Goal: Information Seeking & Learning: Find specific fact

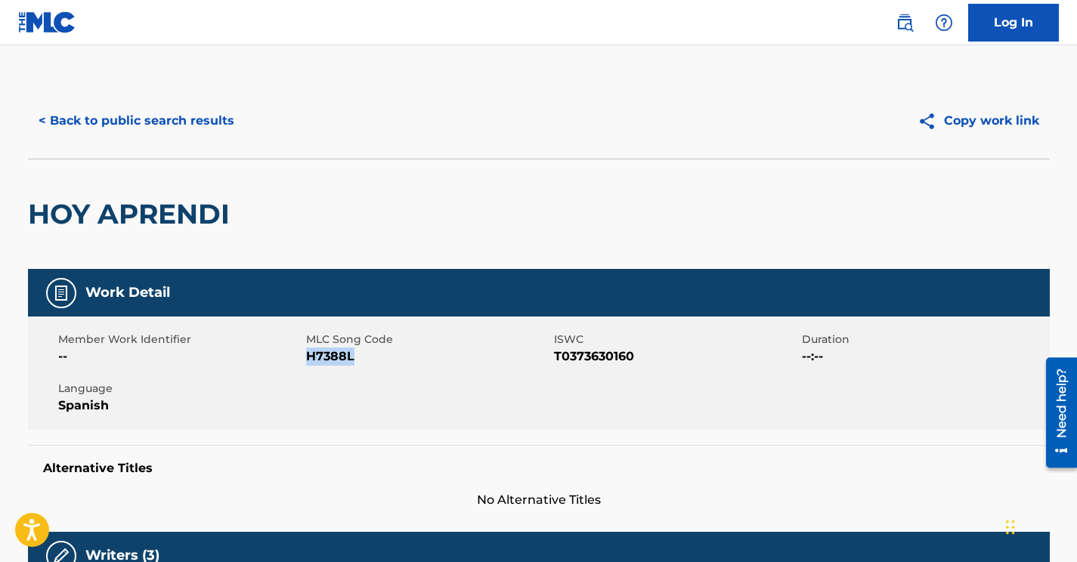
click at [156, 121] on button "< Back to public search results" at bounding box center [136, 121] width 217 height 38
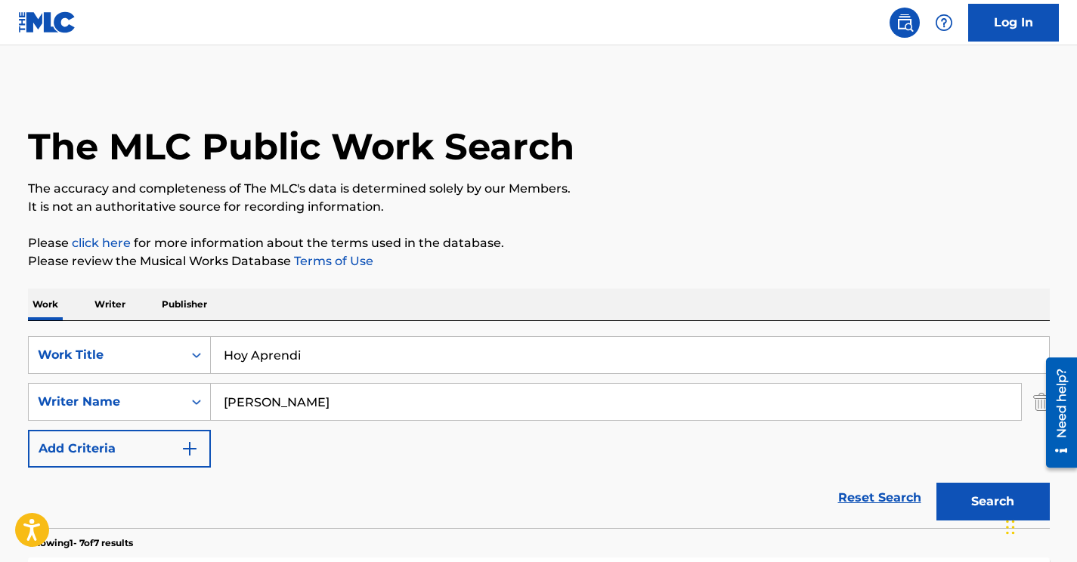
scroll to position [250, 0]
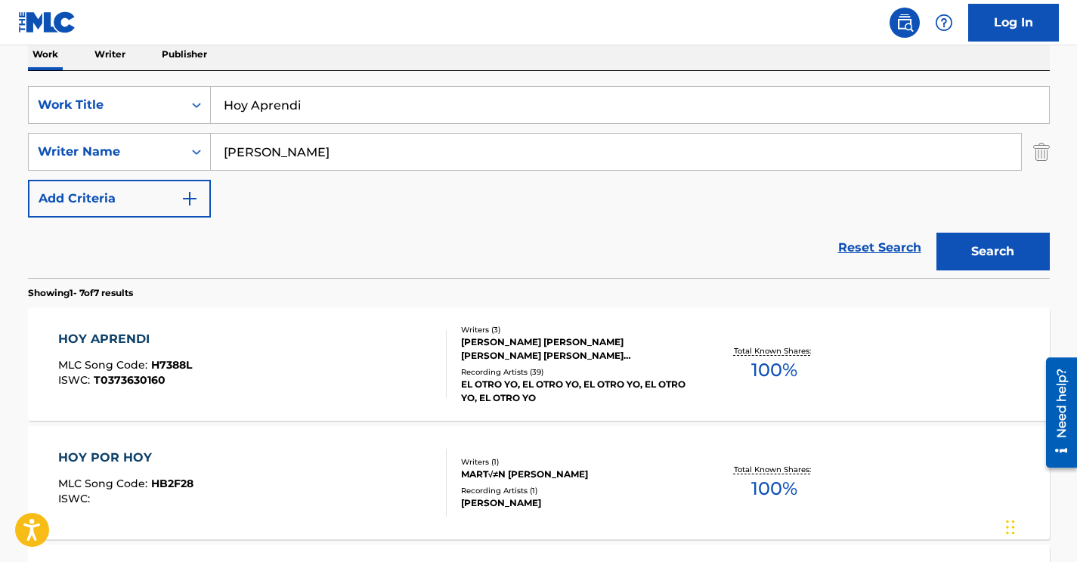
click at [252, 153] on input "[PERSON_NAME]" at bounding box center [616, 152] width 810 height 36
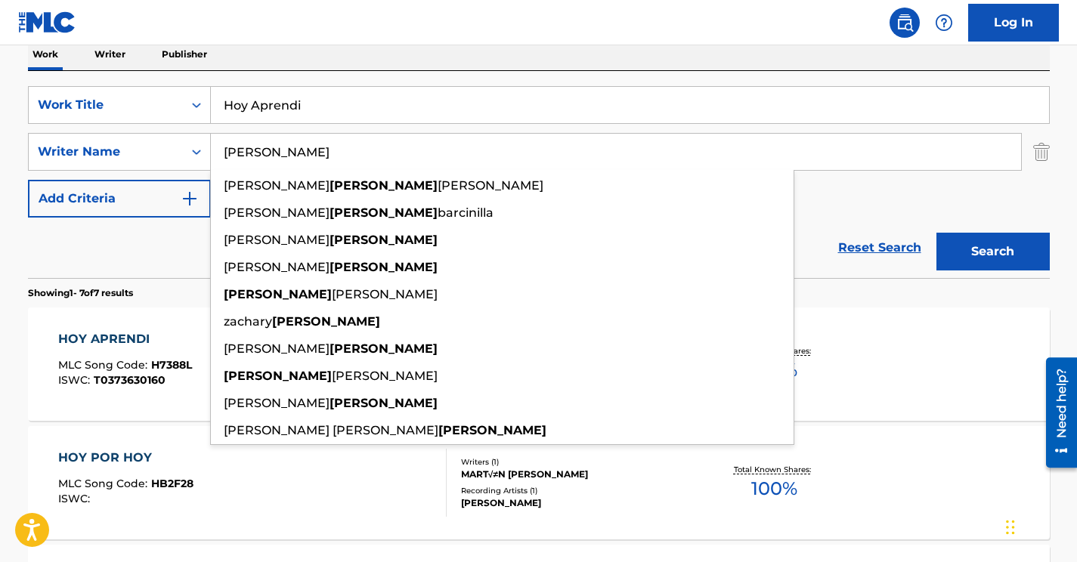
click at [252, 153] on input "[PERSON_NAME]" at bounding box center [616, 152] width 810 height 36
paste input "Ponferrada"
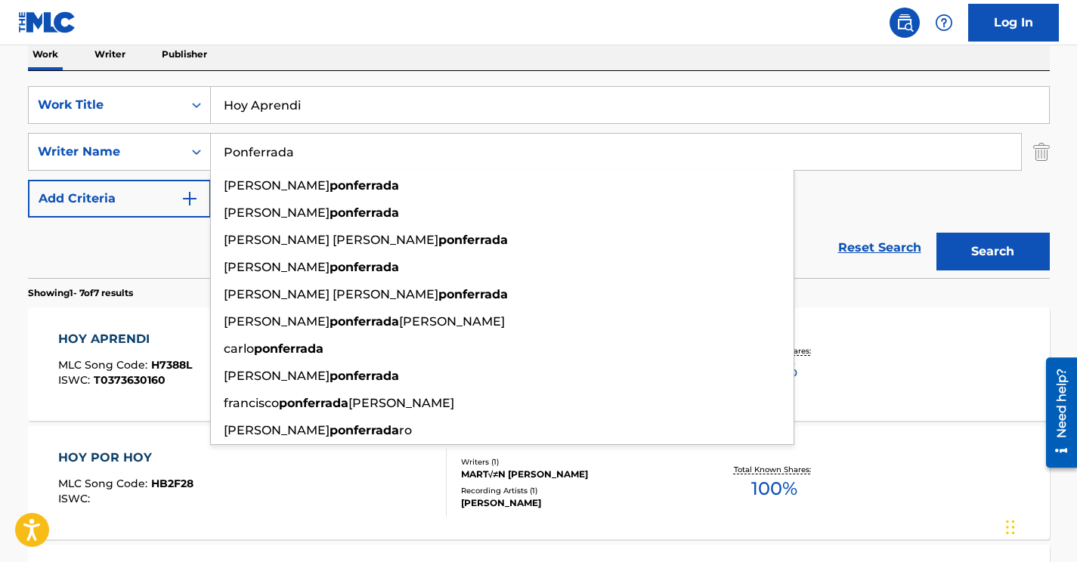
type input "Ponferrada"
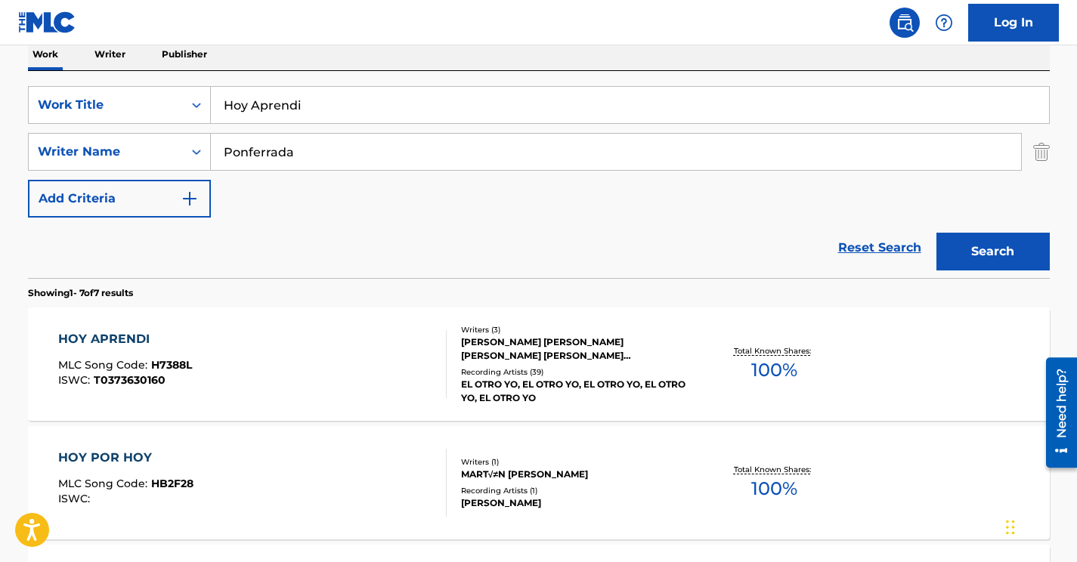
click at [293, 107] on input "Hoy Aprendi" at bounding box center [630, 105] width 838 height 36
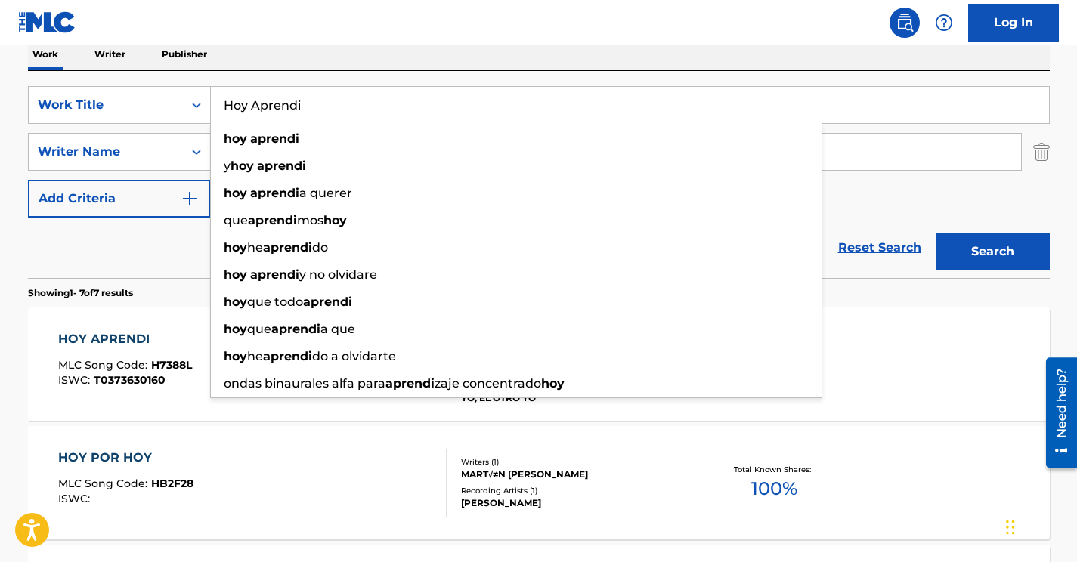
click at [293, 107] on input "Hoy Aprendi" at bounding box center [630, 105] width 838 height 36
type input "\"
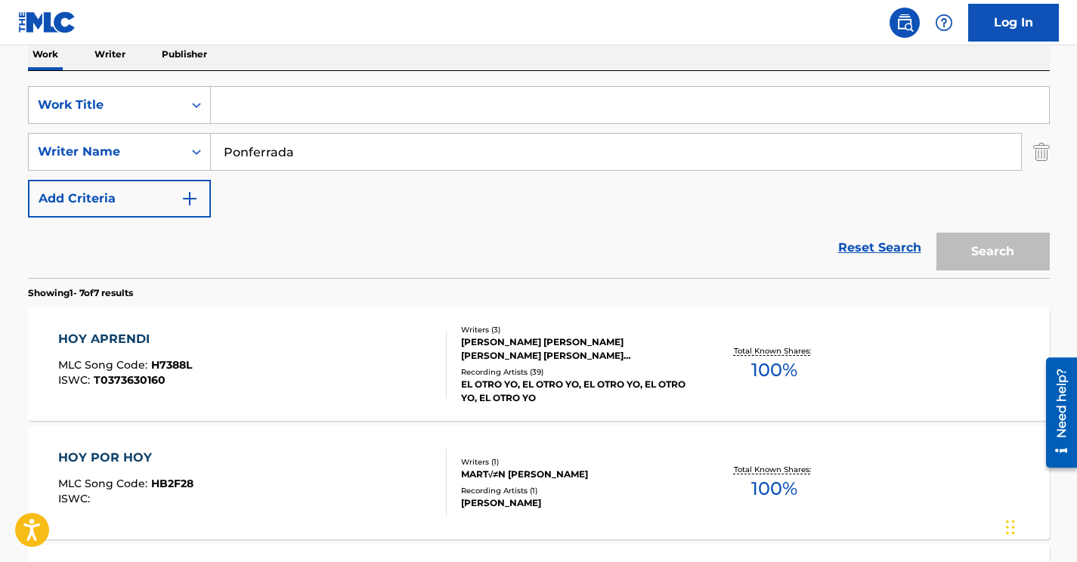
paste input "Algarrobo, algarrobal"
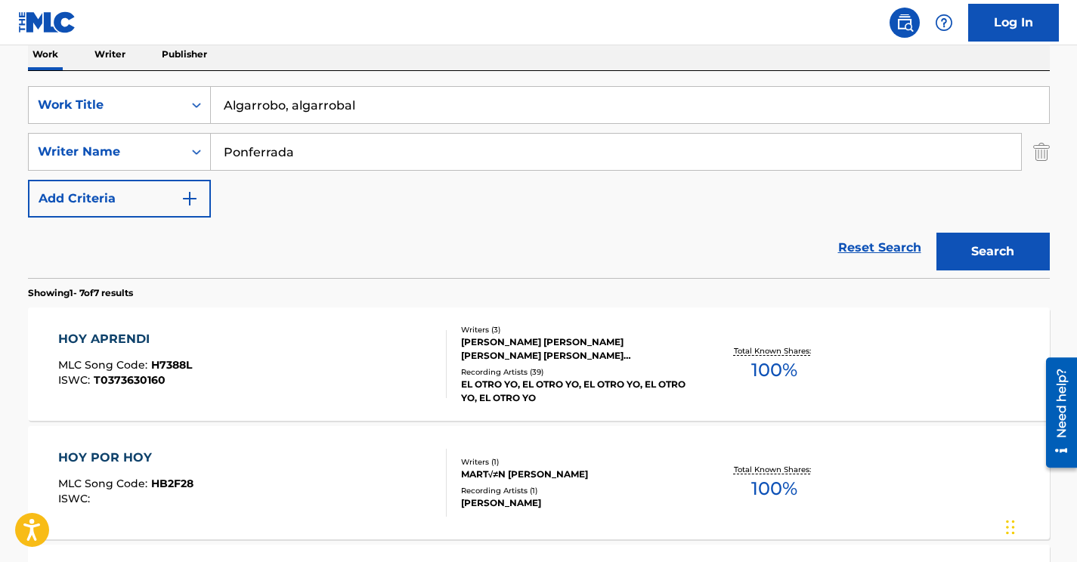
click at [937, 233] on button "Search" at bounding box center [993, 252] width 113 height 38
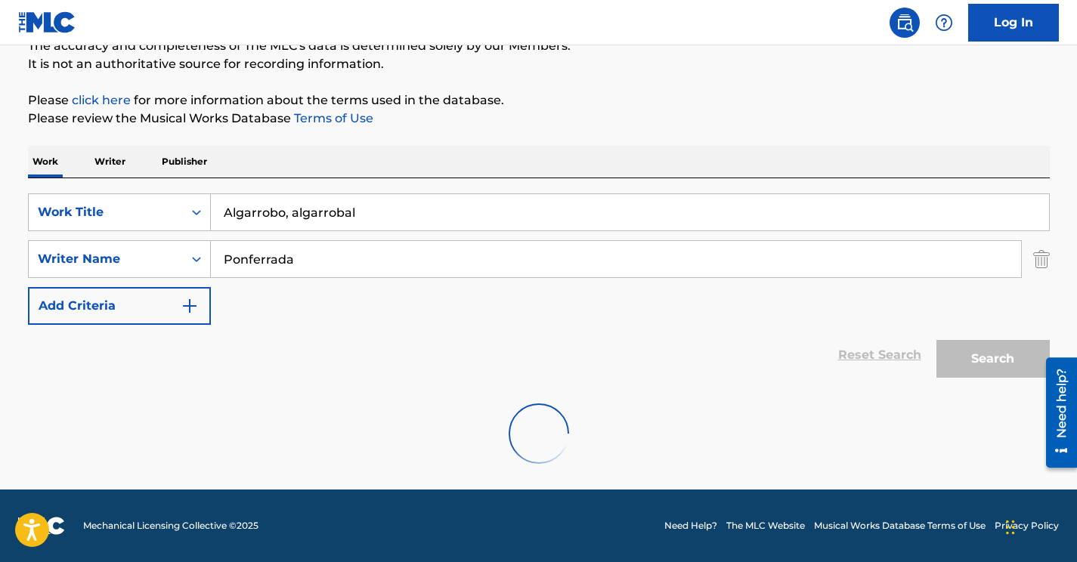
scroll to position [94, 0]
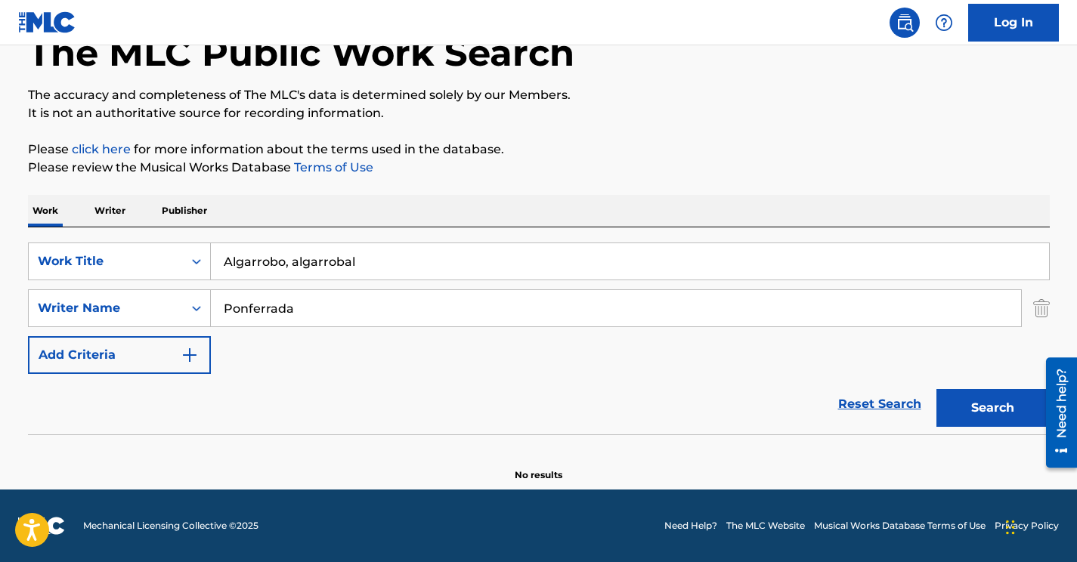
drag, startPoint x: 283, startPoint y: 265, endPoint x: 488, endPoint y: 231, distance: 207.1
click at [488, 231] on div "SearchWithCriteria4326e77b-b4de-48c3-b8ab-deccfb2e311b Work Title Algarrobo, al…" at bounding box center [539, 331] width 1022 height 207
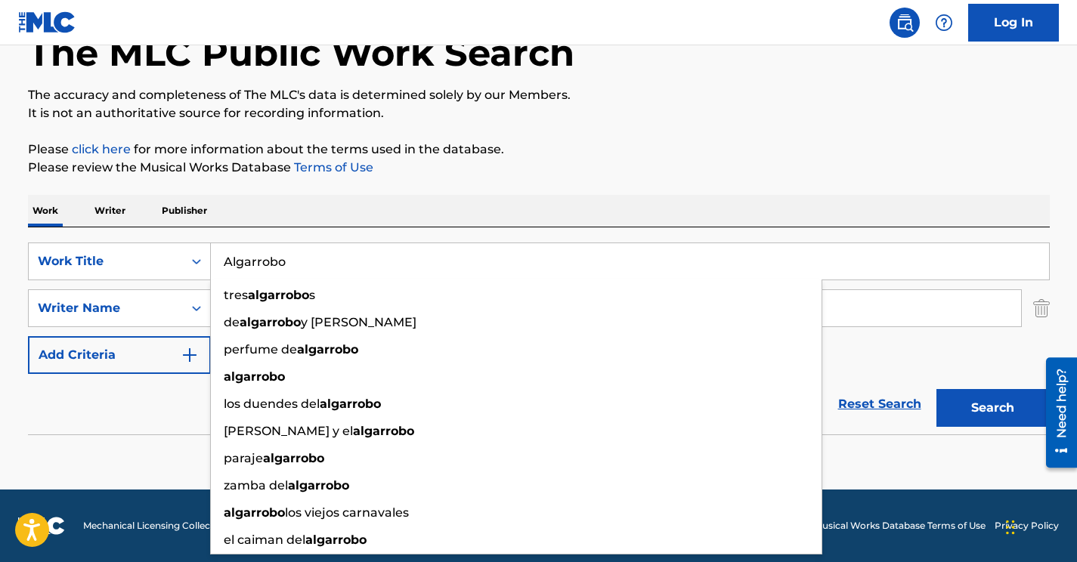
type input "Algarrobo"
click at [937, 389] on button "Search" at bounding box center [993, 408] width 113 height 38
click at [433, 185] on div "The MLC Public Work Search The accuracy and completeness of The MLC's data is d…" at bounding box center [539, 235] width 1058 height 493
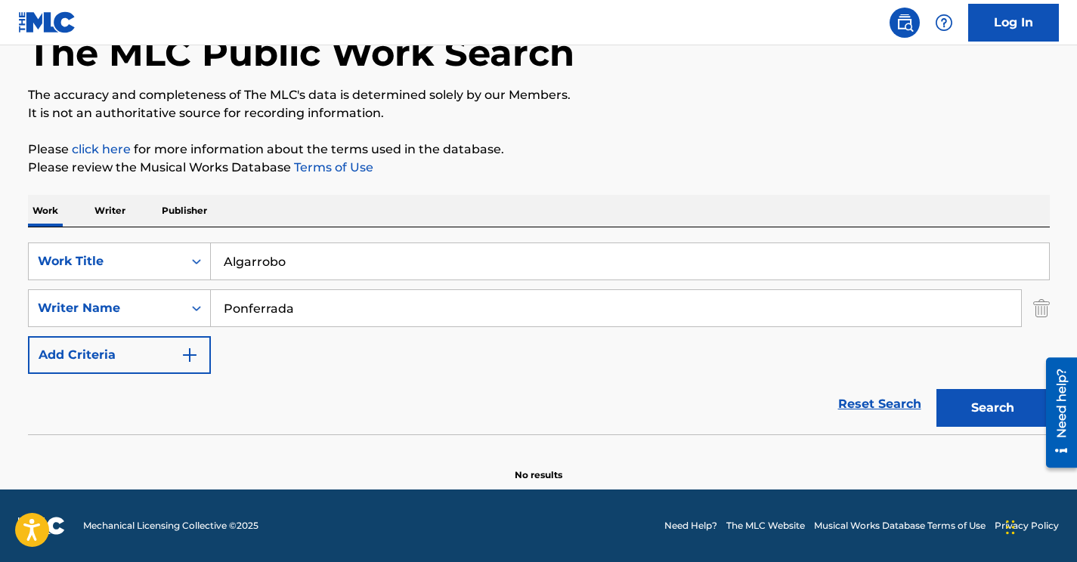
click at [296, 316] on input "Ponferrada" at bounding box center [616, 308] width 810 height 36
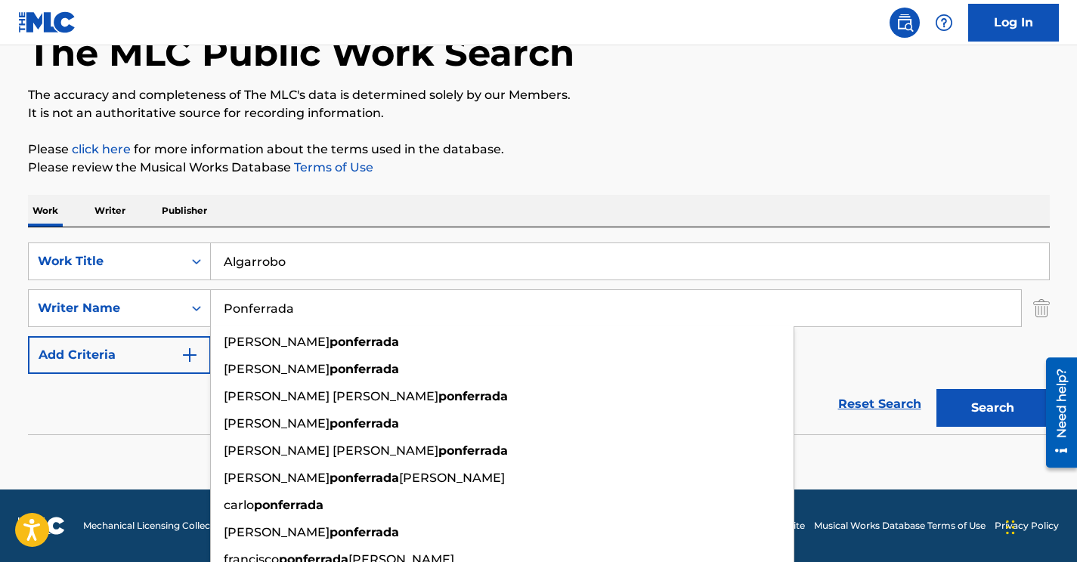
click at [296, 316] on input "Ponferrada" at bounding box center [616, 308] width 810 height 36
paste input "Espinos"
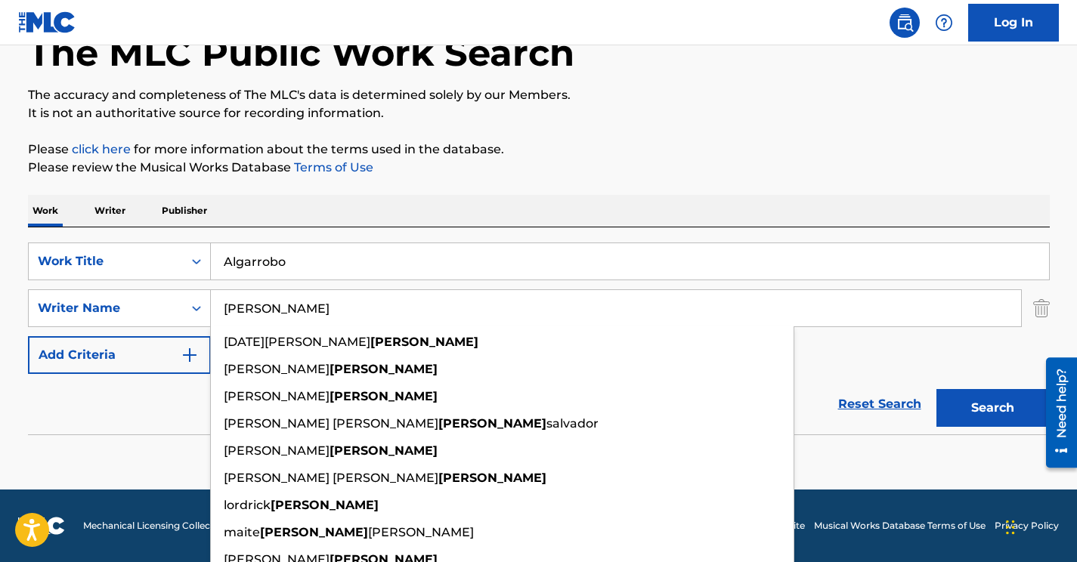
type input "[PERSON_NAME]"
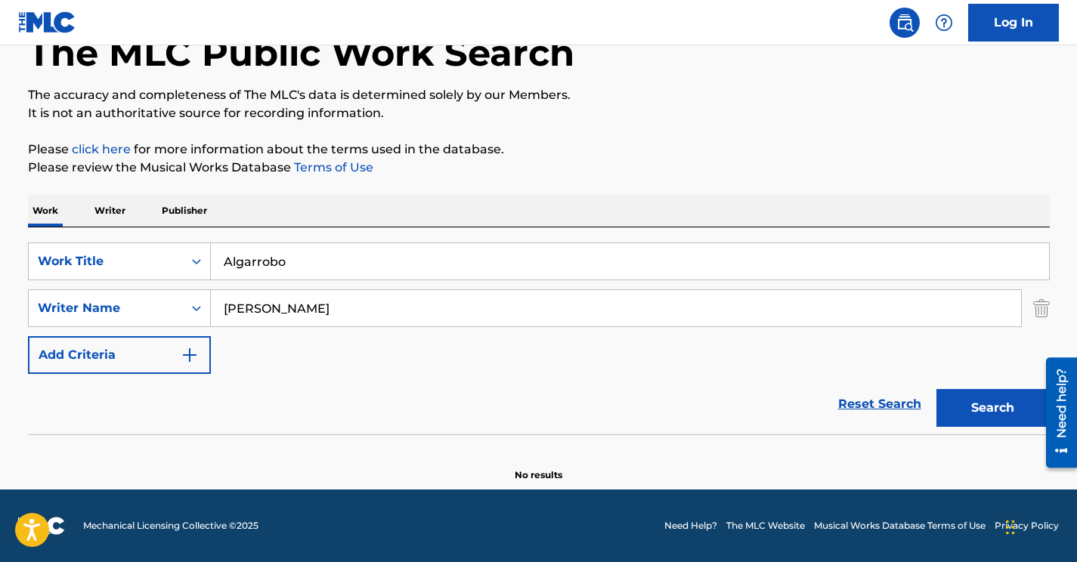
click at [621, 202] on div "Work Writer Publisher" at bounding box center [539, 211] width 1022 height 32
click at [978, 398] on button "Search" at bounding box center [993, 408] width 113 height 38
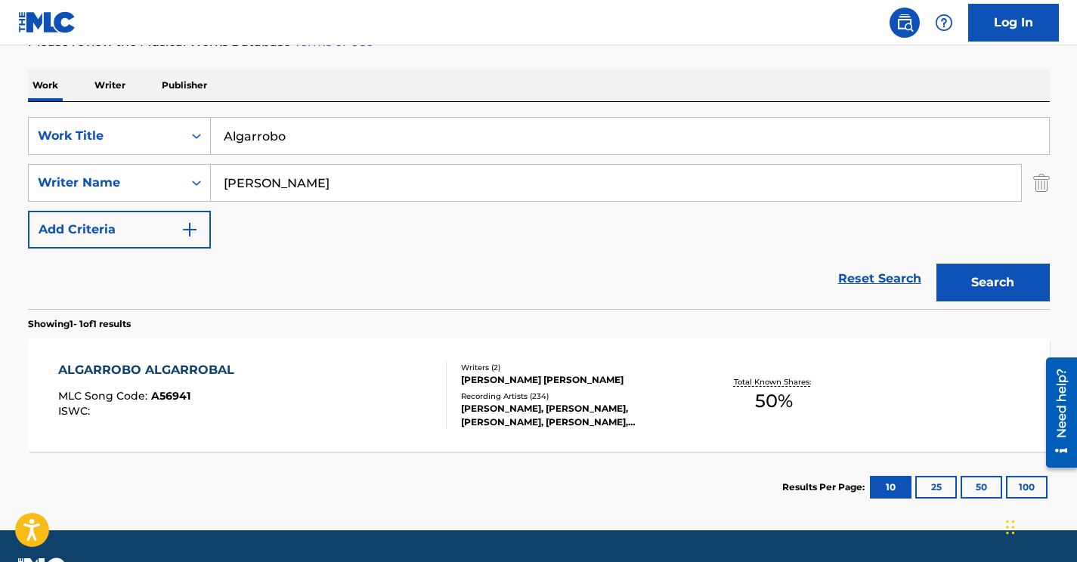
scroll to position [228, 0]
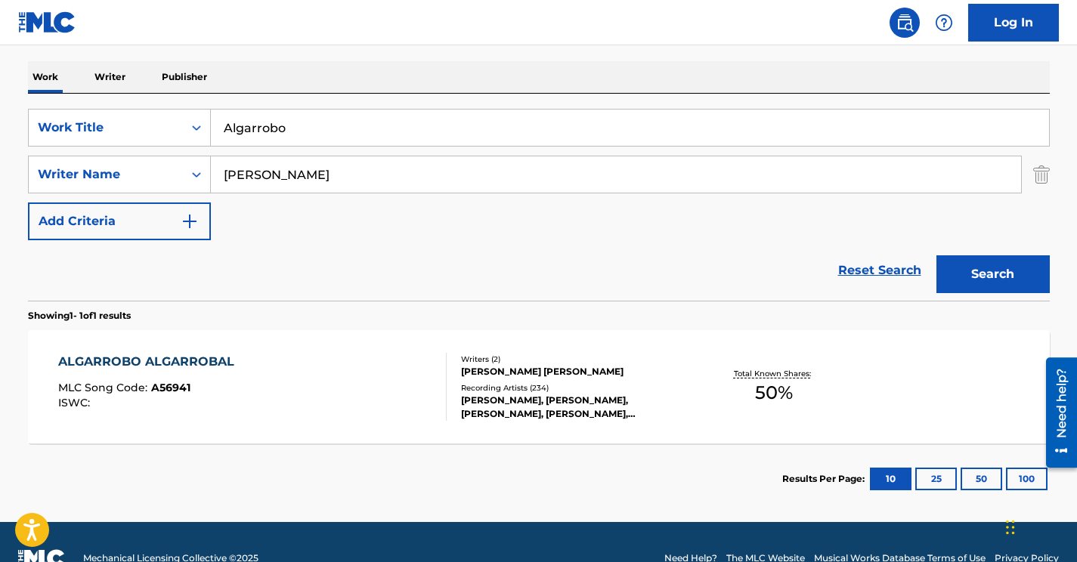
click at [338, 383] on div "ALGARROBO ALGARROBAL MLC Song Code : A56941 ISWC :" at bounding box center [252, 387] width 389 height 68
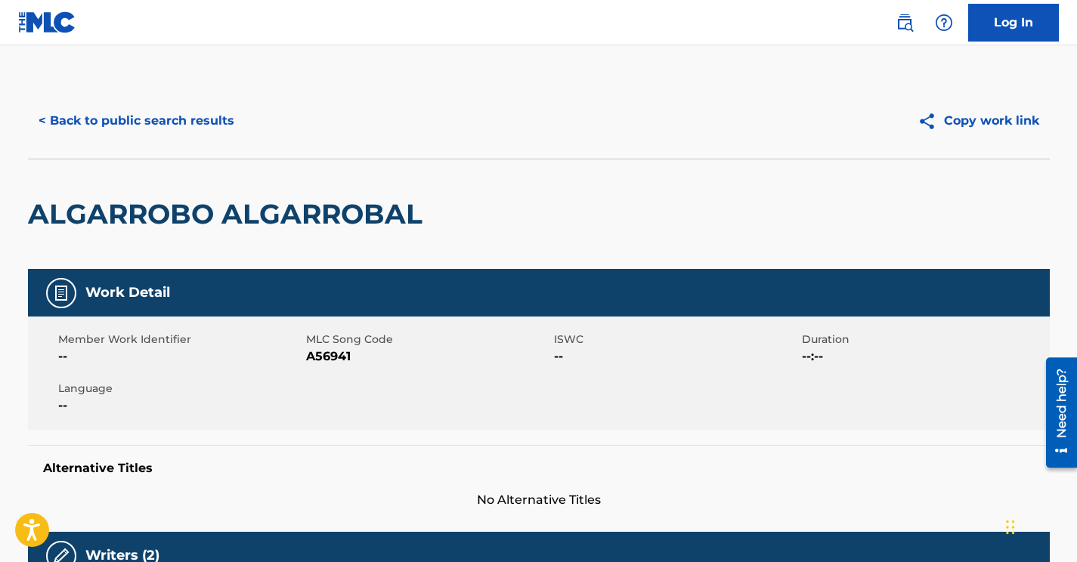
click at [309, 360] on span "A56941" at bounding box center [428, 357] width 244 height 18
copy span "A56941"
click at [215, 113] on button "< Back to public search results" at bounding box center [136, 121] width 217 height 38
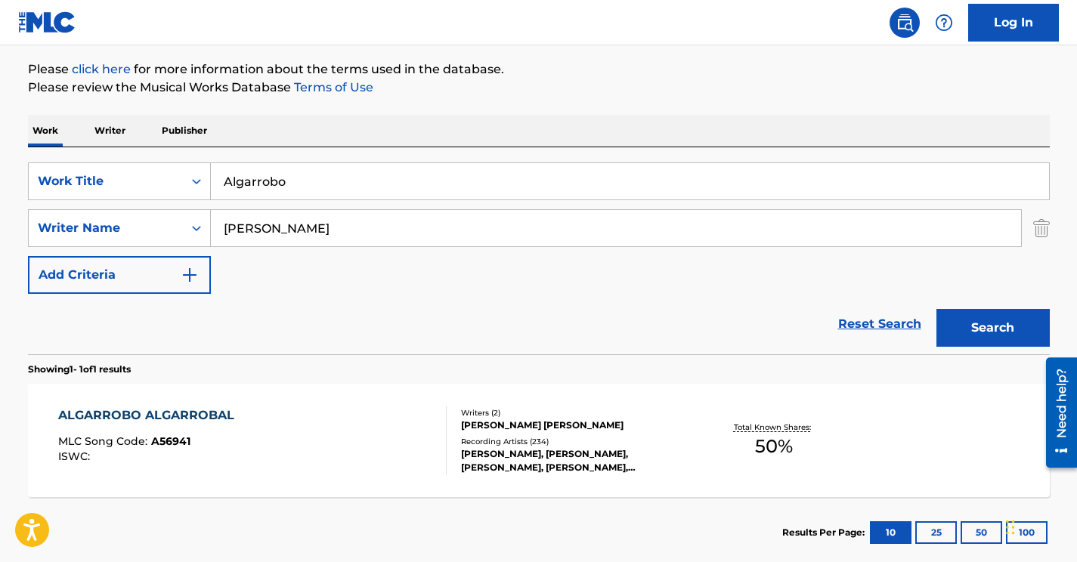
click at [262, 234] on input "[PERSON_NAME]" at bounding box center [616, 228] width 810 height 36
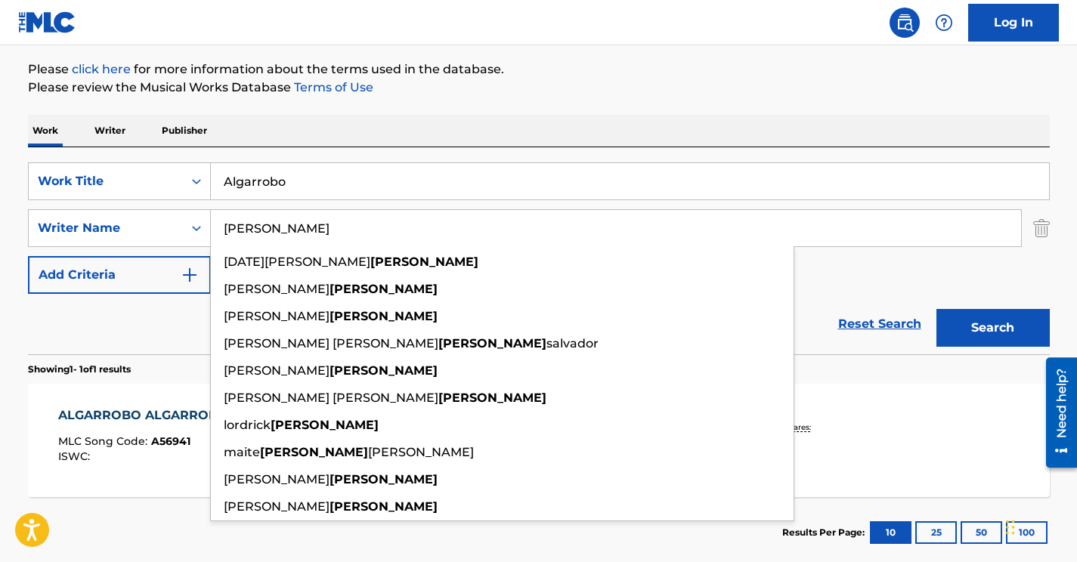
click at [262, 234] on input "[PERSON_NAME]" at bounding box center [616, 228] width 810 height 36
paste input "Cerati"
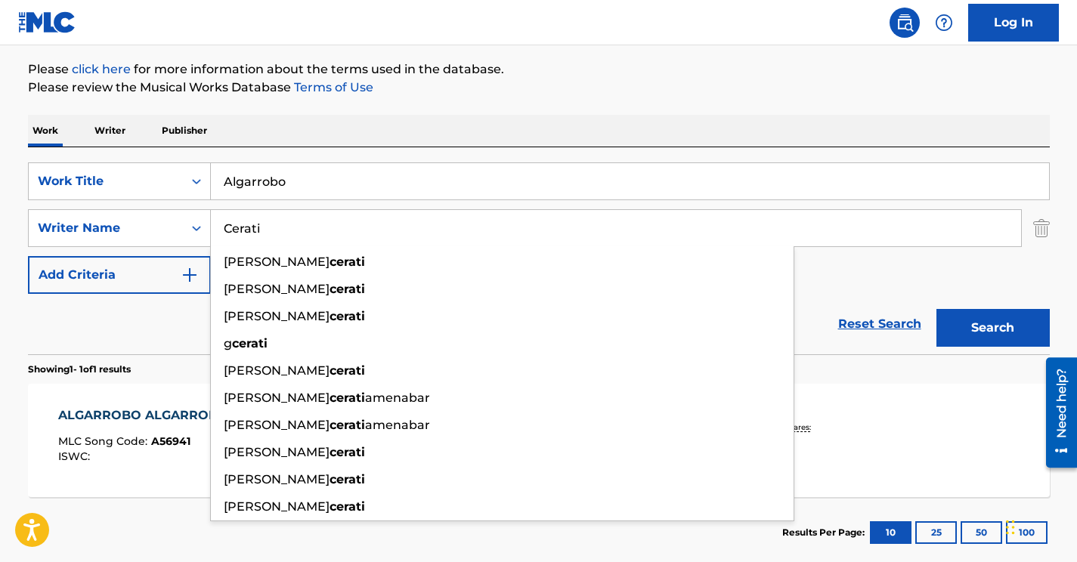
type input "Cerati"
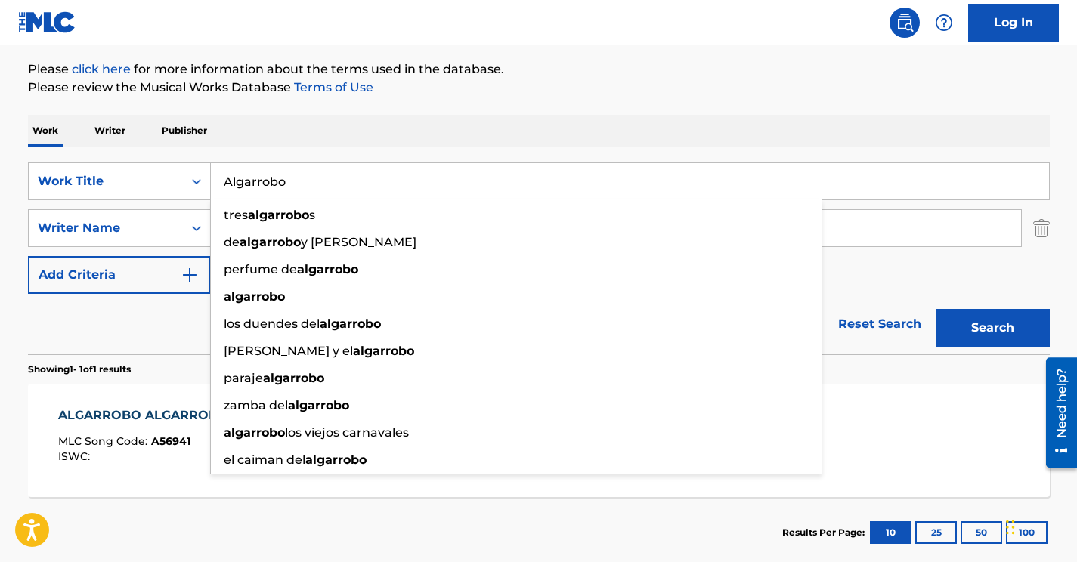
click at [269, 182] on input "Algarrobo" at bounding box center [630, 181] width 838 height 36
type input "\"
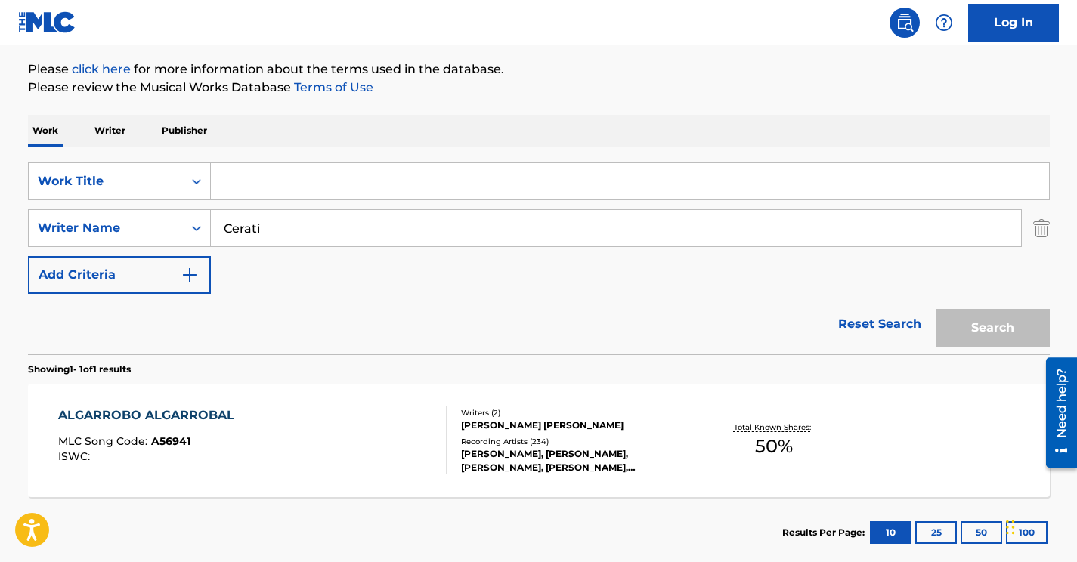
paste input "Rombos (Un Cuarto Lleno de Rombos)"
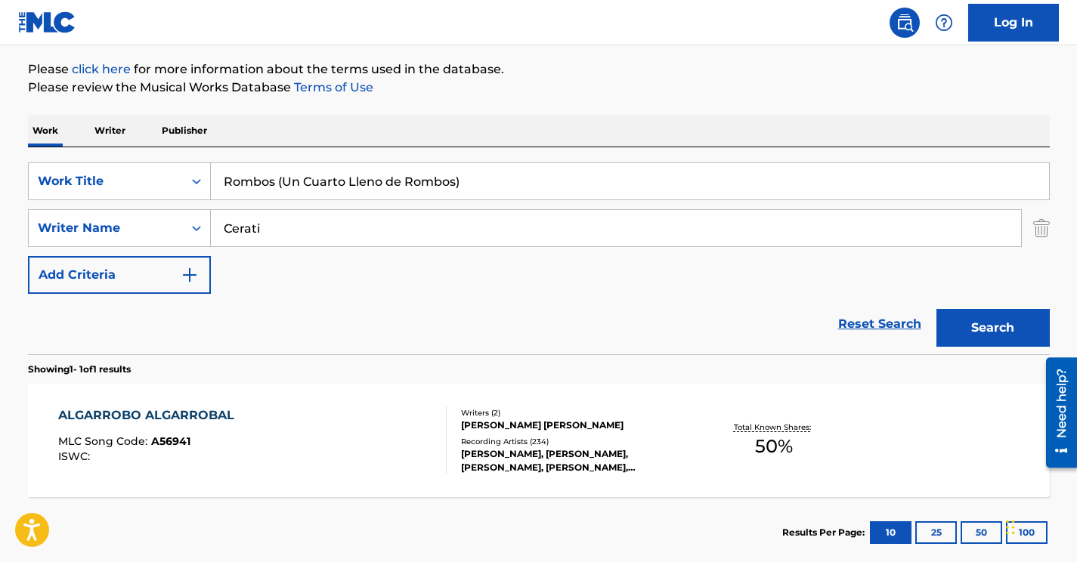
type input "Rombos (Un Cuarto Lleno de Rombos)"
click at [1002, 318] on button "Search" at bounding box center [993, 328] width 113 height 38
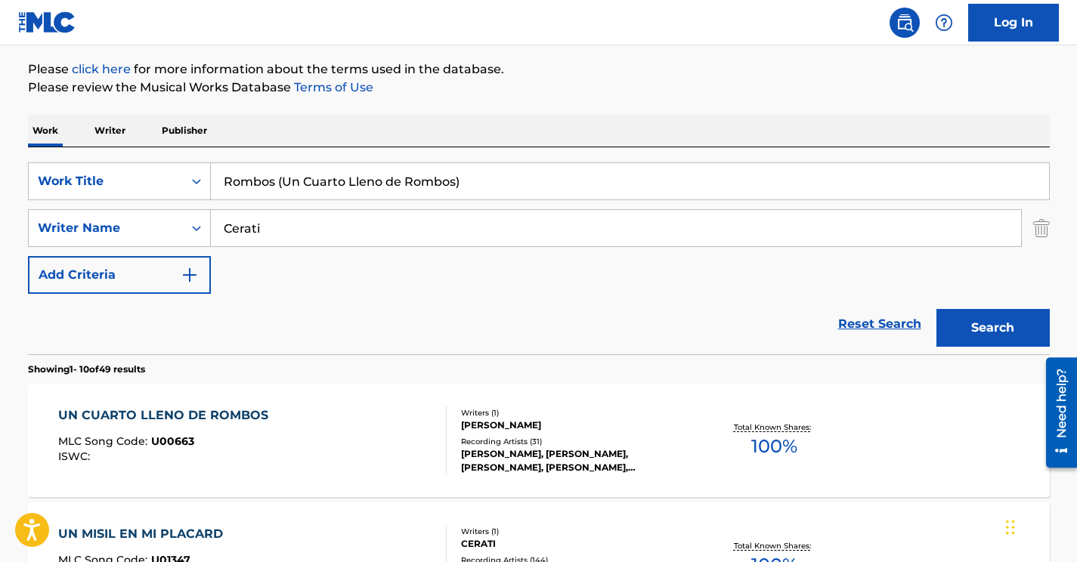
click at [328, 429] on div "UN CUARTO LLENO DE ROMBOS MLC Song Code : U00663 ISWC :" at bounding box center [252, 441] width 389 height 68
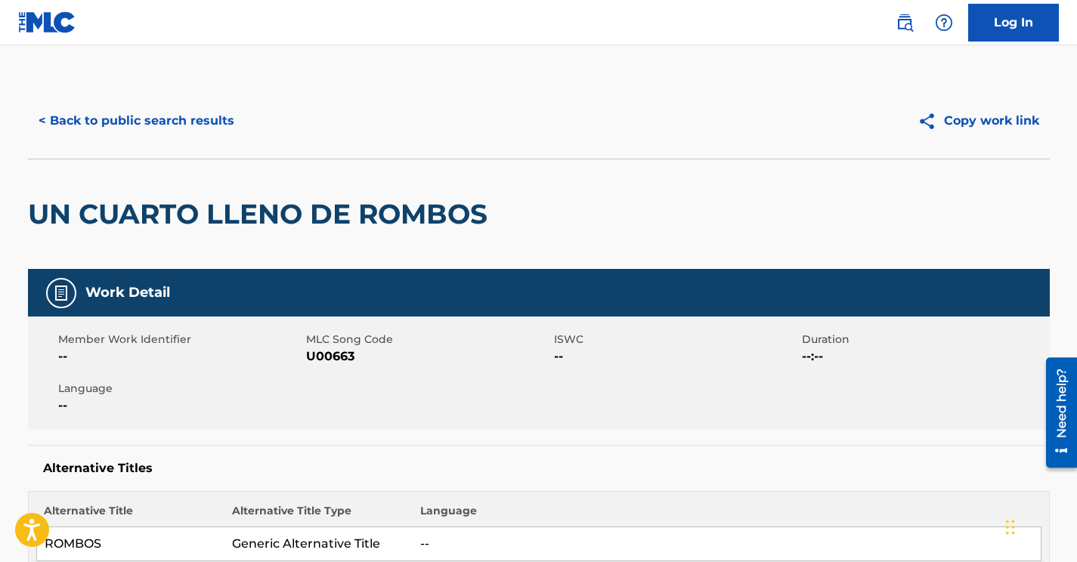
click at [333, 355] on span "U00663" at bounding box center [428, 357] width 244 height 18
copy span "U00663"
click at [203, 120] on button "< Back to public search results" at bounding box center [136, 121] width 217 height 38
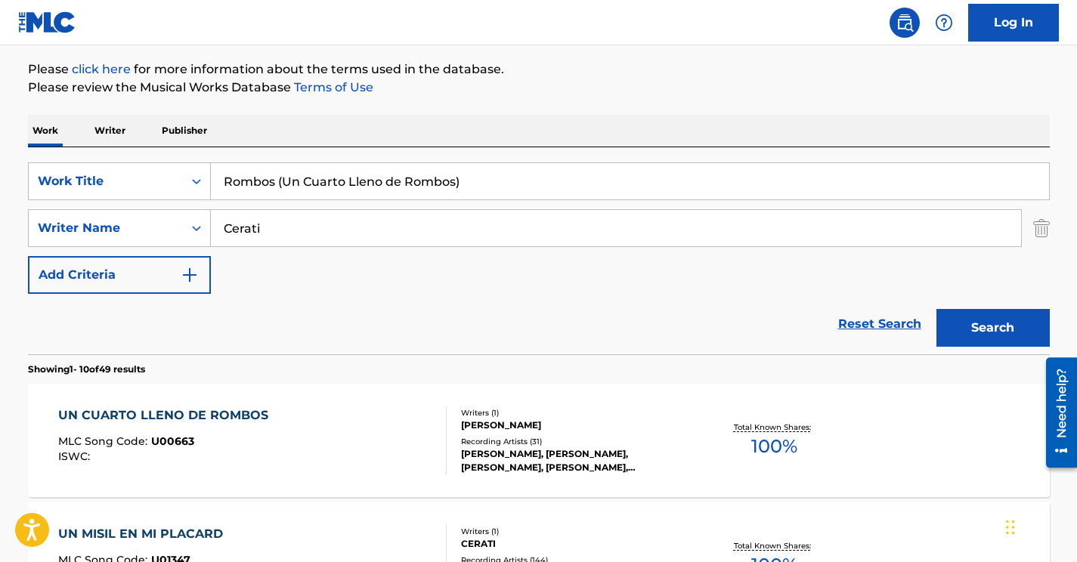
click at [328, 184] on input "Rombos (Un Cuarto Lleno de Rombos)" at bounding box center [630, 181] width 838 height 36
paste input "De Tu Lado by [PERSON_NAME]"
click at [295, 222] on input "Cerati" at bounding box center [616, 228] width 810 height 36
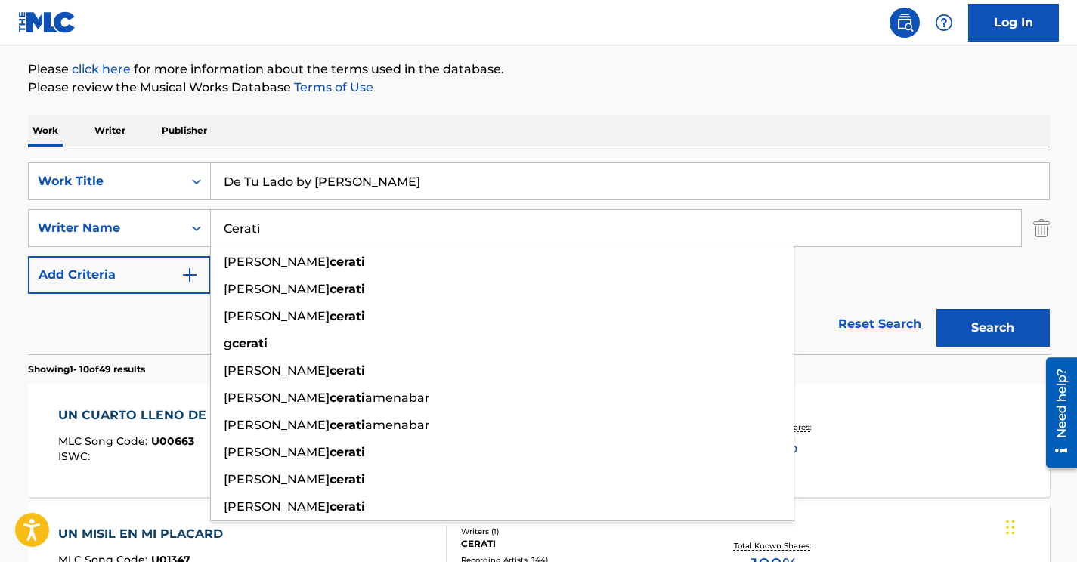
click at [295, 222] on input "Cerati" at bounding box center [616, 228] width 810 height 36
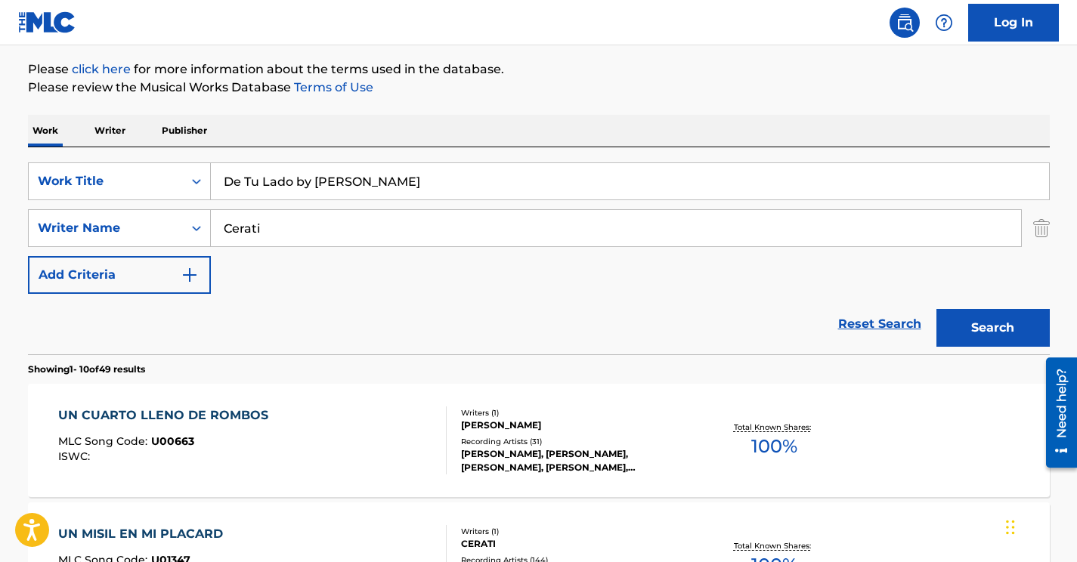
drag, startPoint x: 296, startPoint y: 179, endPoint x: 627, endPoint y: 118, distance: 336.0
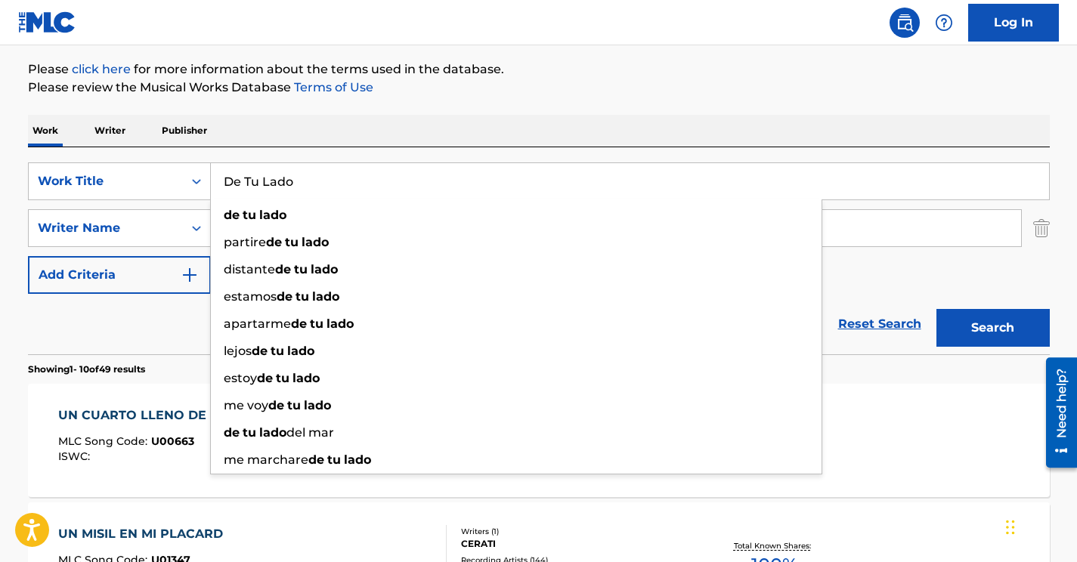
type input "De Tu Lado"
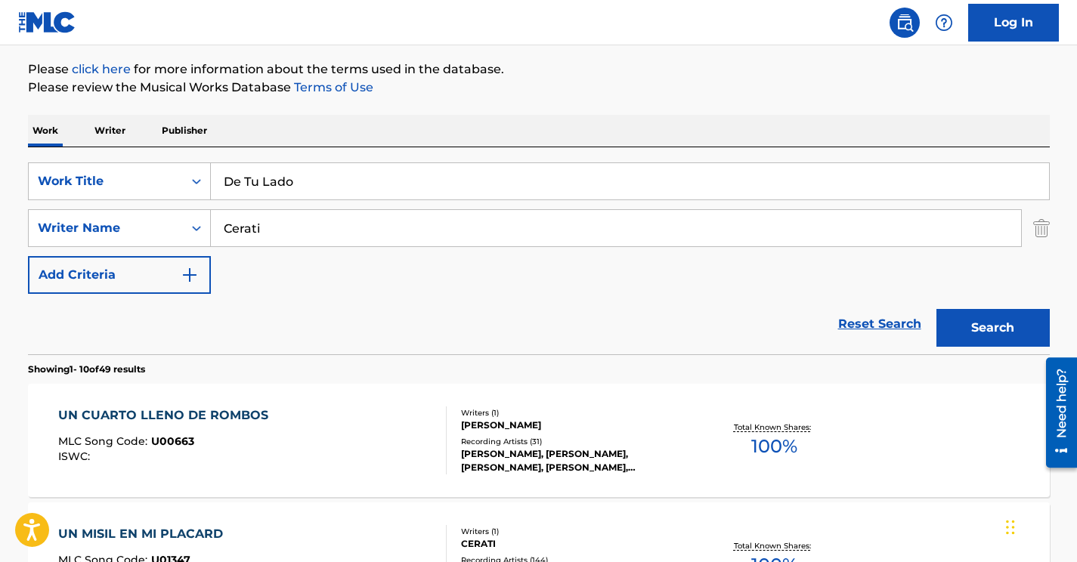
click at [252, 234] on input "Cerati" at bounding box center [616, 228] width 810 height 36
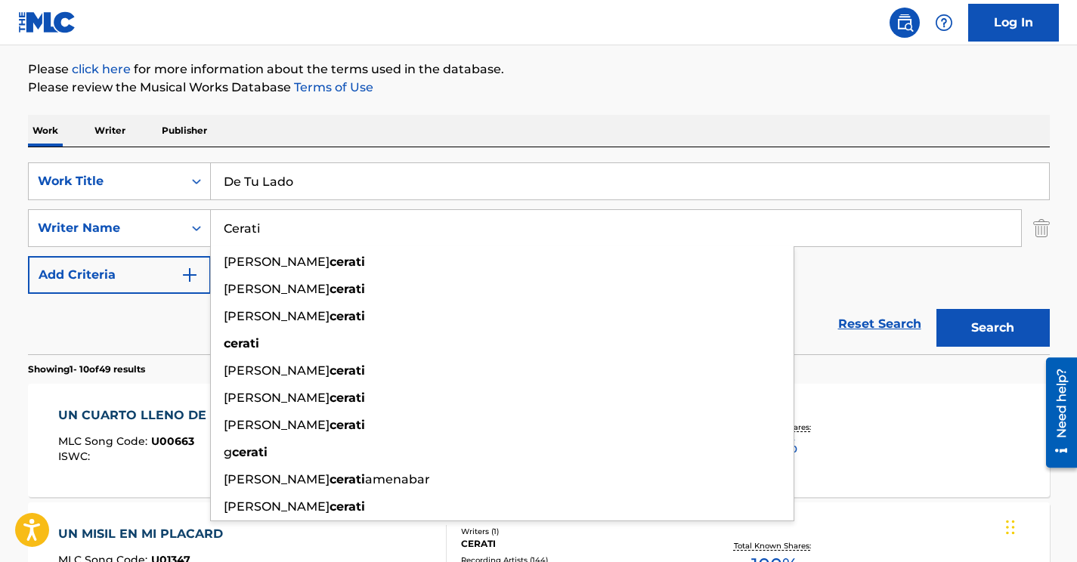
click at [252, 234] on input "Cerati" at bounding box center [616, 228] width 810 height 36
paste input "[PERSON_NAME]"
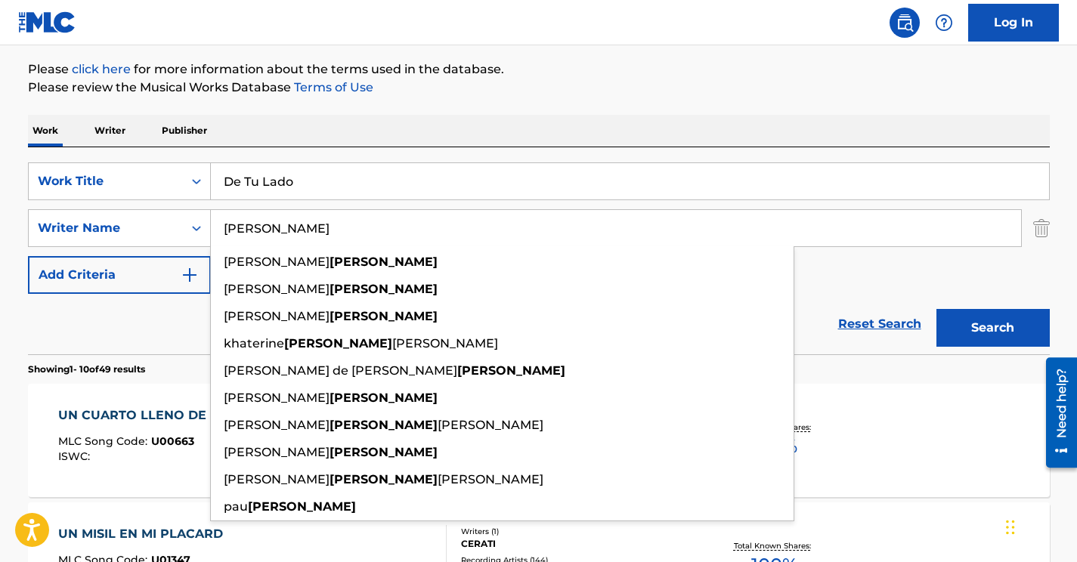
type input "[PERSON_NAME]"
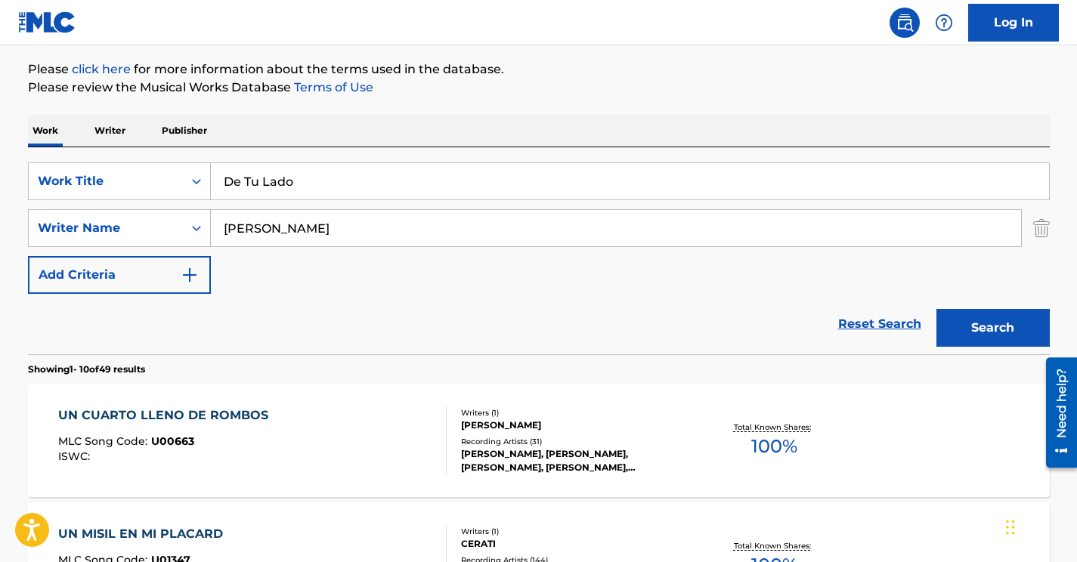
click at [522, 280] on div "SearchWithCriteria4326e77b-b4de-48c3-b8ab-deccfb2e311b Work Title De Tu Lado Se…" at bounding box center [539, 229] width 1022 height 132
click at [1002, 332] on button "Search" at bounding box center [993, 328] width 113 height 38
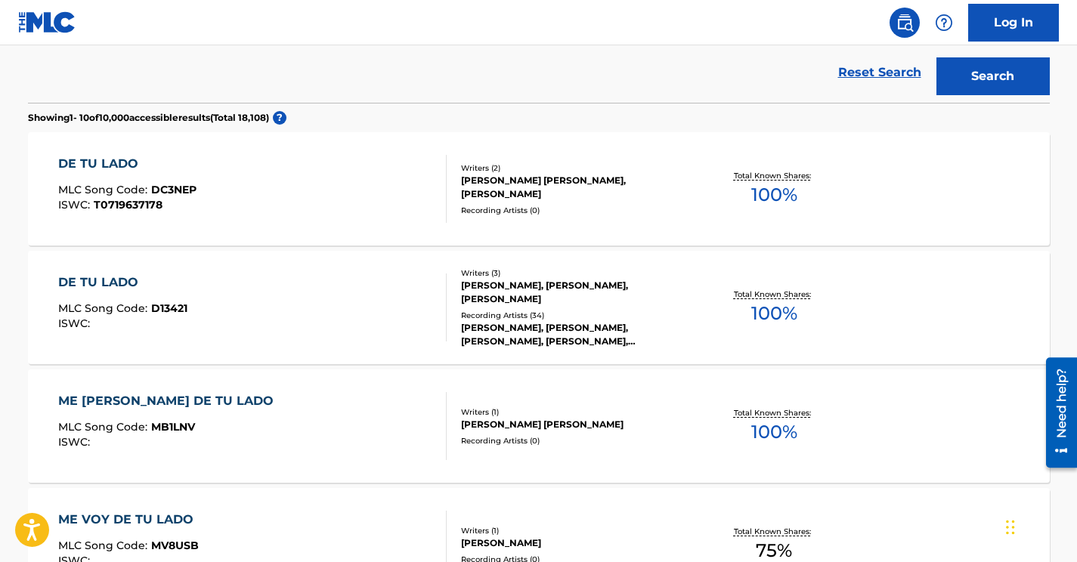
scroll to position [421, 0]
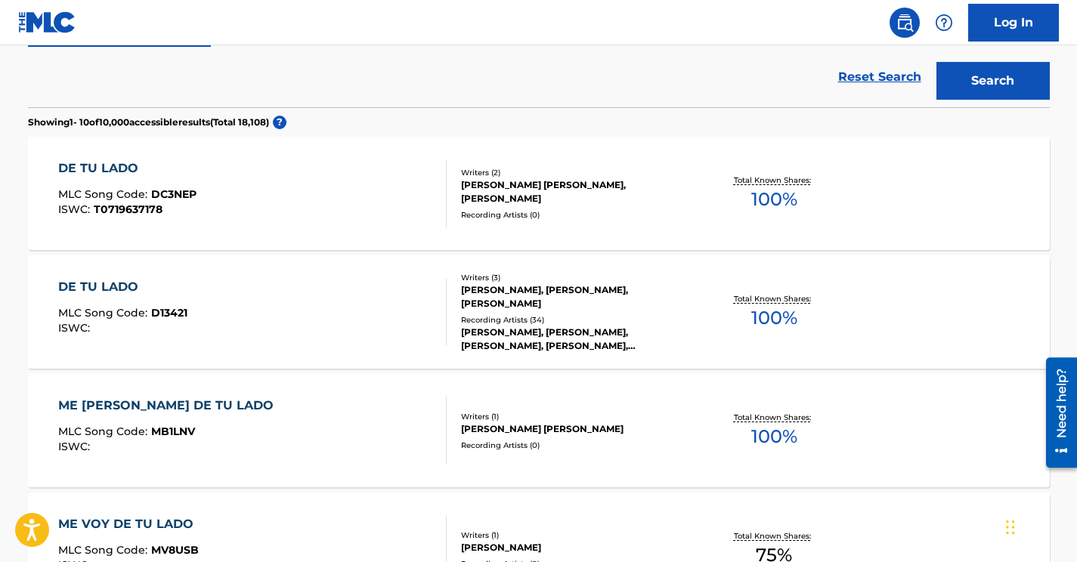
click at [237, 347] on div "DE TU LADO MLC Song Code : D13421 ISWC : Writers ( 3 ) [PERSON_NAME], [PERSON_N…" at bounding box center [539, 312] width 1022 height 113
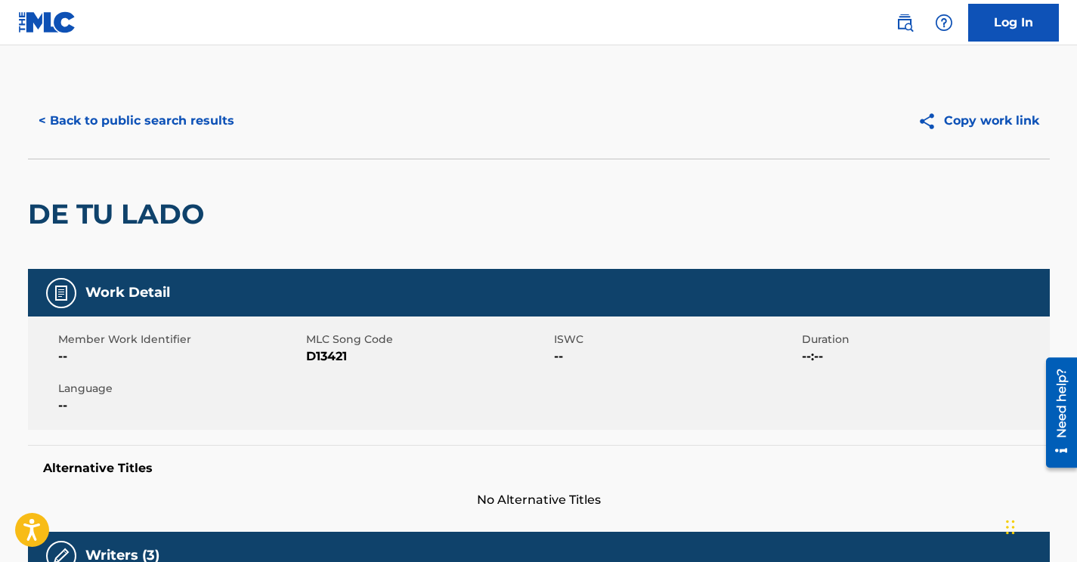
click at [324, 355] on span "D13421" at bounding box center [428, 357] width 244 height 18
copy span "D13421"
click at [200, 129] on button "< Back to public search results" at bounding box center [136, 121] width 217 height 38
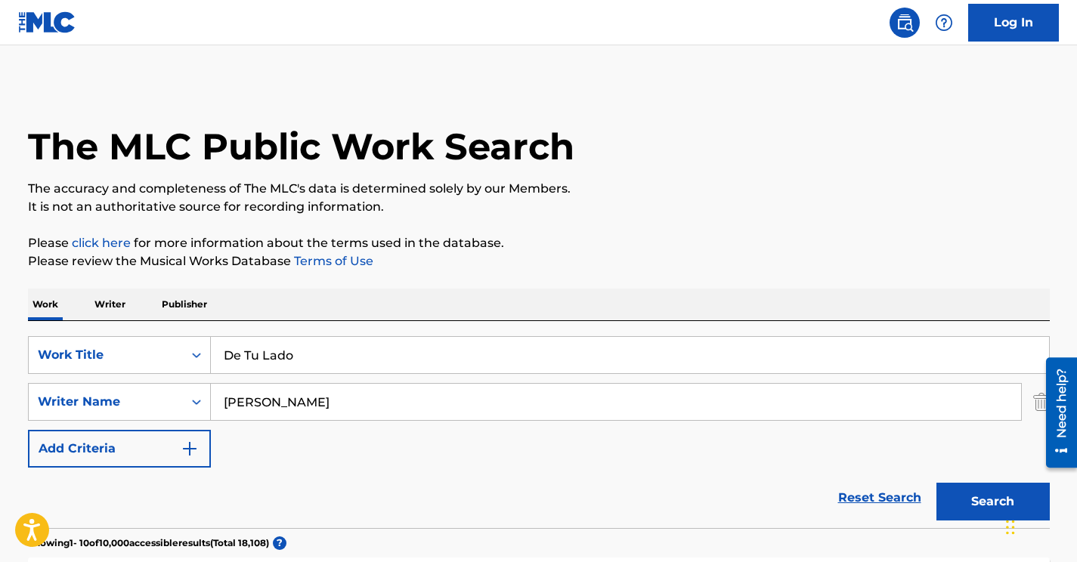
click at [258, 402] on input "[PERSON_NAME]" at bounding box center [616, 402] width 810 height 36
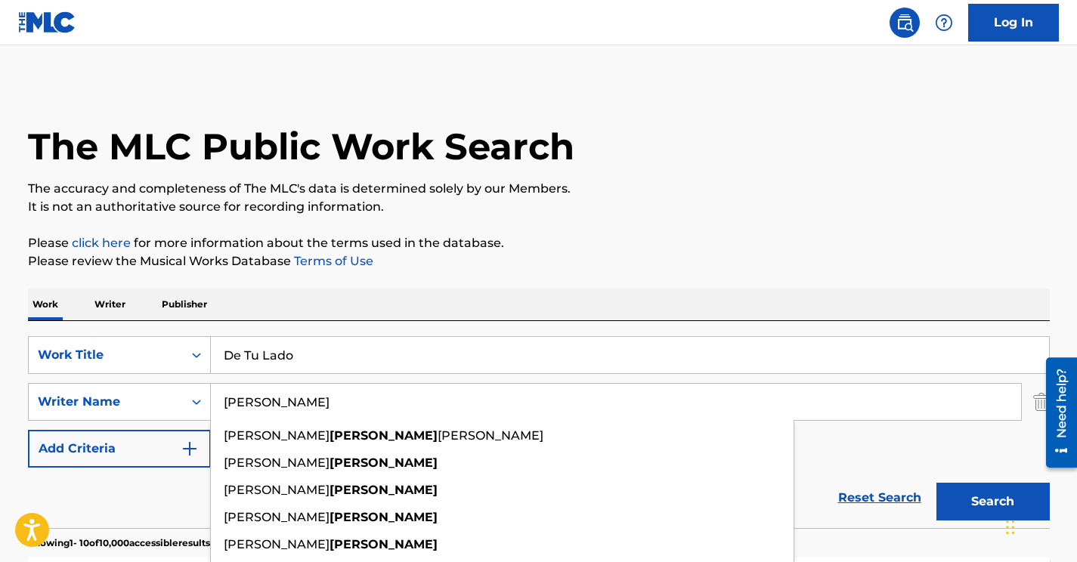
click at [258, 402] on input "[PERSON_NAME]" at bounding box center [616, 402] width 810 height 36
paste input "Canela"
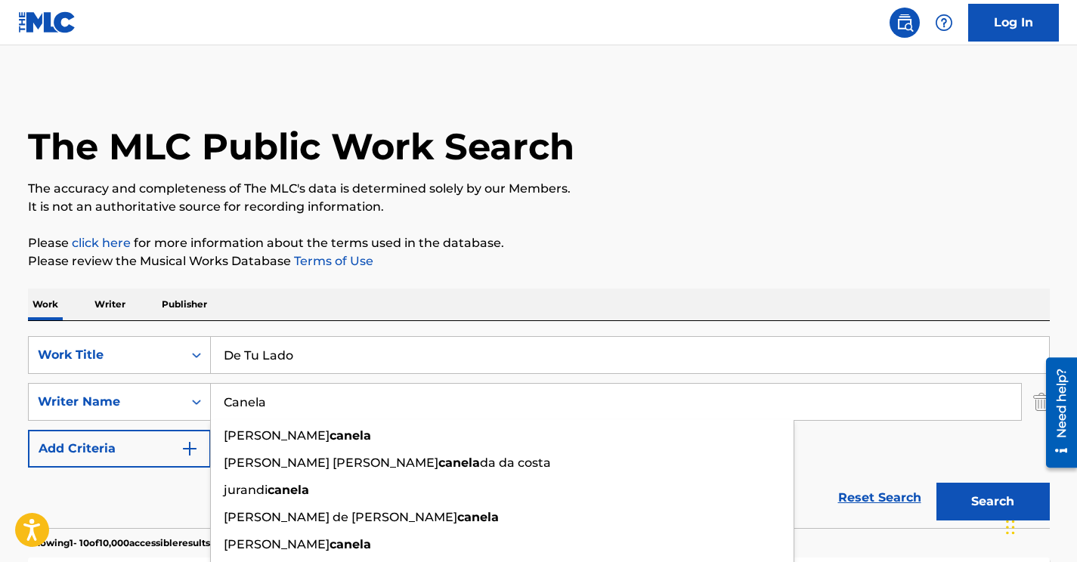
type input "Canela"
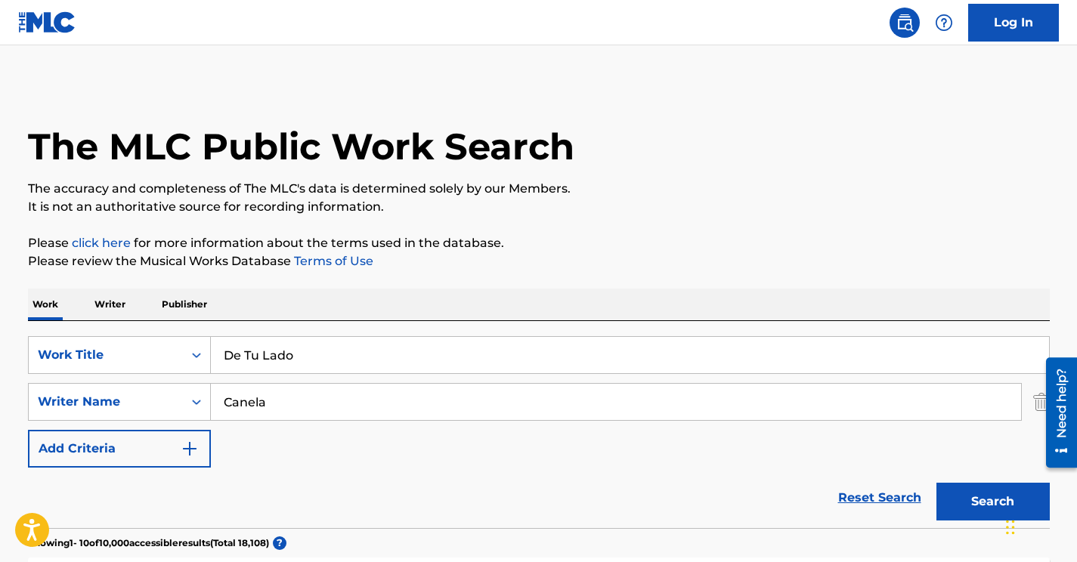
click at [298, 363] on input "De Tu Lado" at bounding box center [630, 355] width 838 height 36
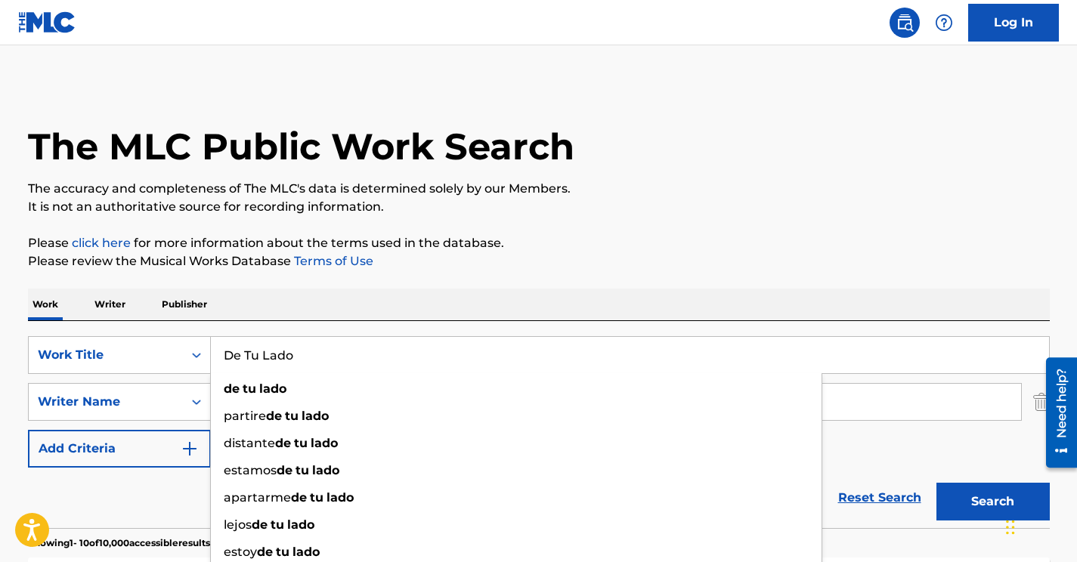
click at [298, 363] on input "De Tu Lado" at bounding box center [630, 355] width 838 height 36
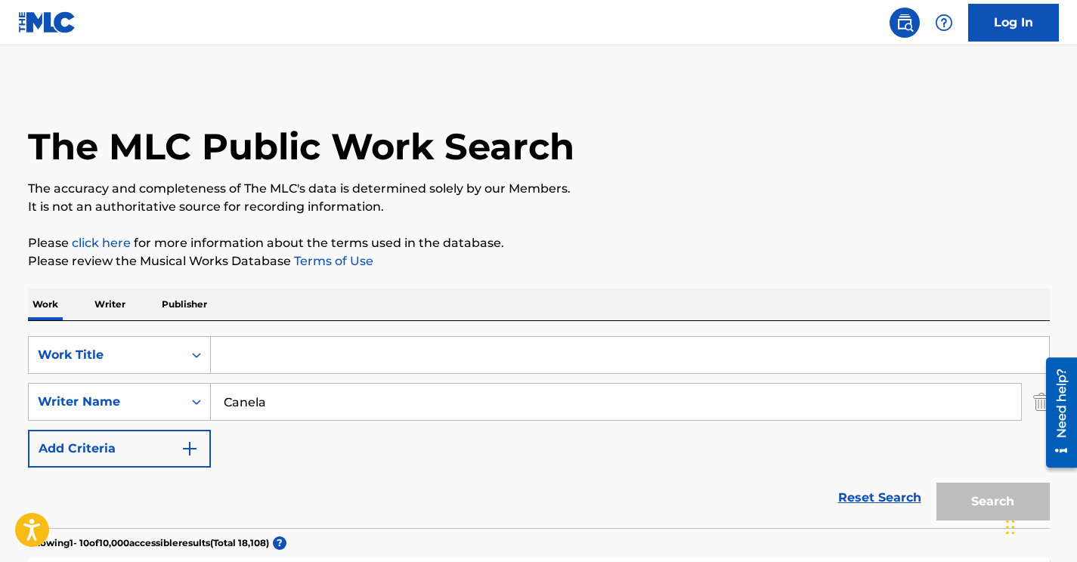
paste input "PORQUE AUN TE AMO"
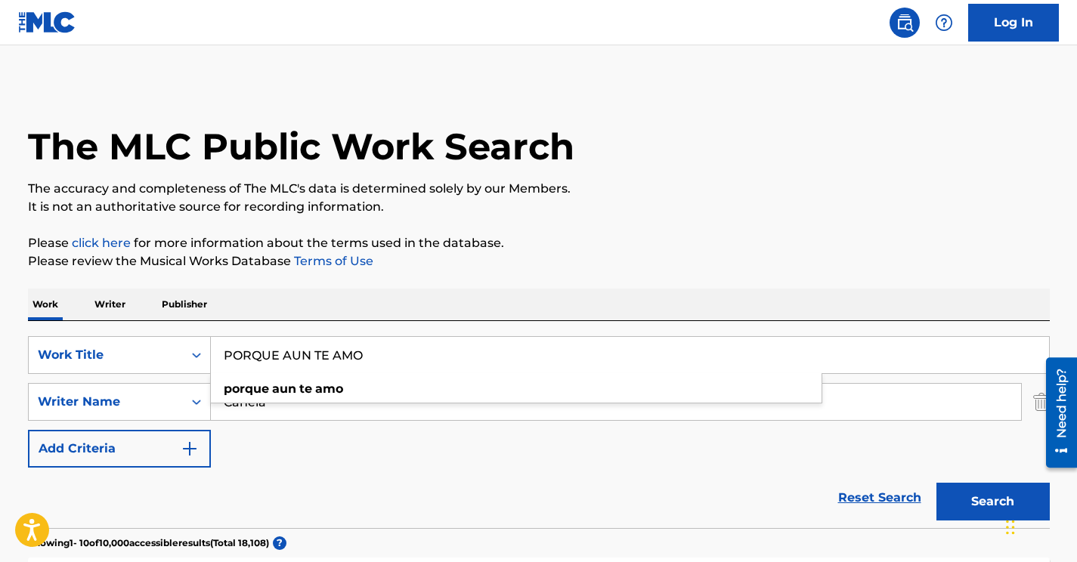
type input "PORQUE AUN TE AMO"
click at [937, 483] on button "Search" at bounding box center [993, 502] width 113 height 38
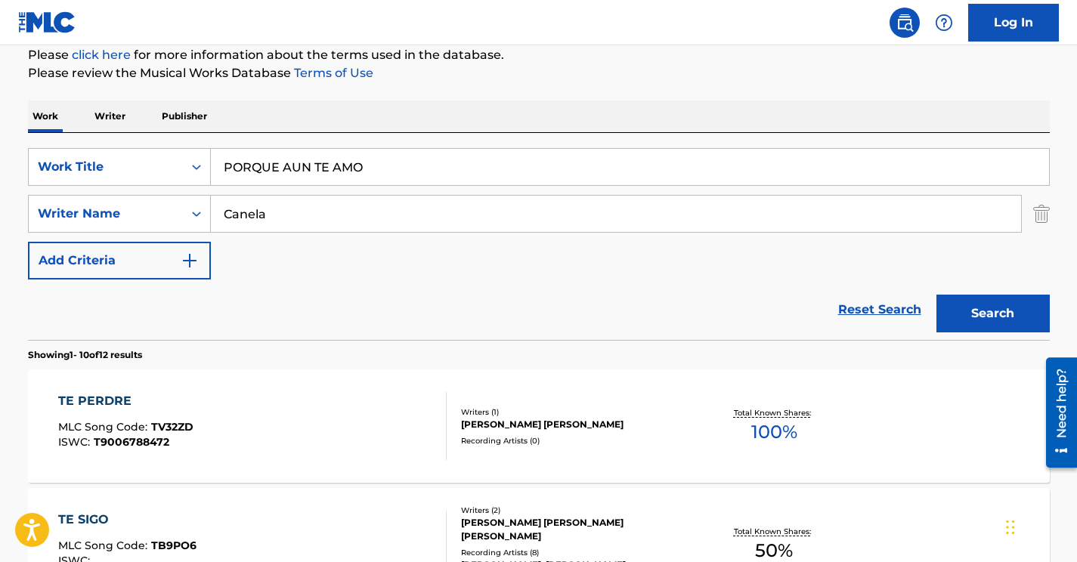
scroll to position [197, 0]
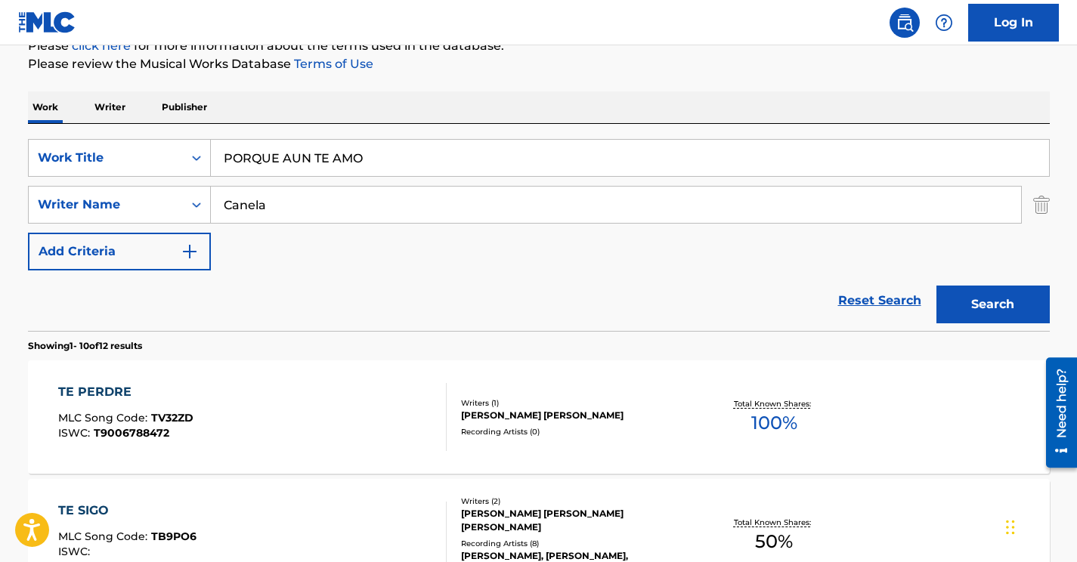
click at [336, 156] on input "PORQUE AUN TE AMO" at bounding box center [630, 158] width 838 height 36
click at [937, 286] on button "Search" at bounding box center [993, 305] width 113 height 38
click at [373, 246] on div "SearchWithCriteria4326e77b-b4de-48c3-b8ab-deccfb2e311b Work Title PORQUE AUN TE…" at bounding box center [539, 205] width 1022 height 132
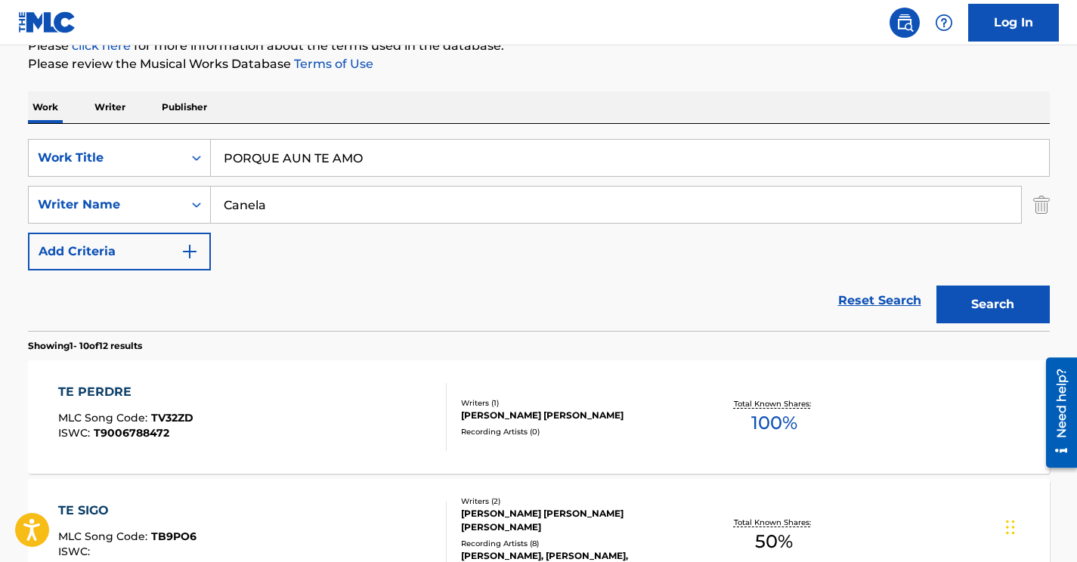
click at [271, 211] on input "Canela" at bounding box center [616, 205] width 810 height 36
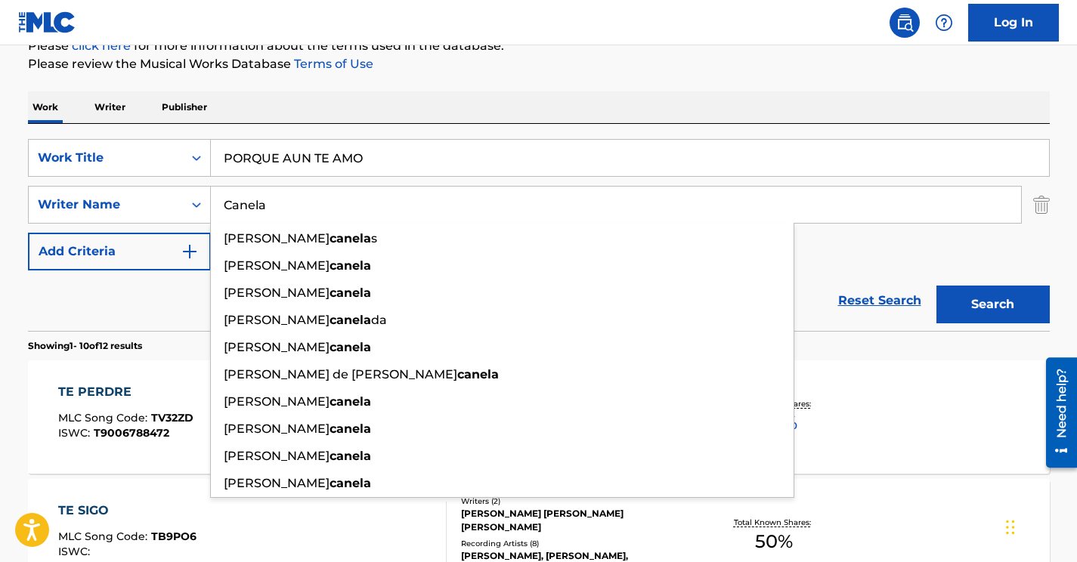
click at [271, 211] on input "Canela" at bounding box center [616, 205] width 810 height 36
paste input "[PERSON_NAME]"
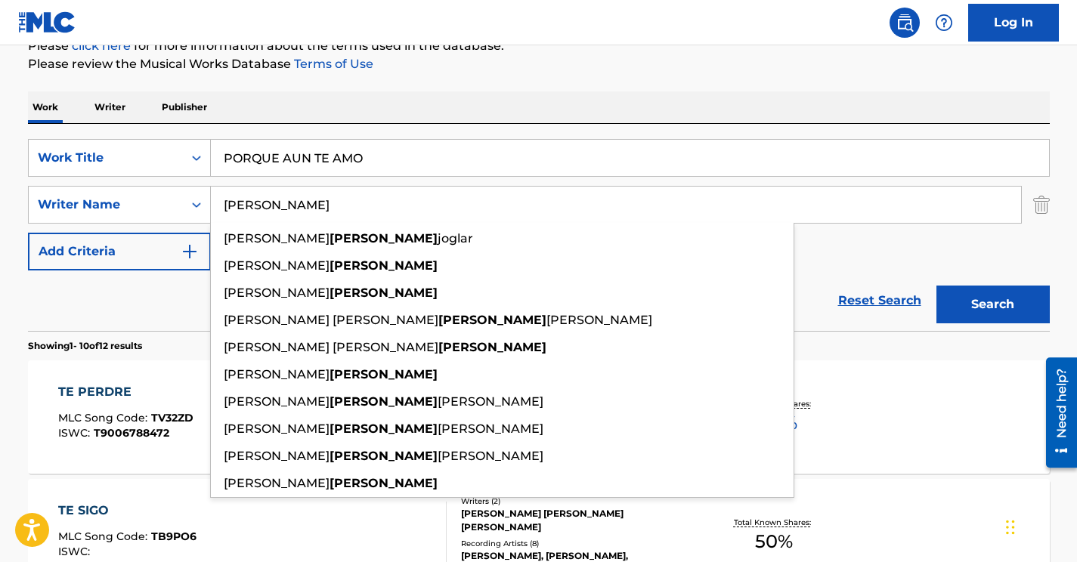
type input "[PERSON_NAME]"
click at [857, 247] on div "SearchWithCriteria4326e77b-b4de-48c3-b8ab-deccfb2e311b Work Title PORQUE AUN TE…" at bounding box center [539, 205] width 1022 height 132
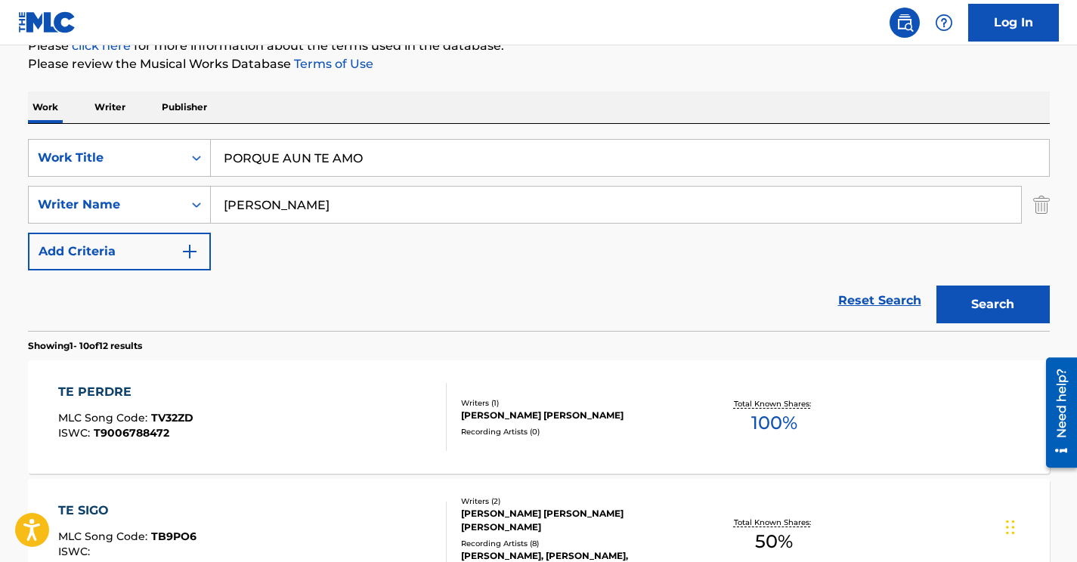
click at [1018, 298] on button "Search" at bounding box center [993, 305] width 113 height 38
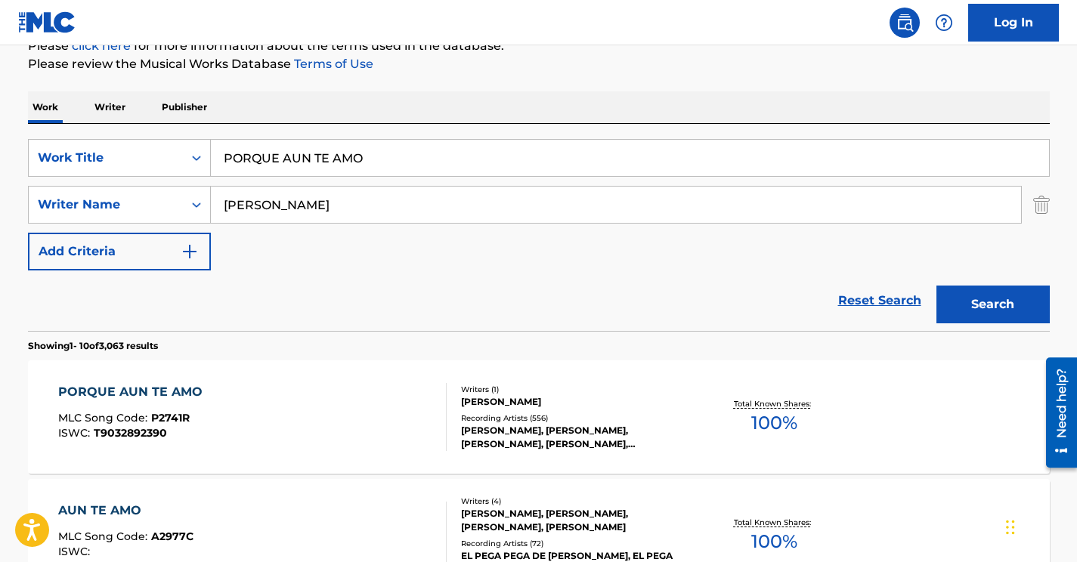
click at [285, 448] on div "PORQUE AUN TE AMO MLC Song Code : P2741R ISWC : T9032892390" at bounding box center [252, 417] width 389 height 68
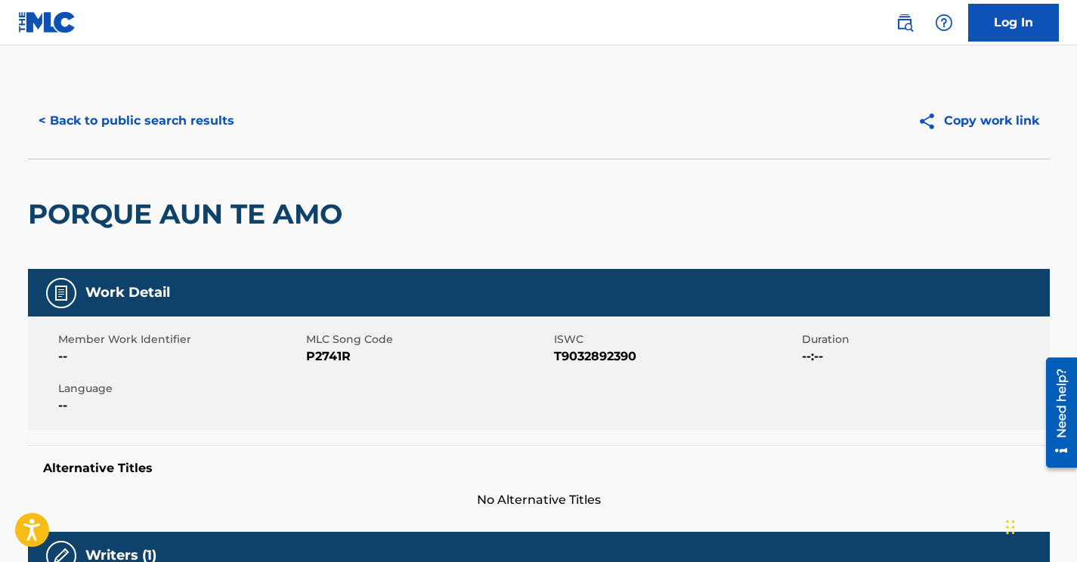
click at [331, 358] on span "P2741R" at bounding box center [428, 357] width 244 height 18
copy span "P2741R"
click at [183, 117] on button "< Back to public search results" at bounding box center [136, 121] width 217 height 38
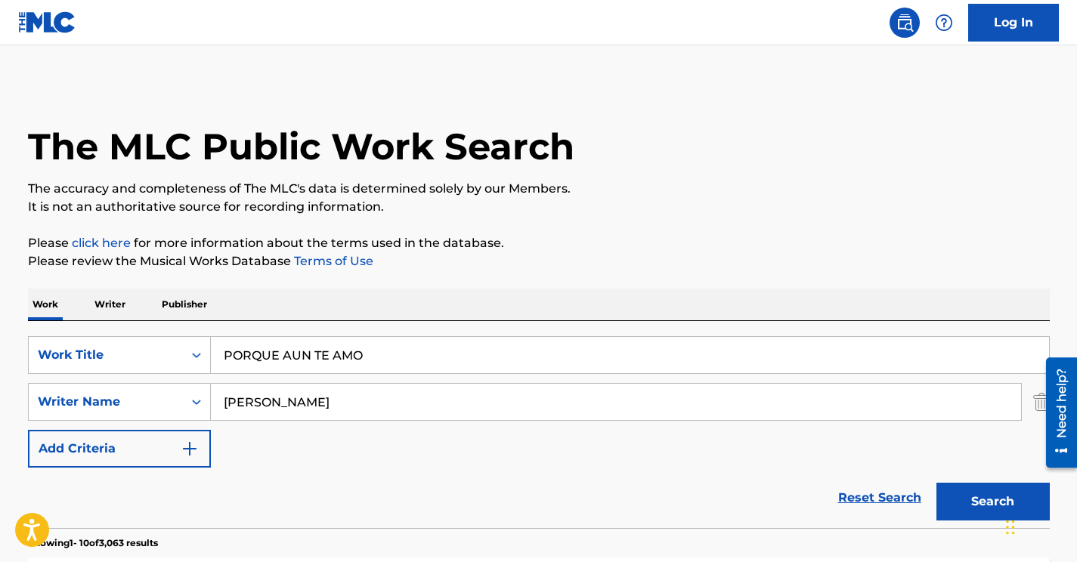
scroll to position [197, 0]
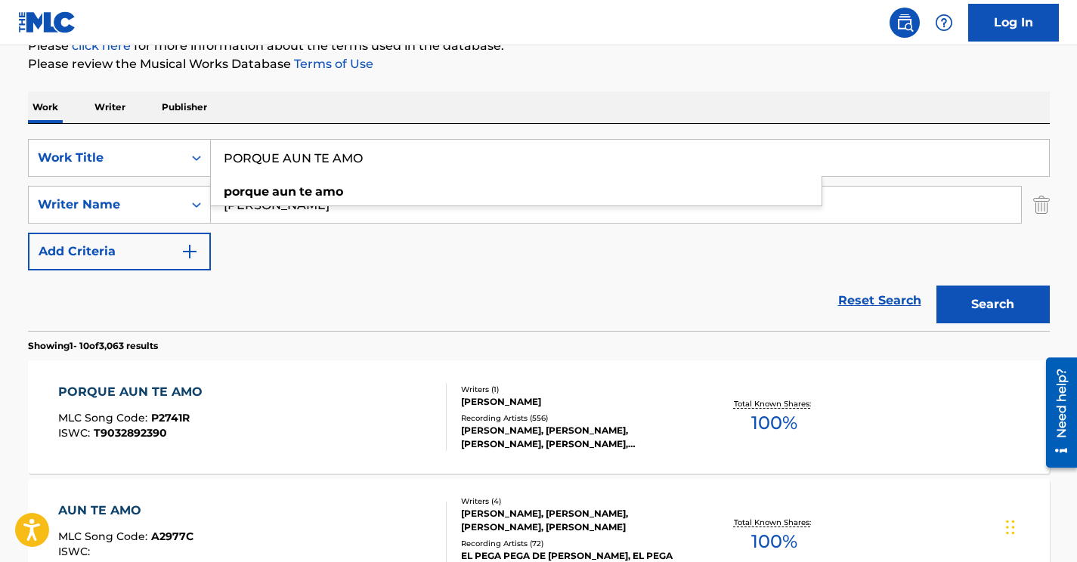
click at [289, 156] on input "PORQUE AUN TE AMO" at bounding box center [630, 158] width 838 height 36
paste input "A DON ATA"
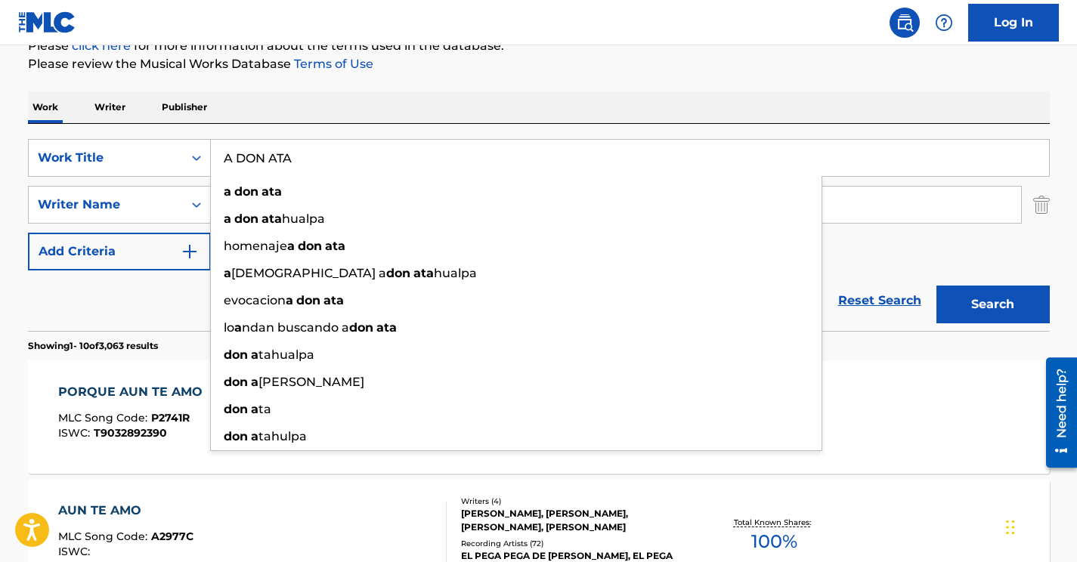
type input "A DON ATA"
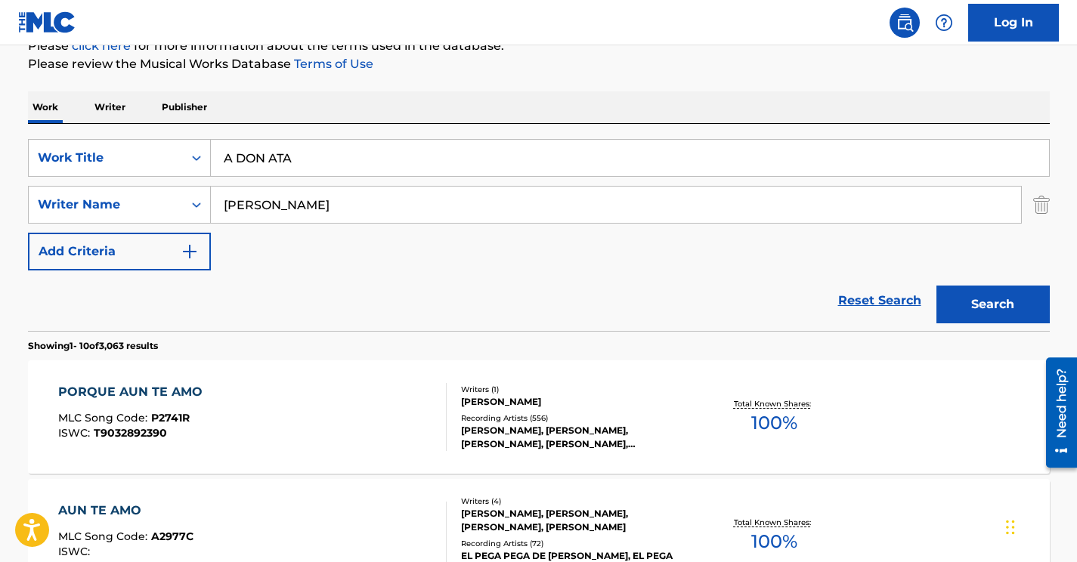
click at [305, 208] on input "[PERSON_NAME]" at bounding box center [616, 205] width 810 height 36
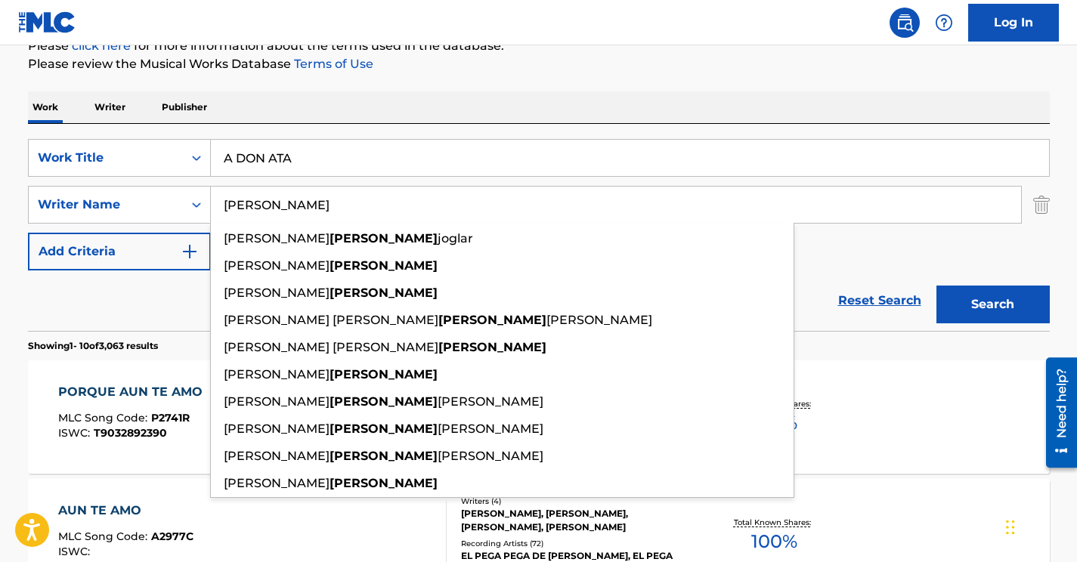
click at [305, 208] on input "[PERSON_NAME]" at bounding box center [616, 205] width 810 height 36
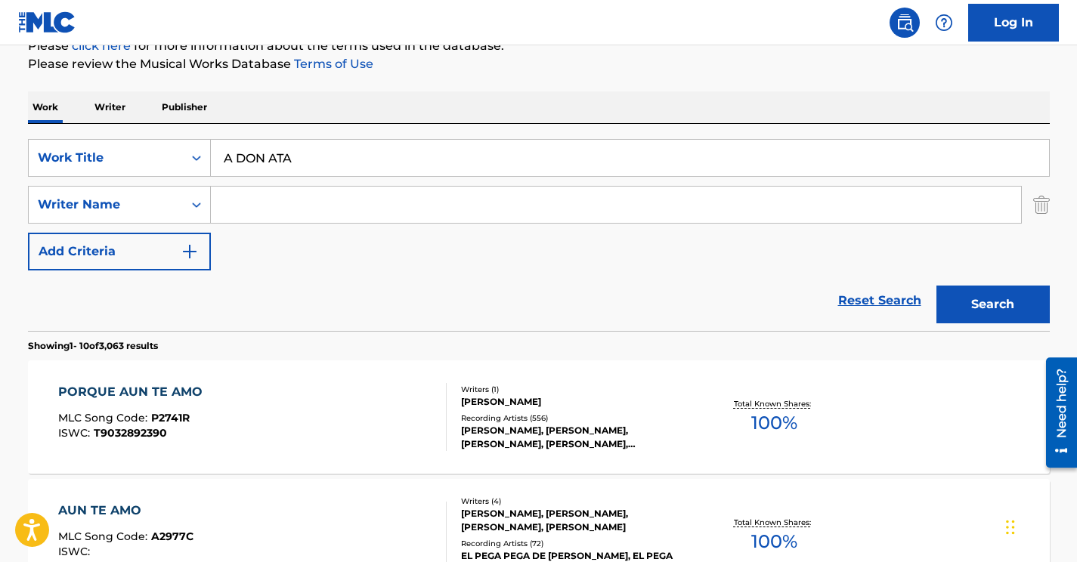
paste input "[PERSON_NAME]"
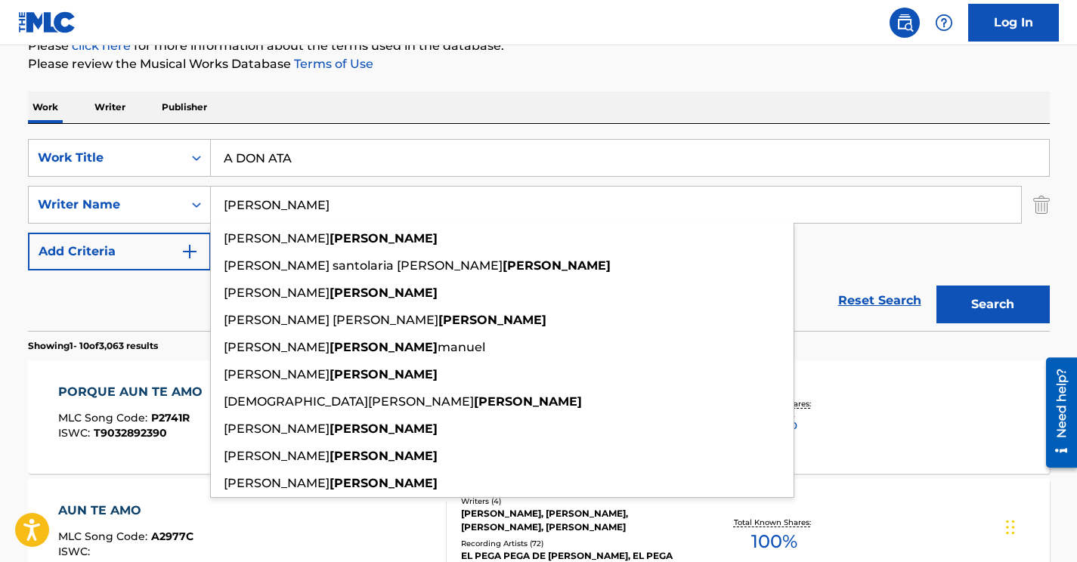
type input "[PERSON_NAME]"
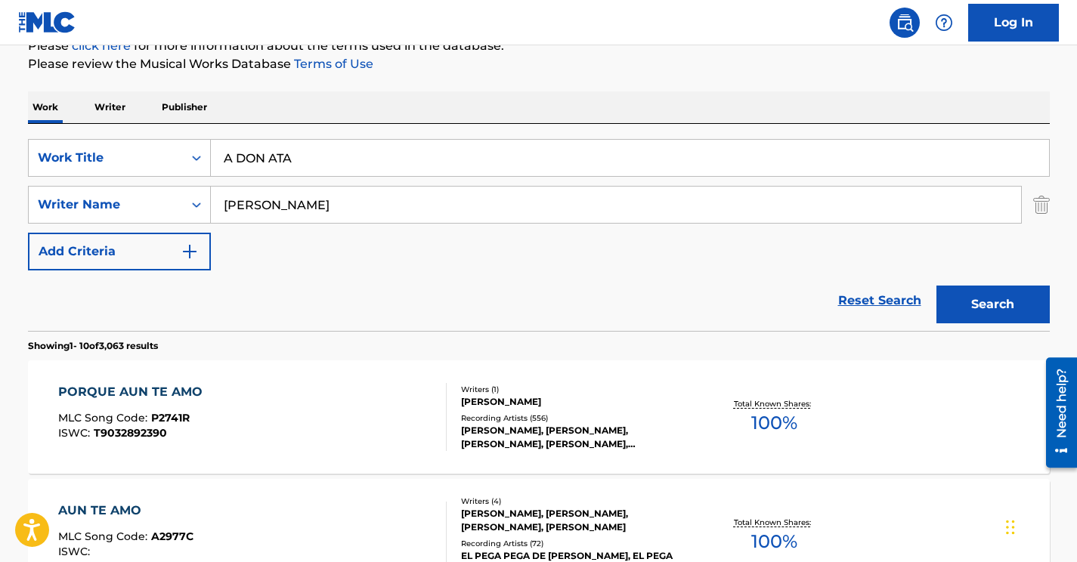
click at [993, 302] on button "Search" at bounding box center [993, 305] width 113 height 38
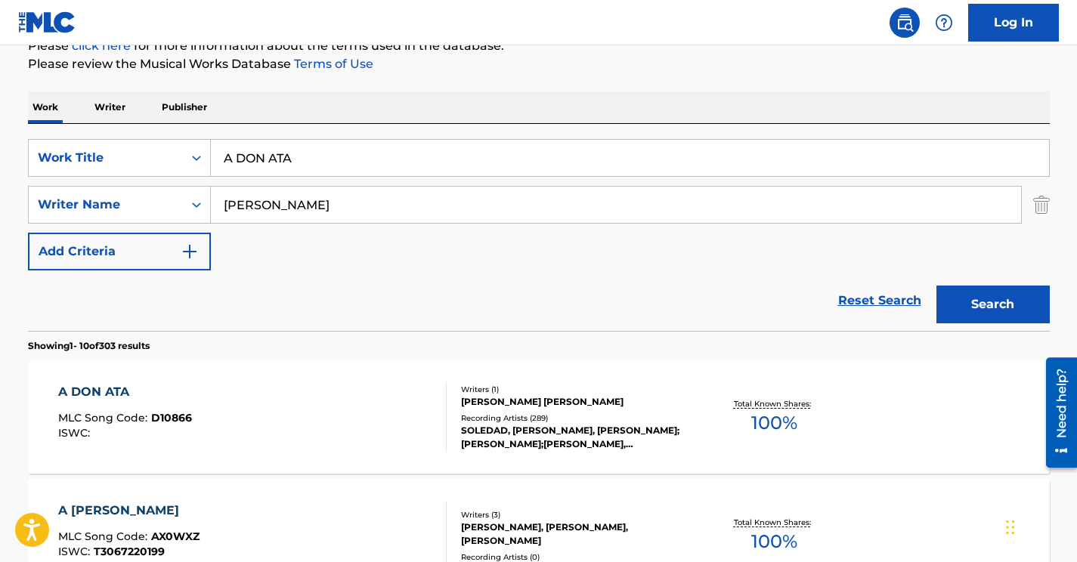
scroll to position [228, 0]
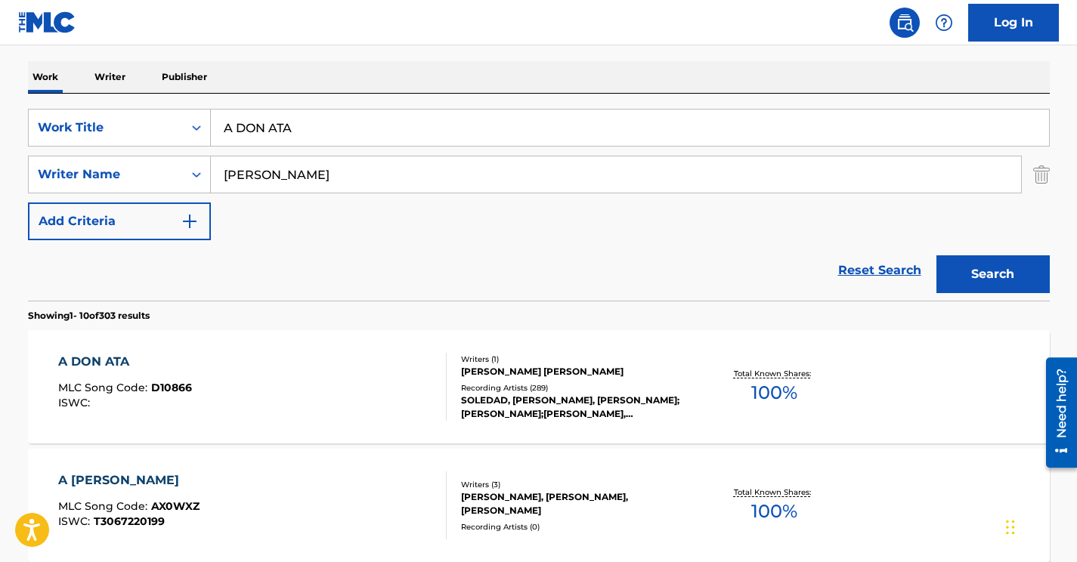
click at [326, 385] on div "A DON ATA MLC Song Code : D10866 ISWC :" at bounding box center [252, 387] width 389 height 68
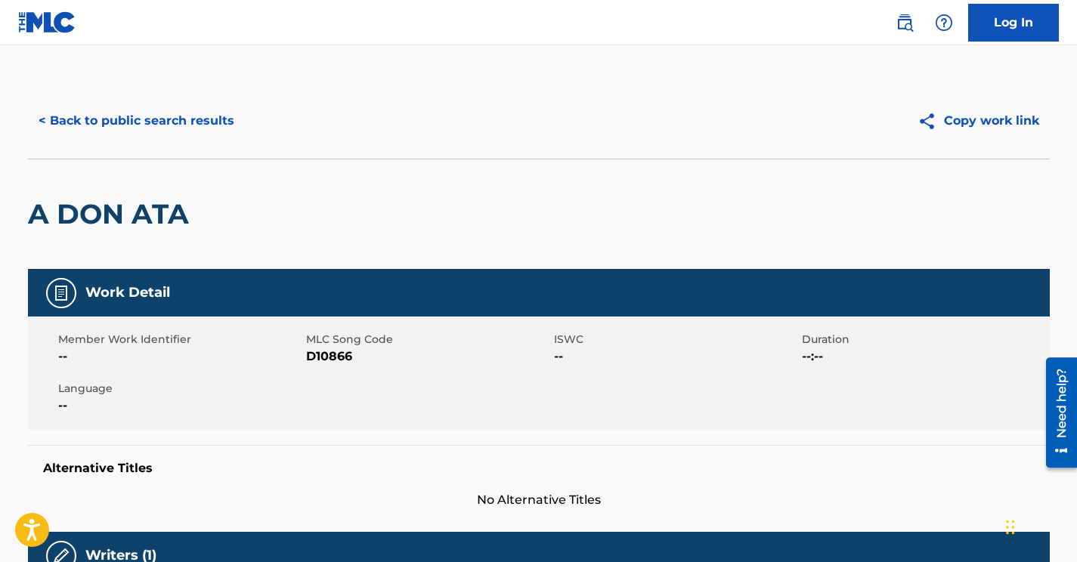
click at [339, 356] on span "D10866" at bounding box center [428, 357] width 244 height 18
copy span "D10866"
click at [158, 135] on button "< Back to public search results" at bounding box center [136, 121] width 217 height 38
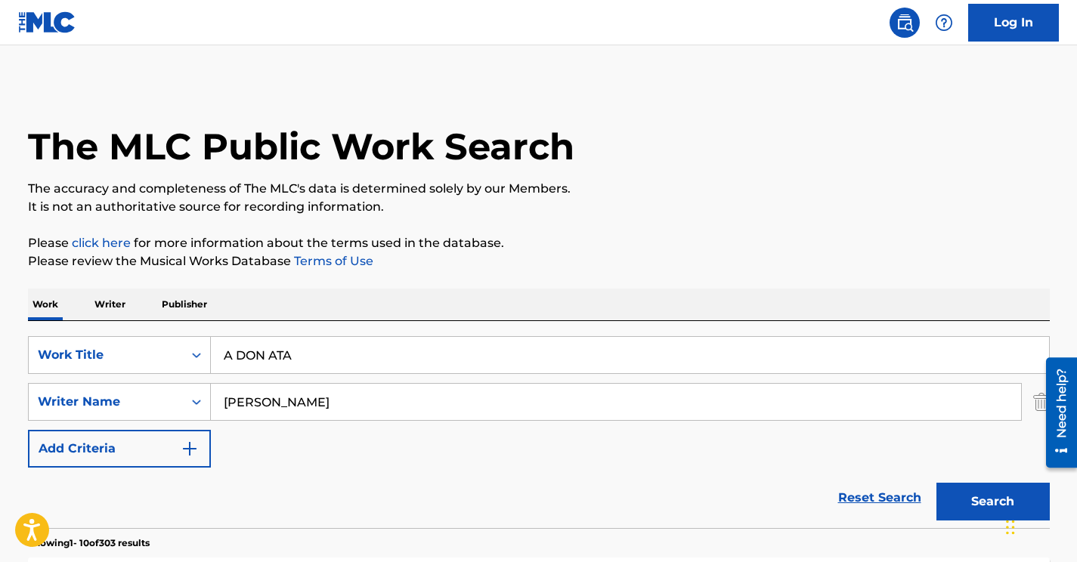
scroll to position [228, 0]
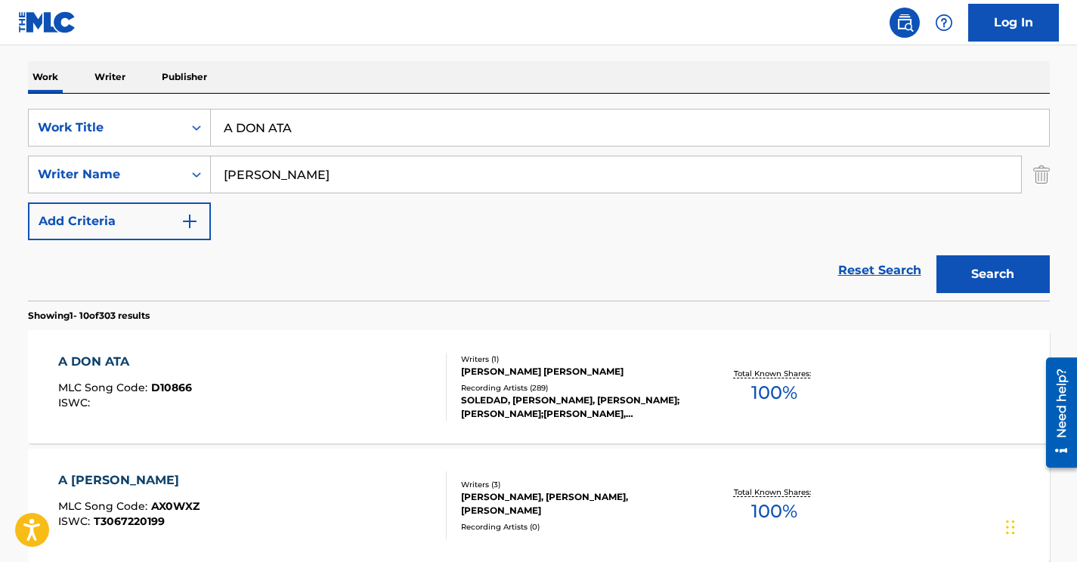
click at [259, 134] on input "A DON ATA" at bounding box center [630, 128] width 838 height 36
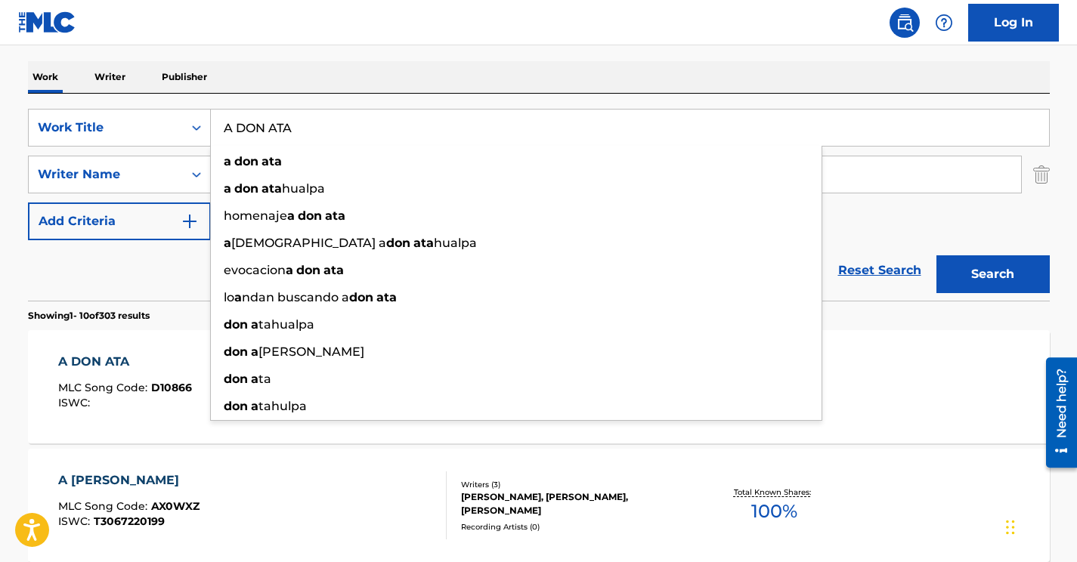
click at [259, 134] on input "A DON ATA" at bounding box center [630, 128] width 838 height 36
paste input "LAMENTO BOLIVIANO"
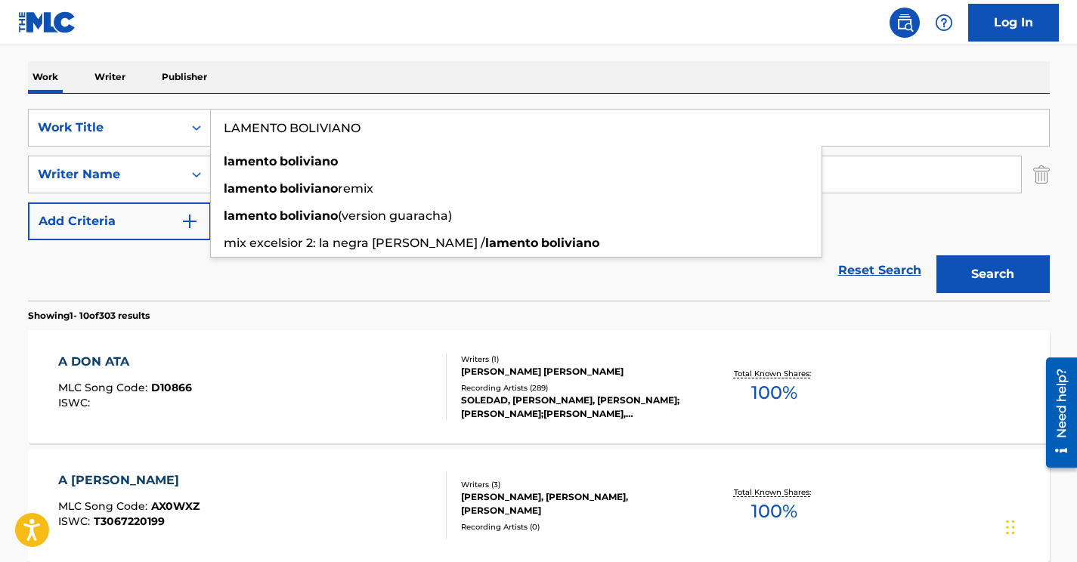
type input "LAMENTO BOLIVIANO"
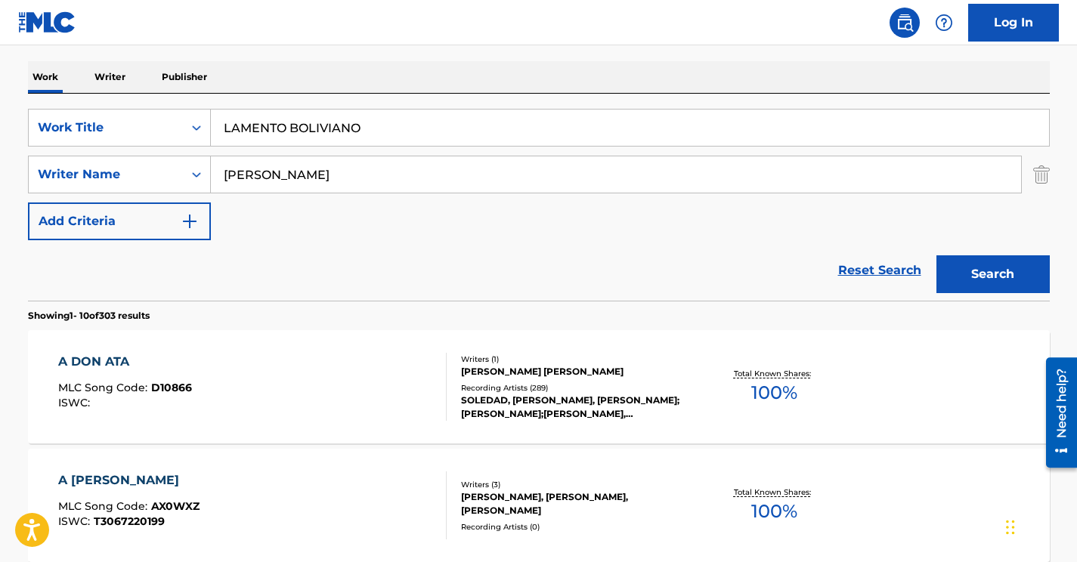
click at [305, 174] on input "[PERSON_NAME]" at bounding box center [616, 174] width 810 height 36
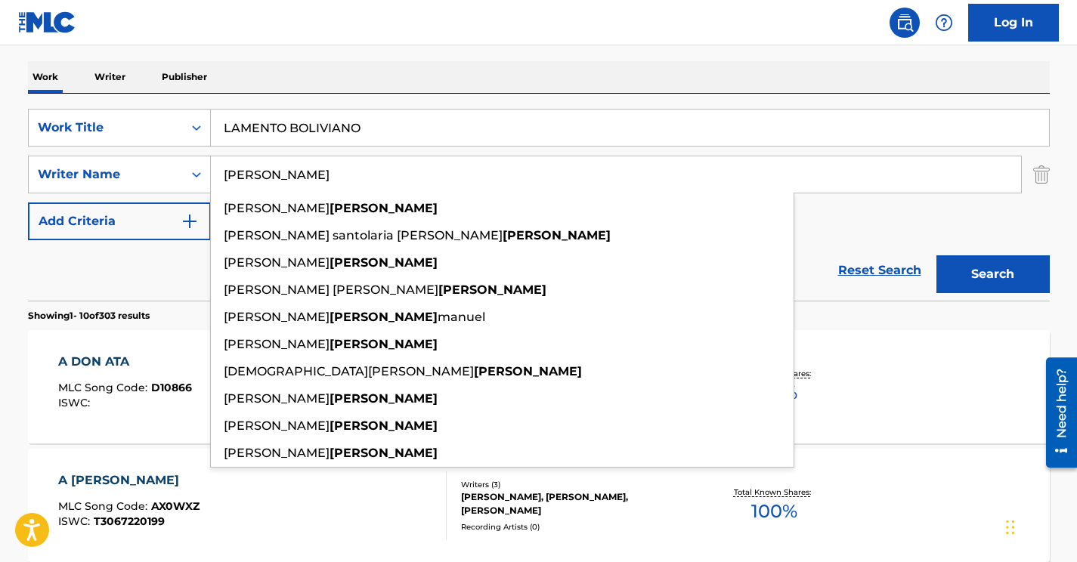
click at [305, 174] on input "[PERSON_NAME]" at bounding box center [616, 174] width 810 height 36
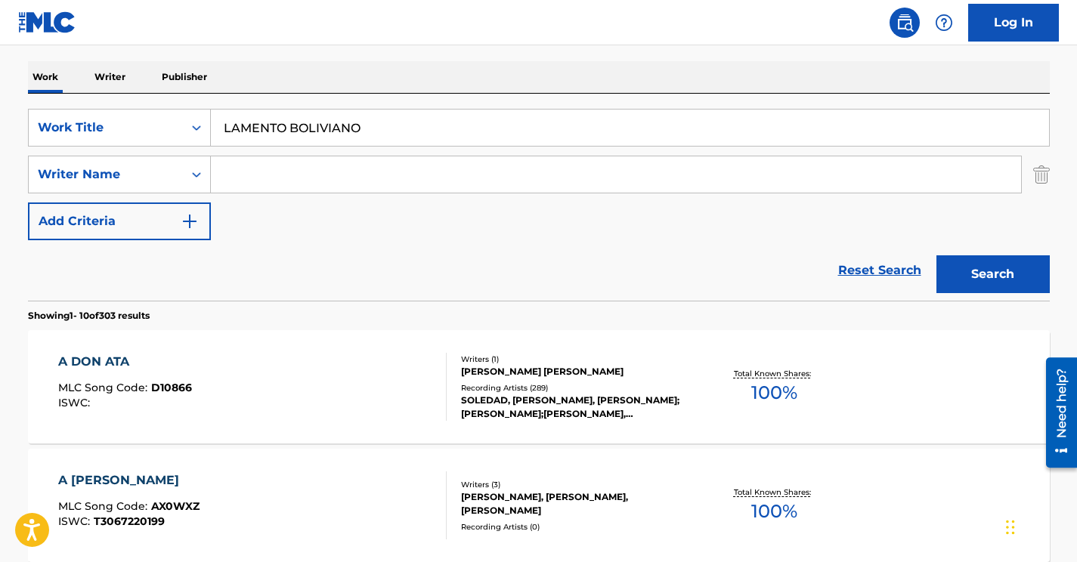
paste input "Faingold"
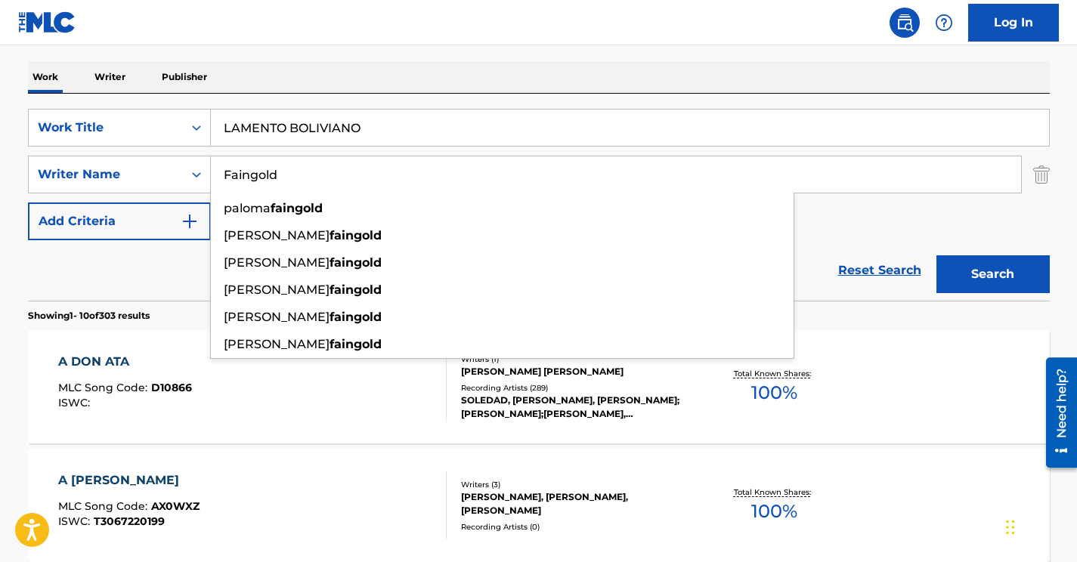
type input "Faingold"
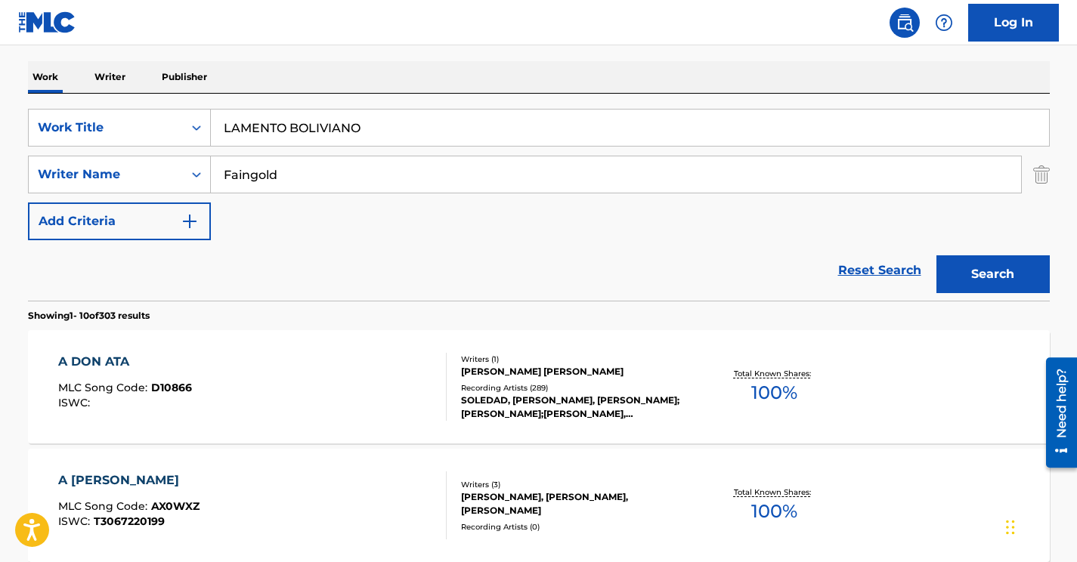
click at [968, 262] on button "Search" at bounding box center [993, 275] width 113 height 38
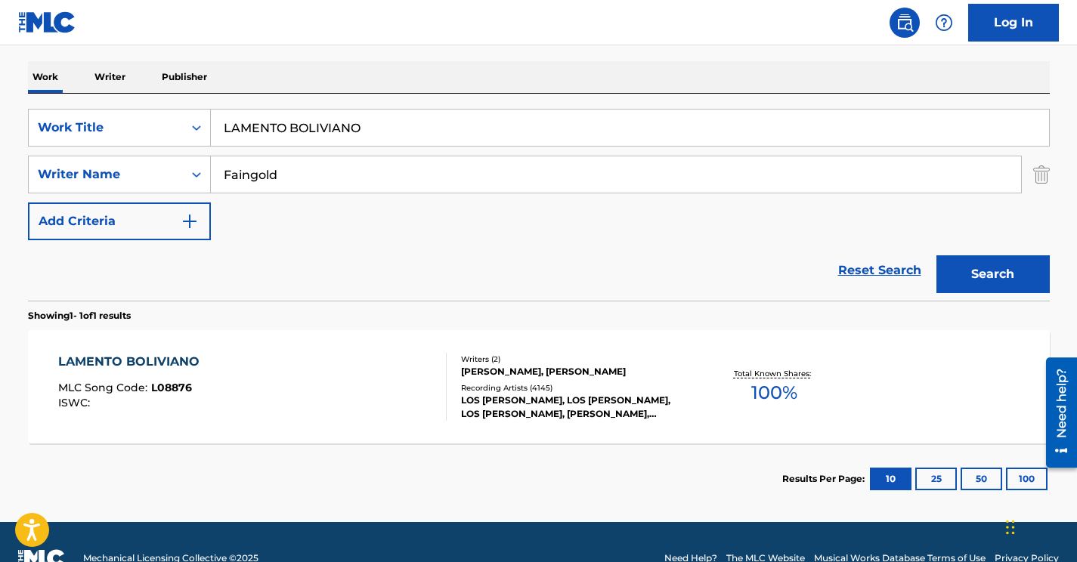
click at [375, 386] on div "LAMENTO BOLIVIANO MLC Song Code : L08876 ISWC :" at bounding box center [252, 387] width 389 height 68
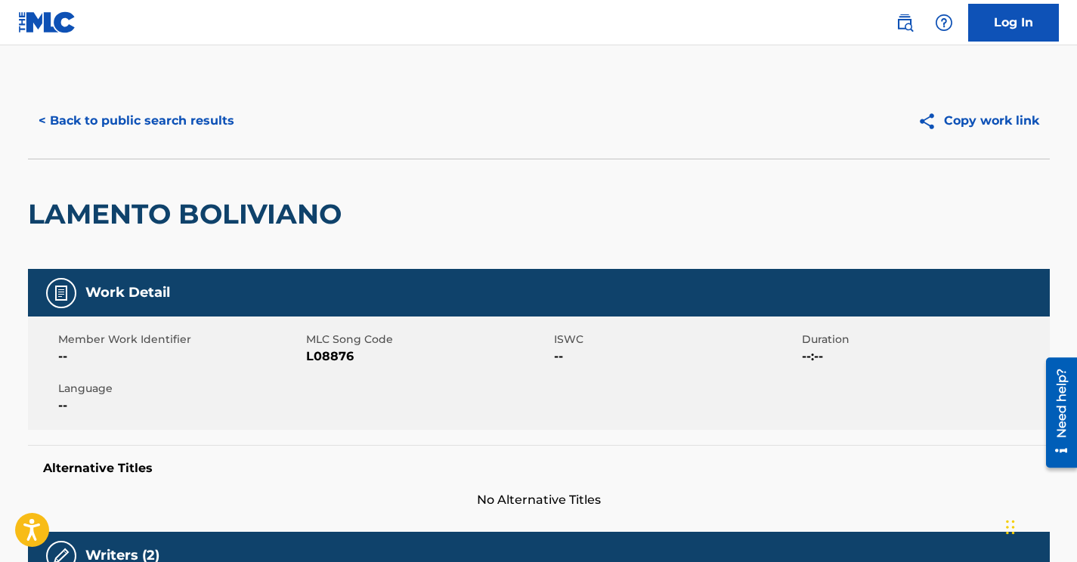
click at [319, 364] on span "L08876" at bounding box center [428, 357] width 244 height 18
copy span "L08876"
click at [156, 128] on button "< Back to public search results" at bounding box center [136, 121] width 217 height 38
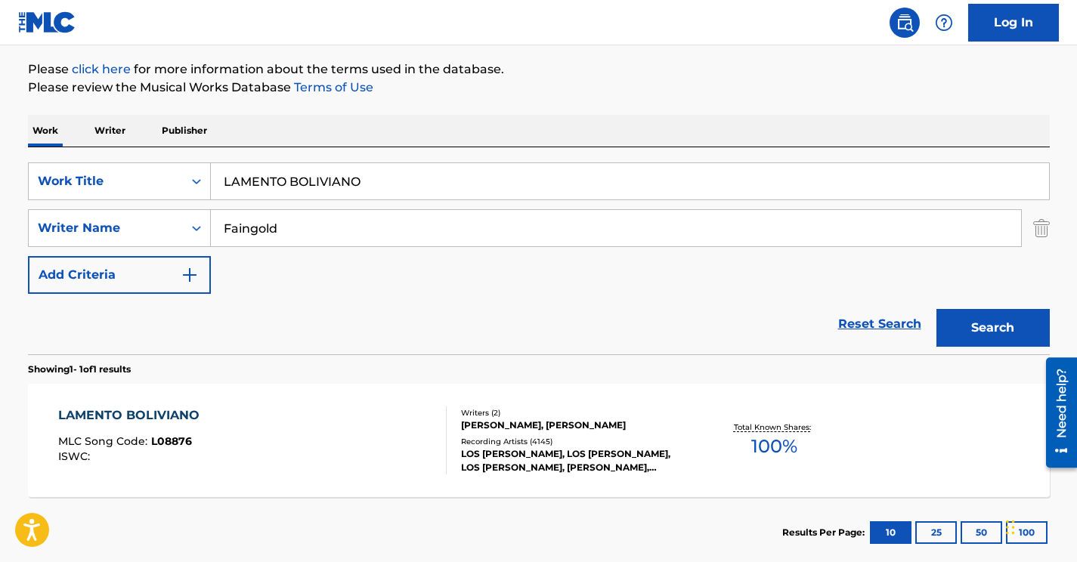
click at [269, 173] on input "LAMENTO BOLIVIANO" at bounding box center [630, 181] width 838 height 36
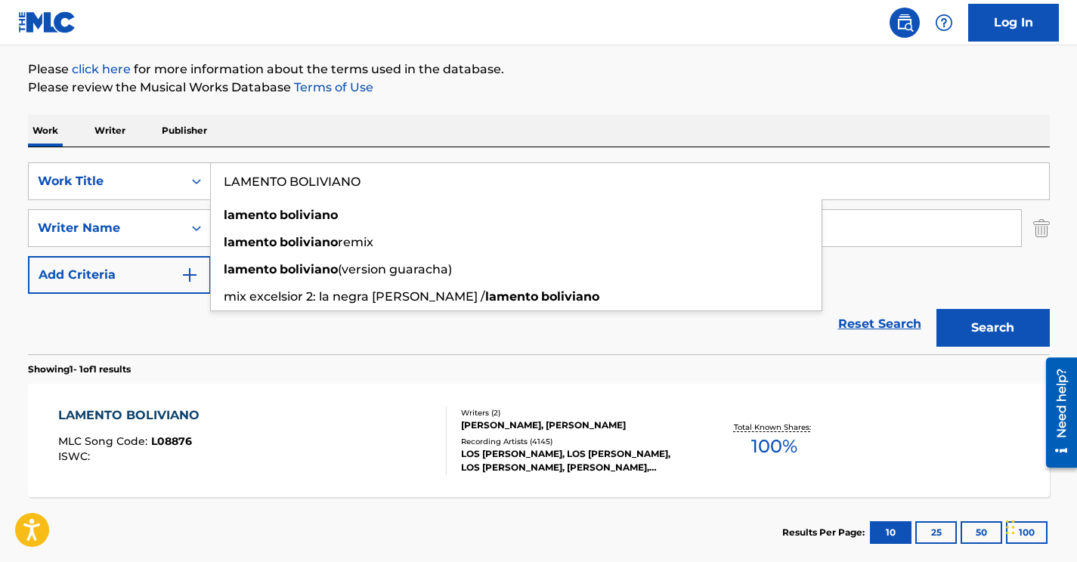
click at [269, 173] on input "LAMENTO BOLIVIANO" at bounding box center [630, 181] width 838 height 36
paste input "YO QUIERO CHUPAR"
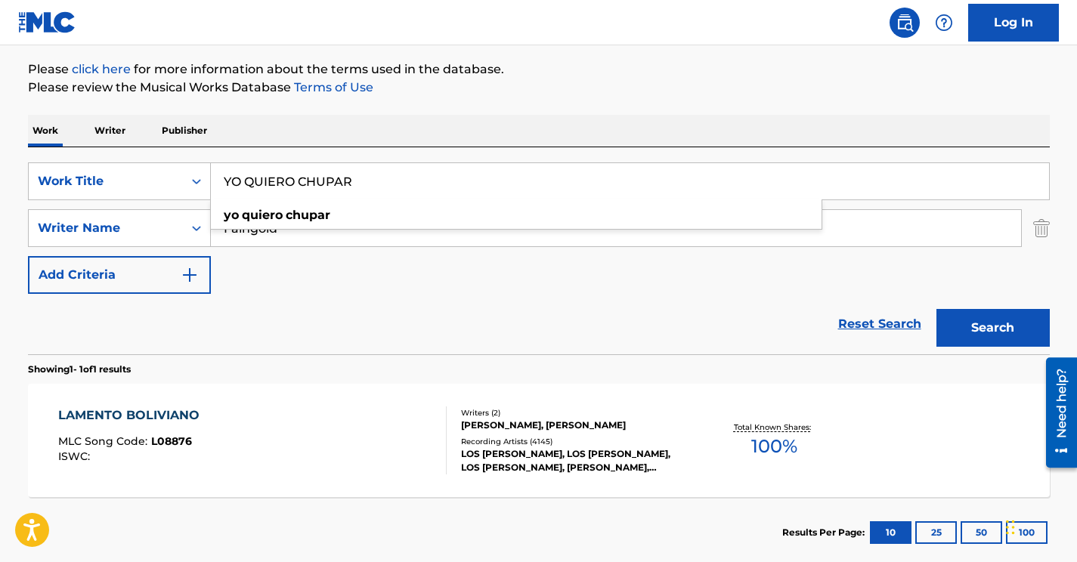
type input "YO QUIERO CHUPAR"
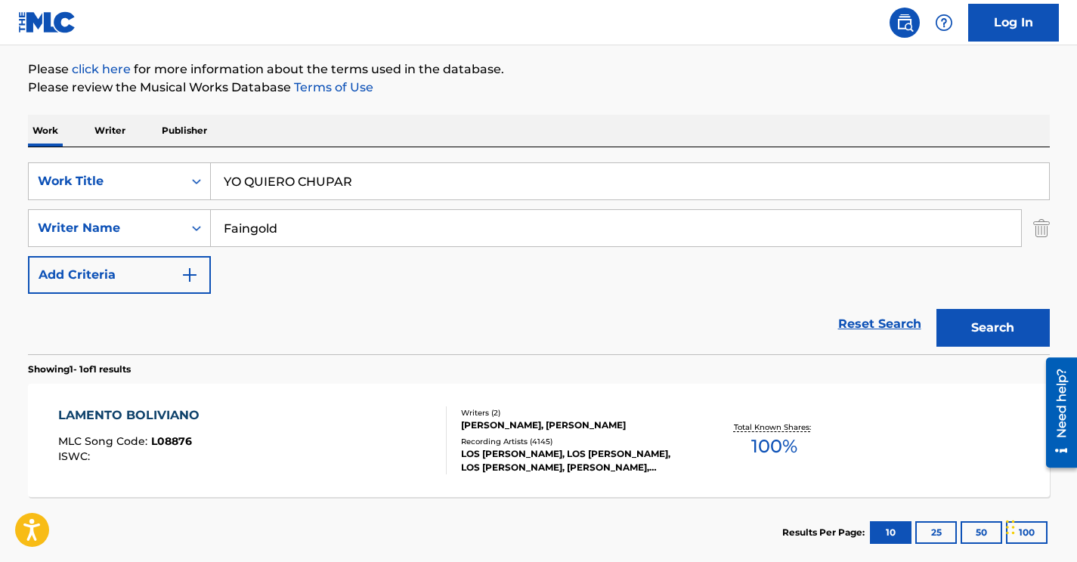
click at [389, 302] on div "Reset Search Search" at bounding box center [539, 324] width 1022 height 60
click at [1039, 234] on img "Search Form" at bounding box center [1041, 228] width 17 height 38
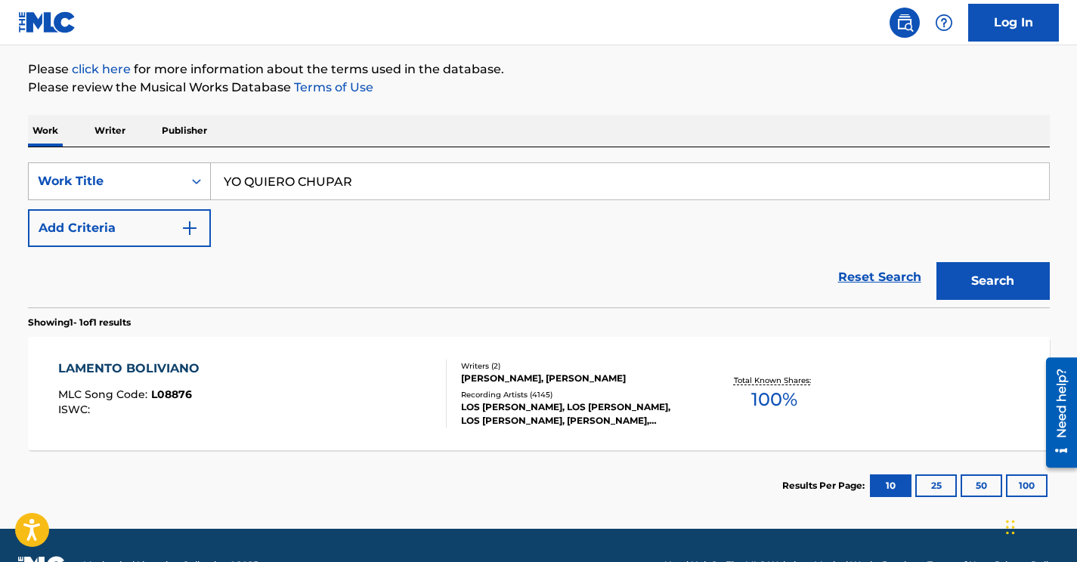
click at [163, 184] on div "Work Title" at bounding box center [106, 181] width 136 height 18
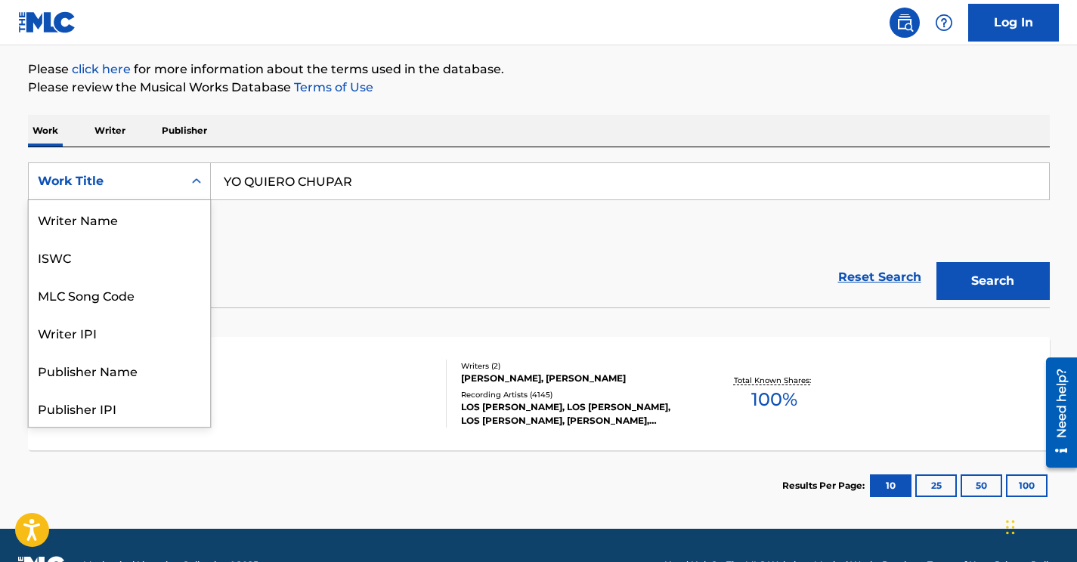
scroll to position [76, 0]
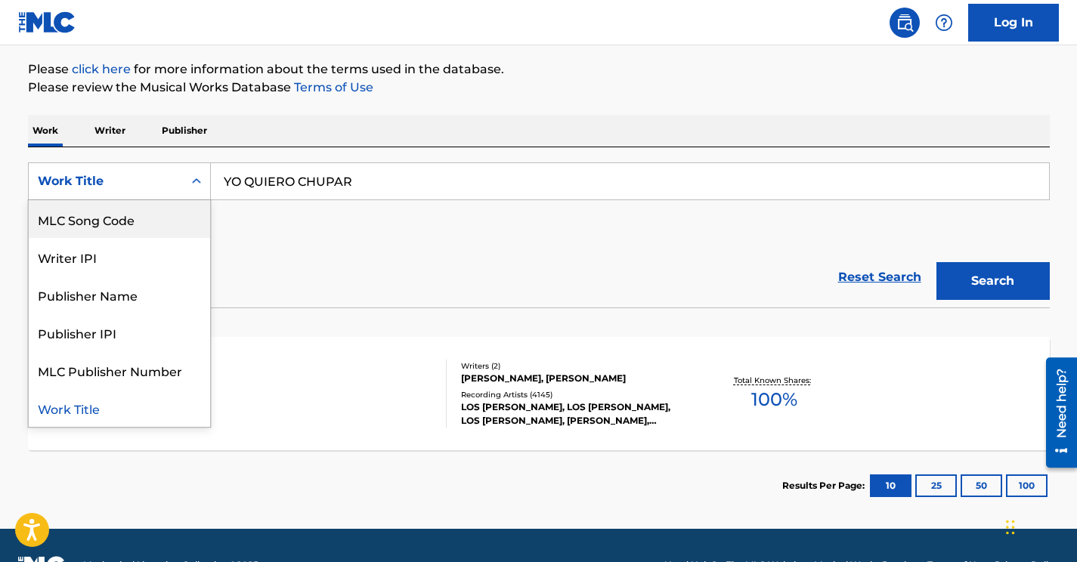
click at [129, 222] on div "MLC Song Code" at bounding box center [119, 219] width 181 height 38
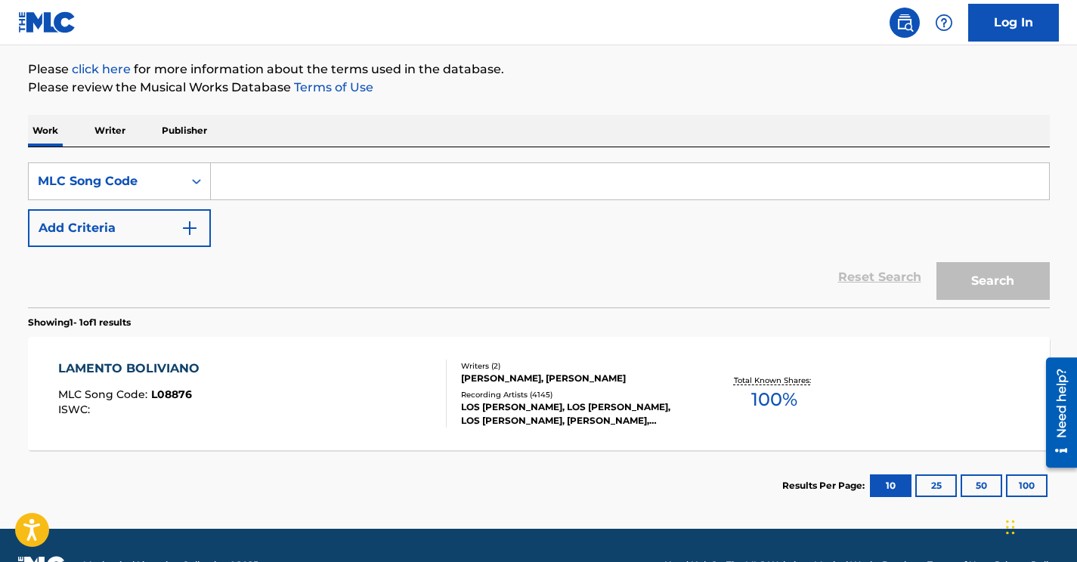
click at [278, 190] on input "Search Form" at bounding box center [630, 181] width 838 height 36
paste input "YVAO85"
type input "YVAO85"
click at [937, 262] on button "Search" at bounding box center [993, 281] width 113 height 38
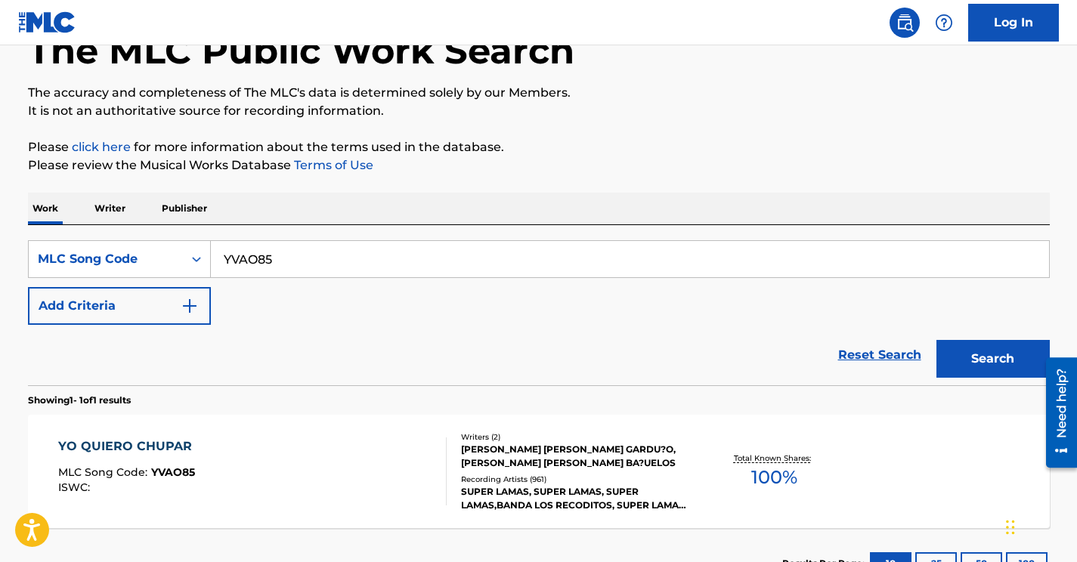
scroll to position [174, 0]
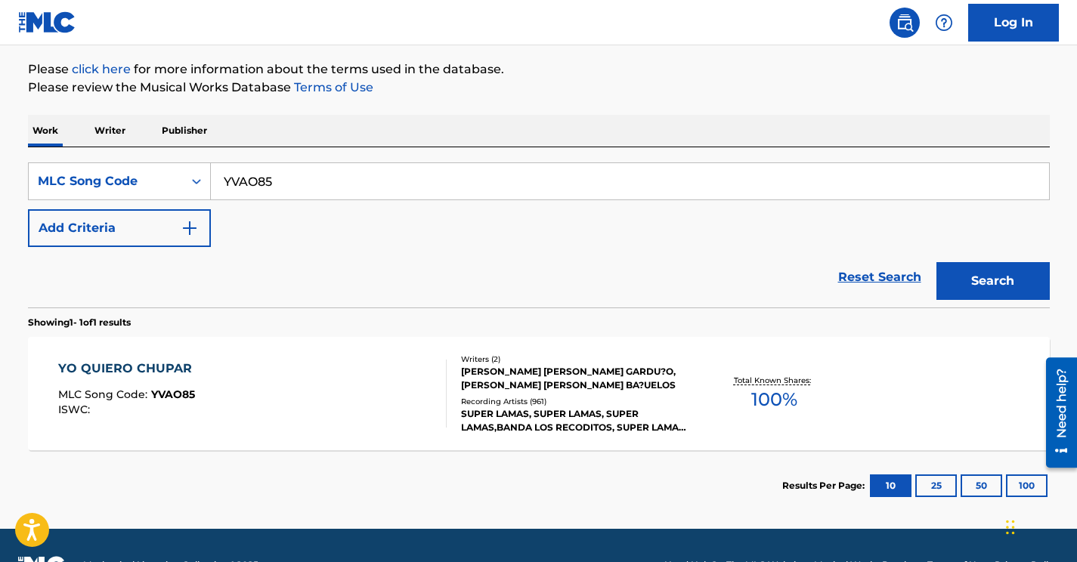
click at [376, 392] on div "YO QUIERO CHUPAR MLC Song Code : YVAO85 ISWC :" at bounding box center [252, 394] width 389 height 68
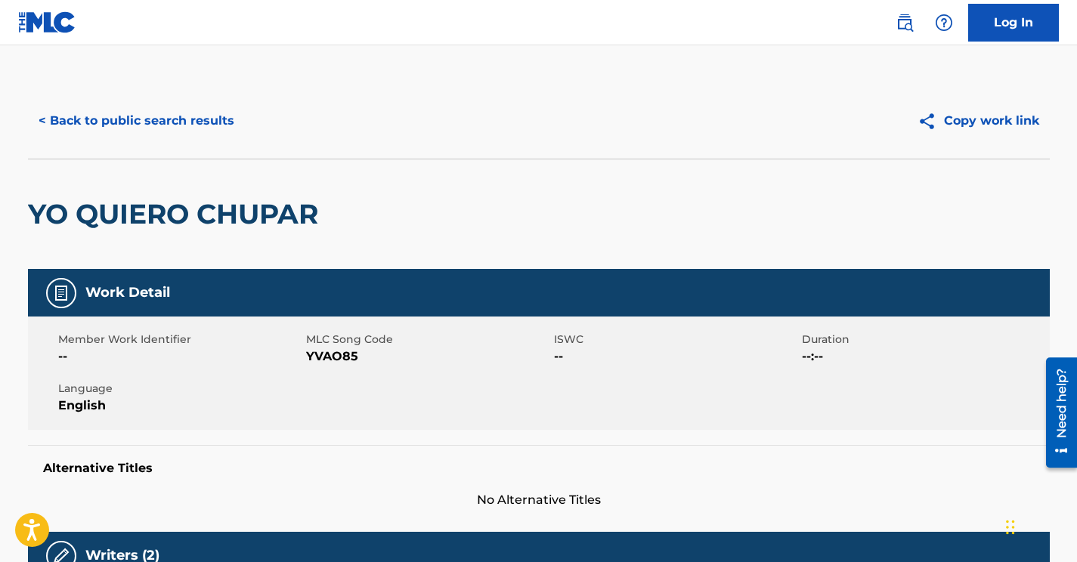
click at [126, 113] on button "< Back to public search results" at bounding box center [136, 121] width 217 height 38
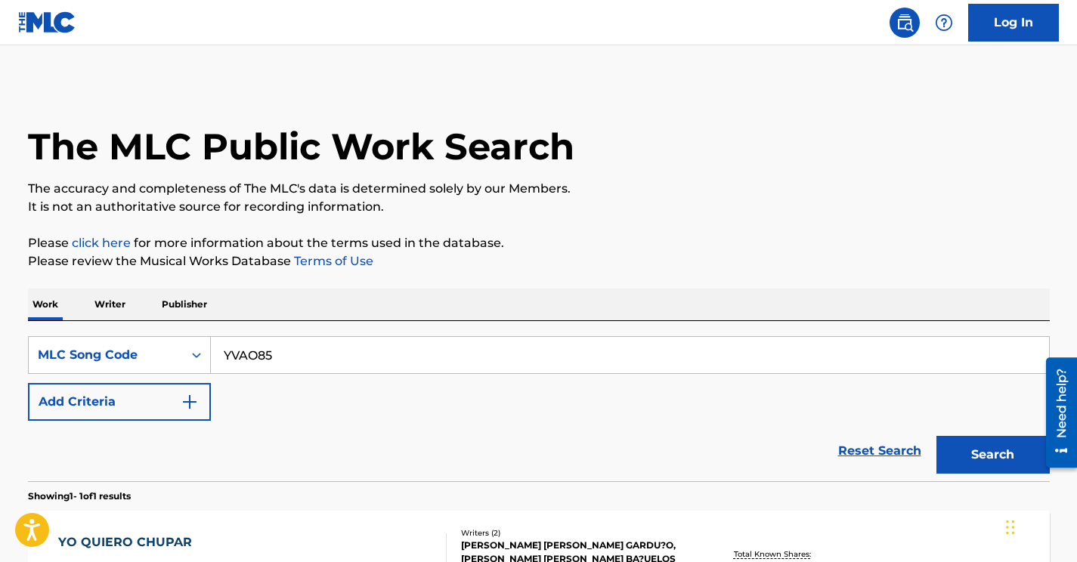
scroll to position [174, 0]
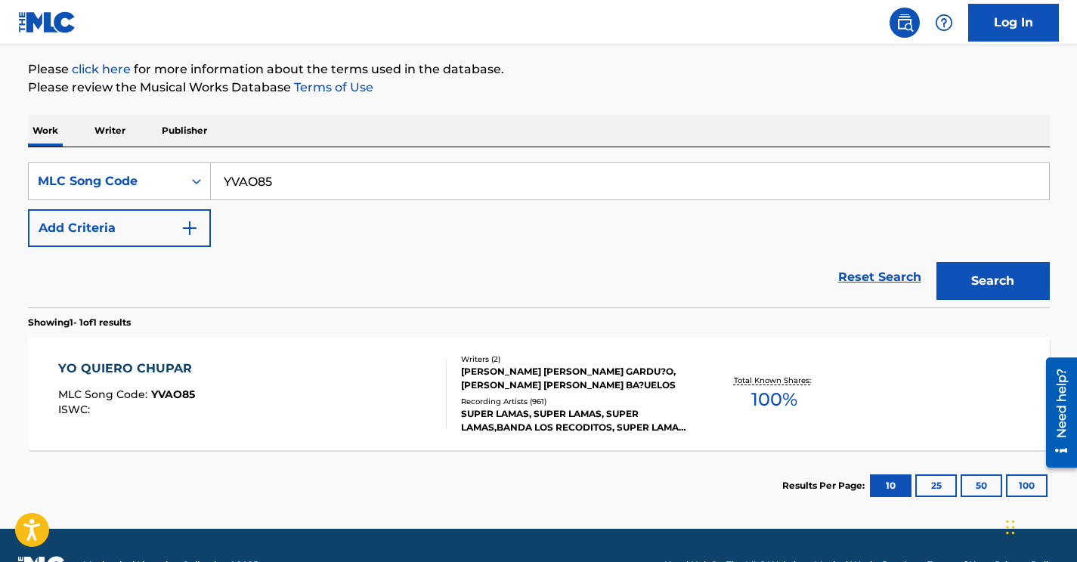
click at [167, 215] on button "Add Criteria" at bounding box center [119, 228] width 183 height 38
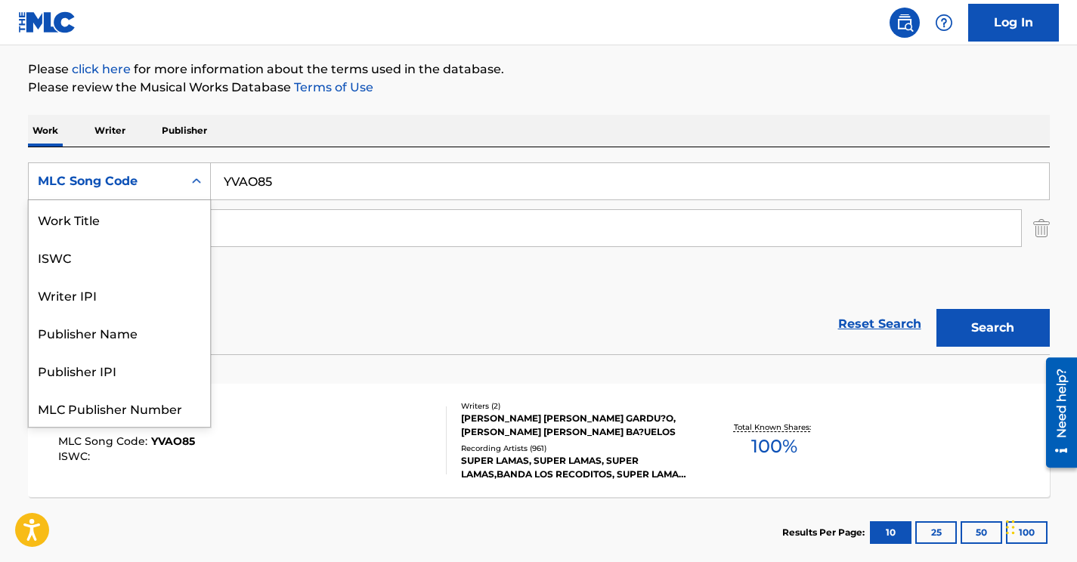
click at [150, 178] on div "MLC Song Code" at bounding box center [106, 181] width 136 height 18
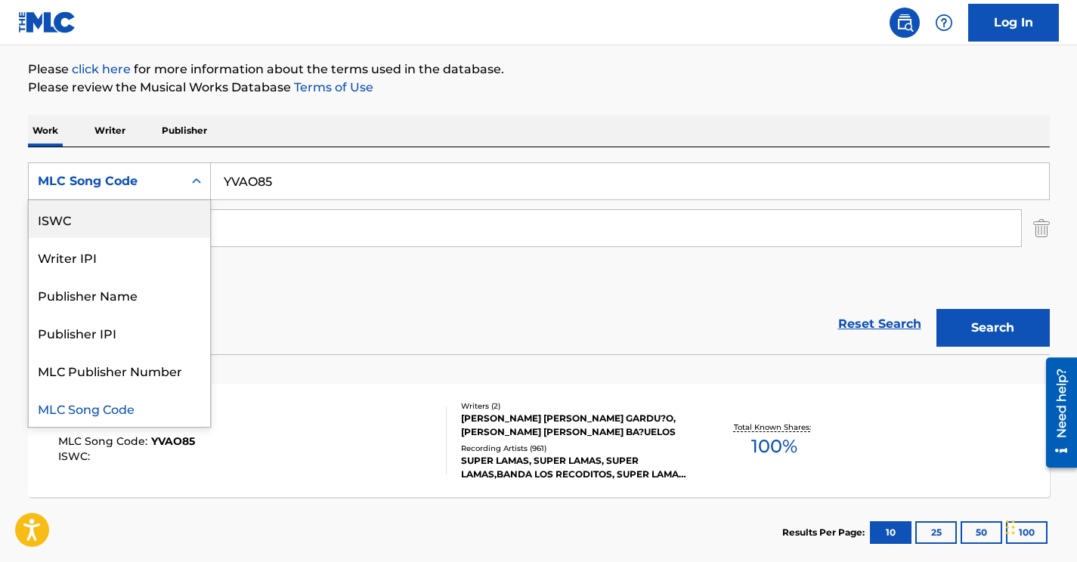
scroll to position [0, 0]
click at [120, 222] on div "Work Title" at bounding box center [119, 219] width 181 height 38
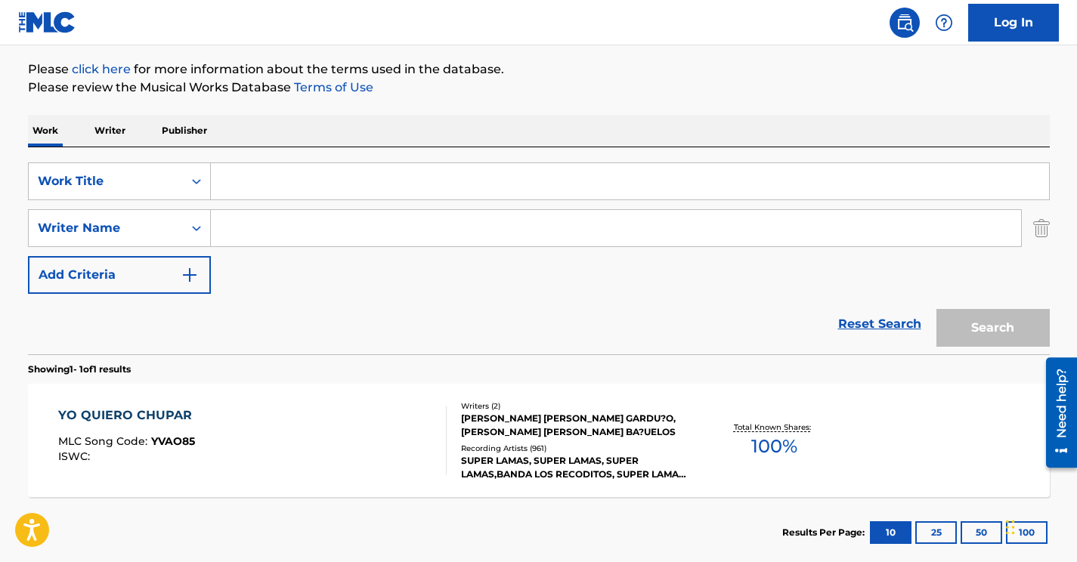
click at [275, 189] on input "Search Form" at bounding box center [630, 181] width 838 height 36
paste input "Como Yo No Hay Dos CYNH2"
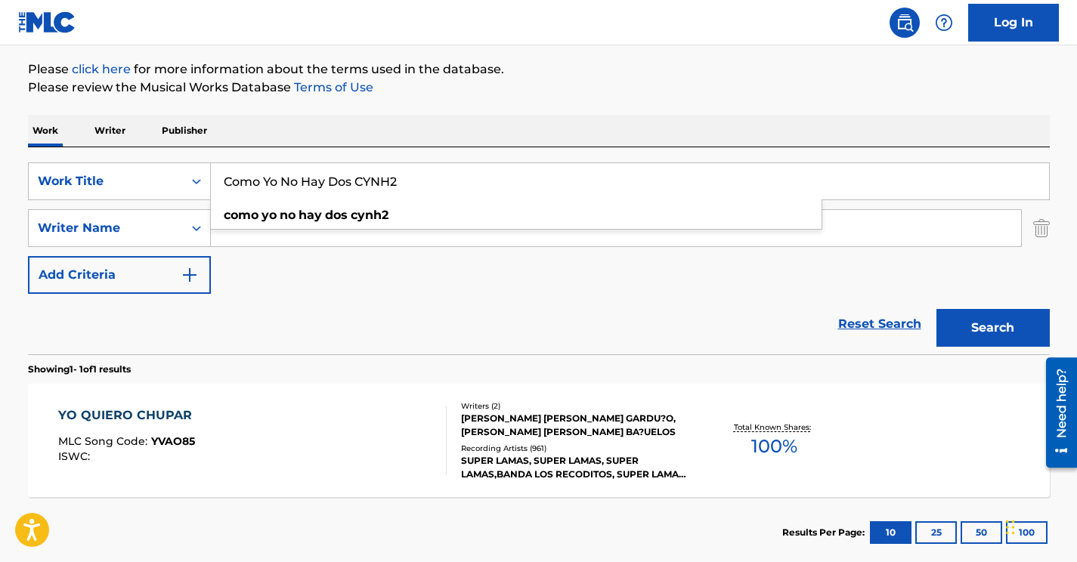
type input "Como Yo No Hay Dos CYNH2"
click at [342, 292] on div "SearchWithCriteriaad808e9d-b594-464d-8dd4-7e2961f15196 Work Title Como Yo No Ha…" at bounding box center [539, 229] width 1022 height 132
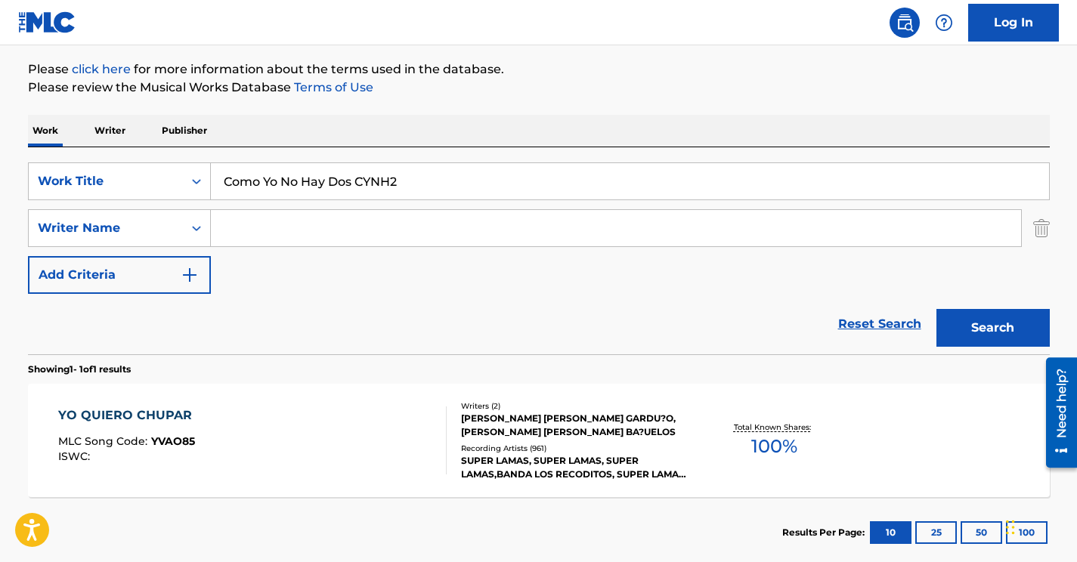
click at [328, 231] on input "Search Form" at bounding box center [616, 228] width 810 height 36
click at [288, 181] on input "Como Yo No Hay Dos CYNH2" at bounding box center [630, 181] width 838 height 36
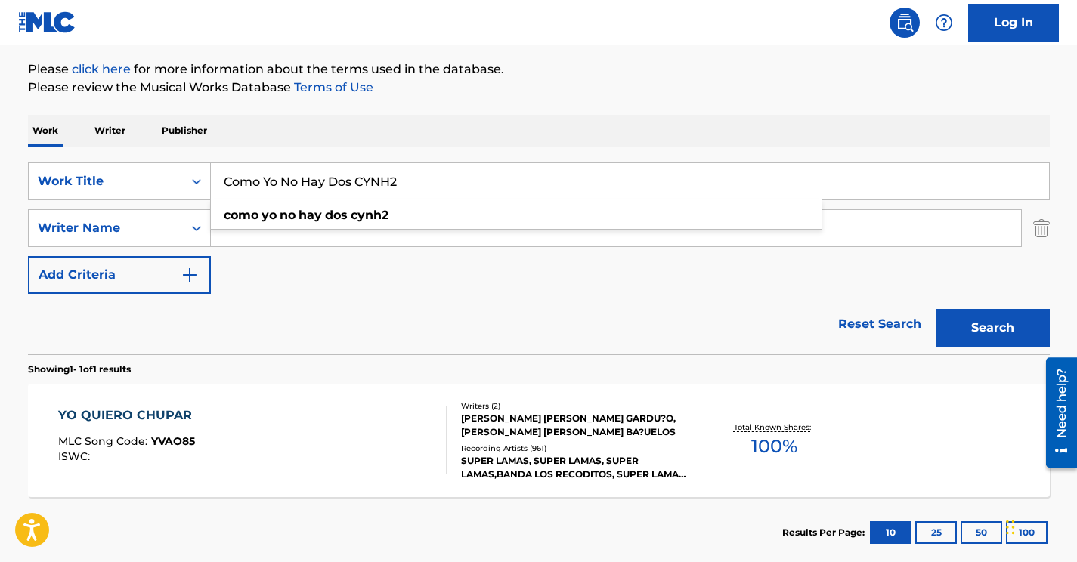
click at [288, 181] on input "Como Yo No Hay Dos CYNH2" at bounding box center [630, 181] width 838 height 36
click at [670, 119] on div "Work Writer Publisher" at bounding box center [539, 131] width 1022 height 32
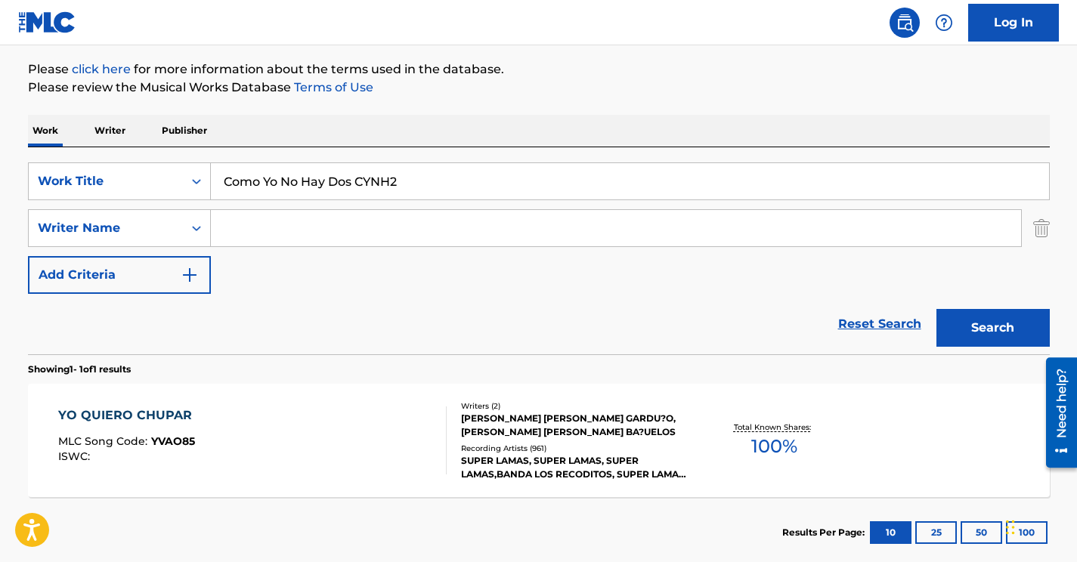
click at [270, 217] on input "Search Form" at bounding box center [616, 228] width 810 height 36
paste input "MARINO"
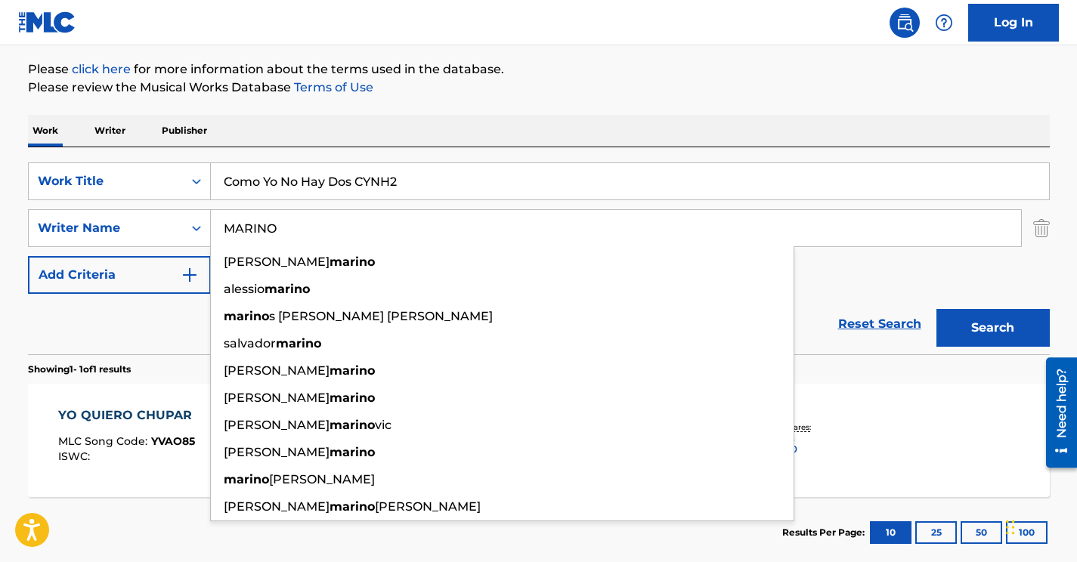
type input "MARINO"
click at [637, 107] on div "The MLC Public Work Search The accuracy and completeness of The MLC's data is d…" at bounding box center [539, 238] width 1058 height 659
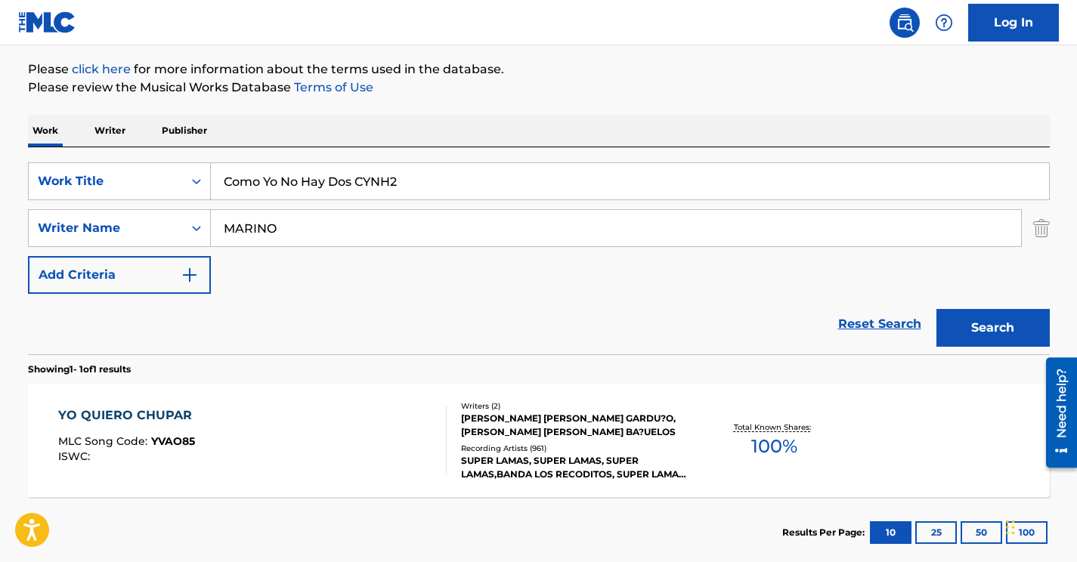
click at [965, 321] on button "Search" at bounding box center [993, 328] width 113 height 38
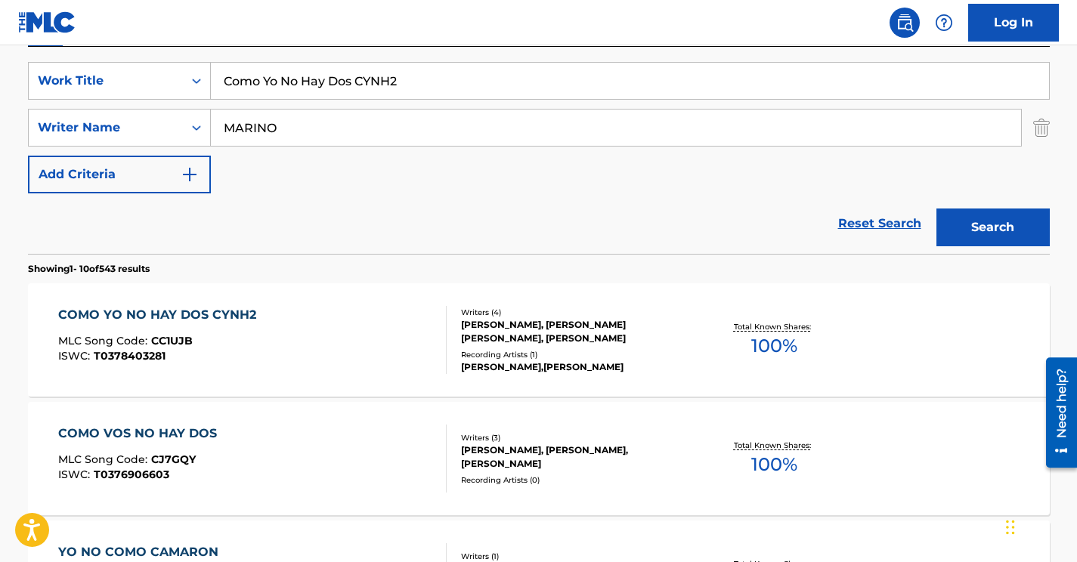
scroll to position [277, 0]
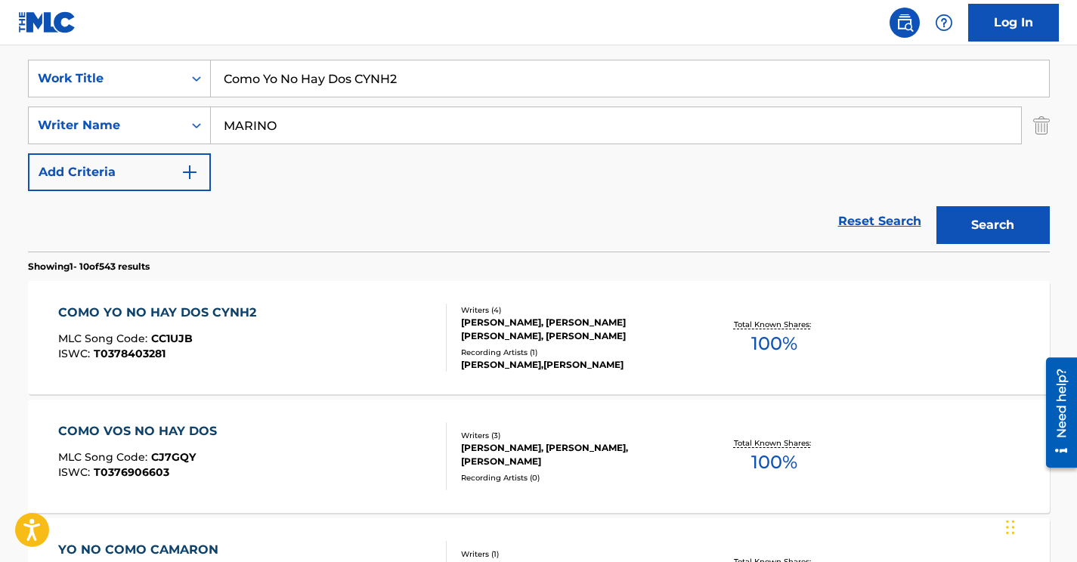
click at [356, 311] on div "COMO YO NO HAY DOS CYNH2 MLC Song Code : CC1UJB ISWC : T0378403281" at bounding box center [252, 338] width 389 height 68
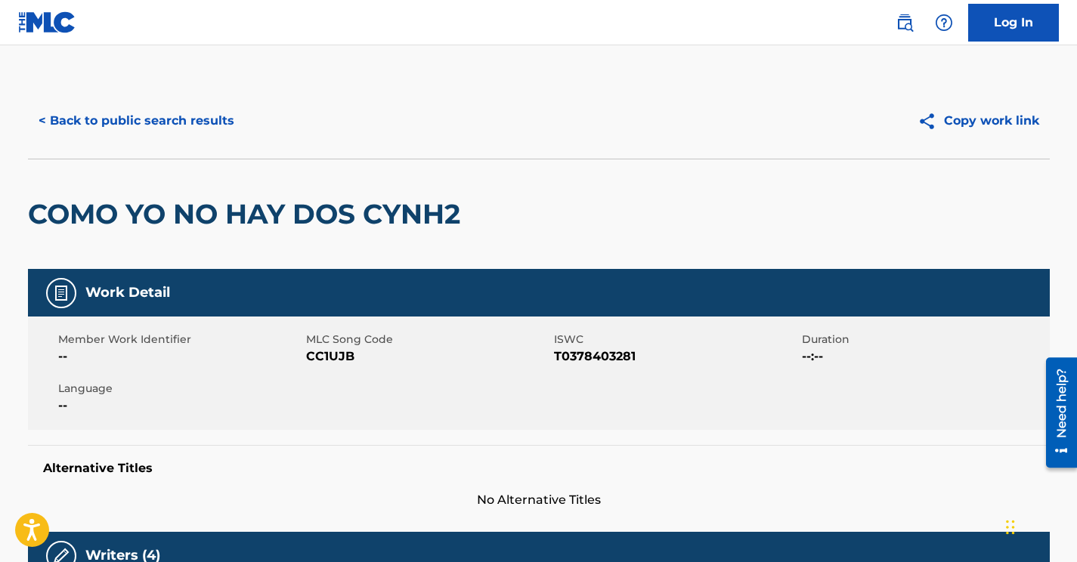
click at [345, 348] on span "CC1UJB" at bounding box center [428, 357] width 244 height 18
copy span "CC1UJB"
click at [215, 122] on button "< Back to public search results" at bounding box center [136, 121] width 217 height 38
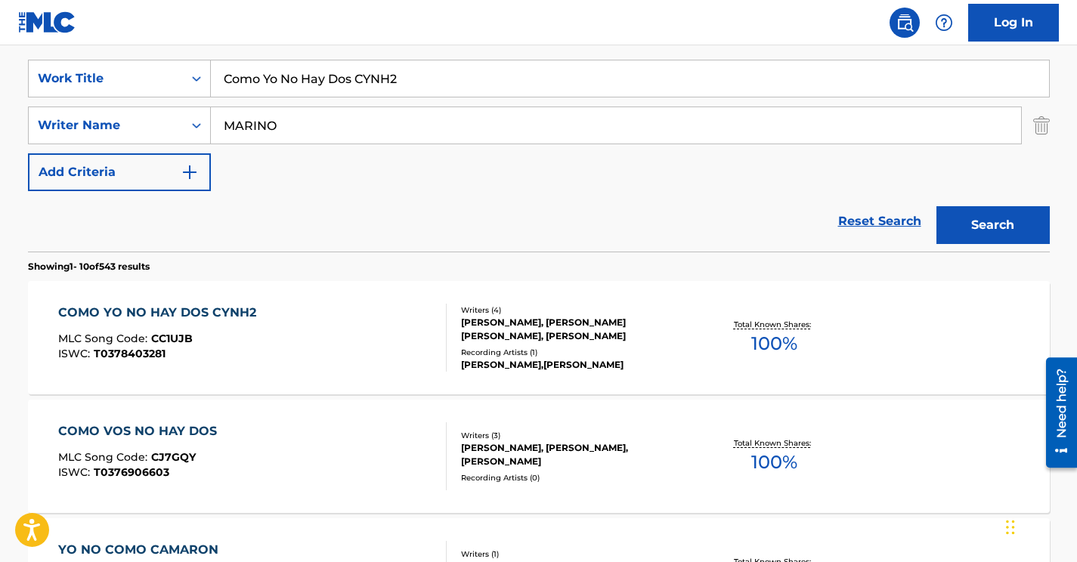
click at [283, 88] on input "Como Yo No Hay Dos CYNH2" at bounding box center [630, 78] width 838 height 36
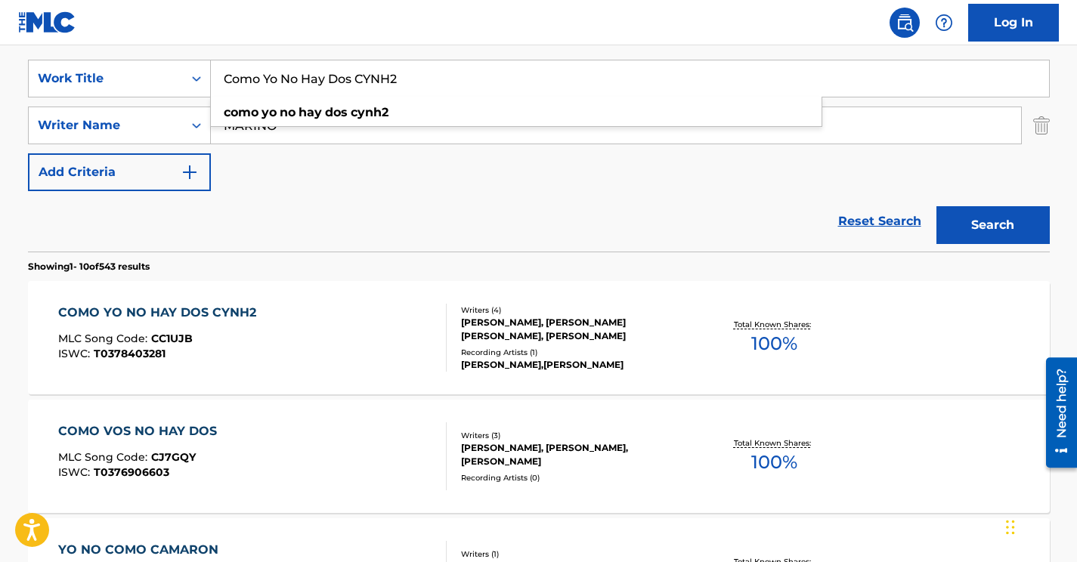
paste input "Signos"
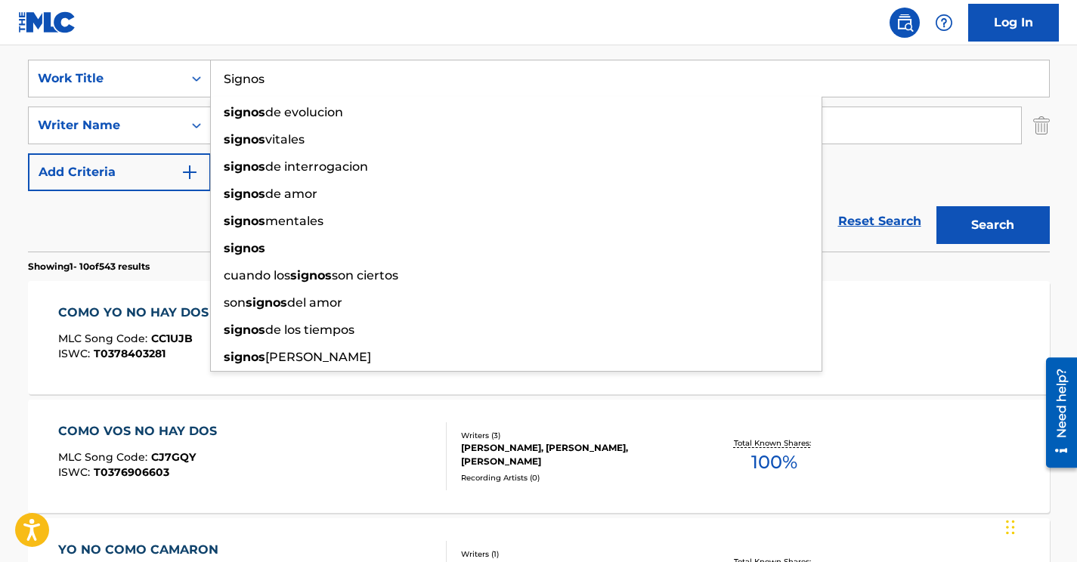
type input "Signos"
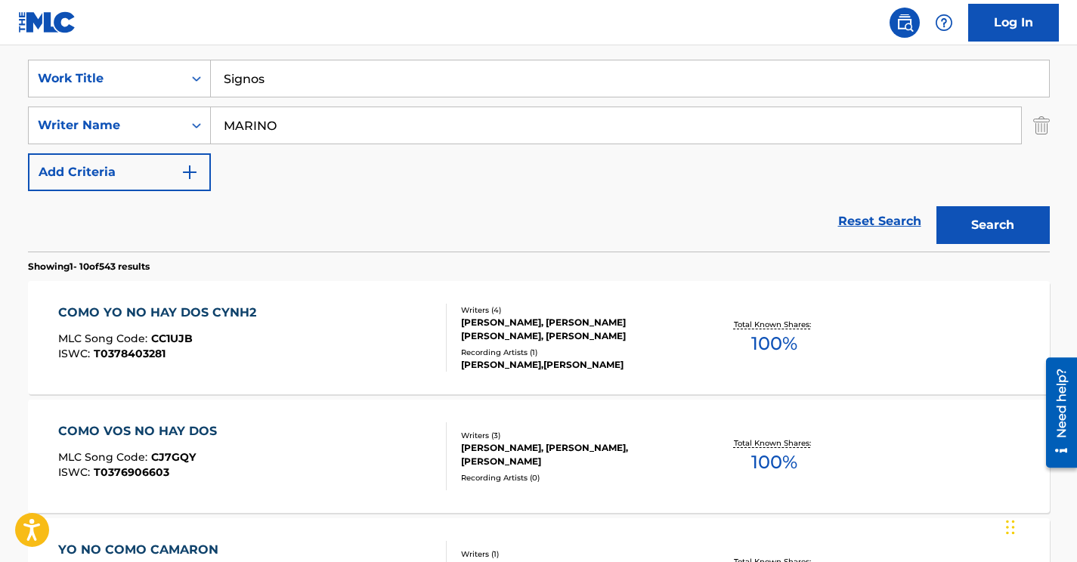
click at [957, 129] on input "MARINO" at bounding box center [616, 125] width 810 height 36
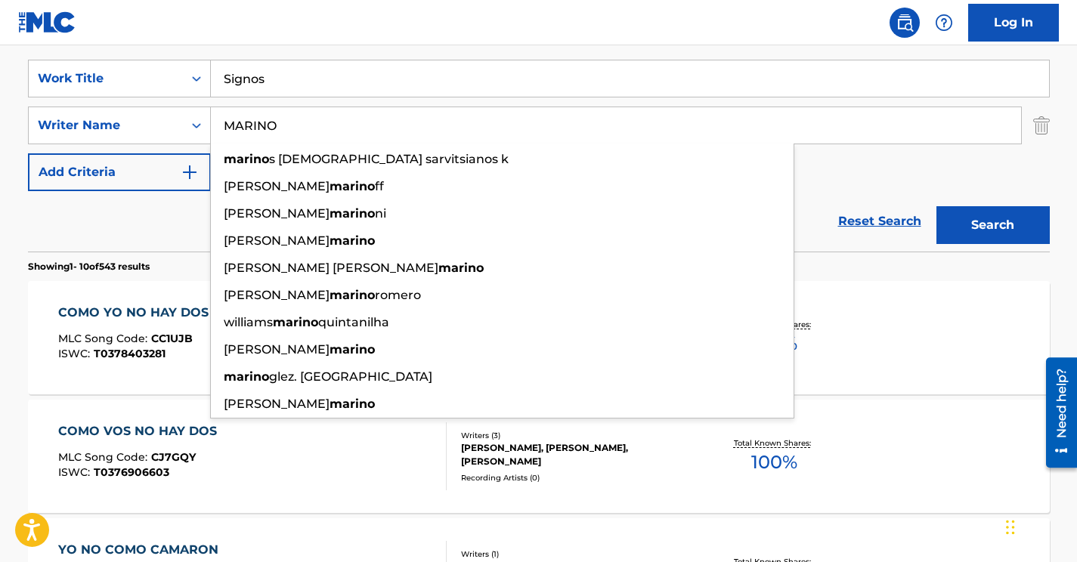
click at [253, 131] on input "MARINO" at bounding box center [616, 125] width 810 height 36
paste input "Cerati"
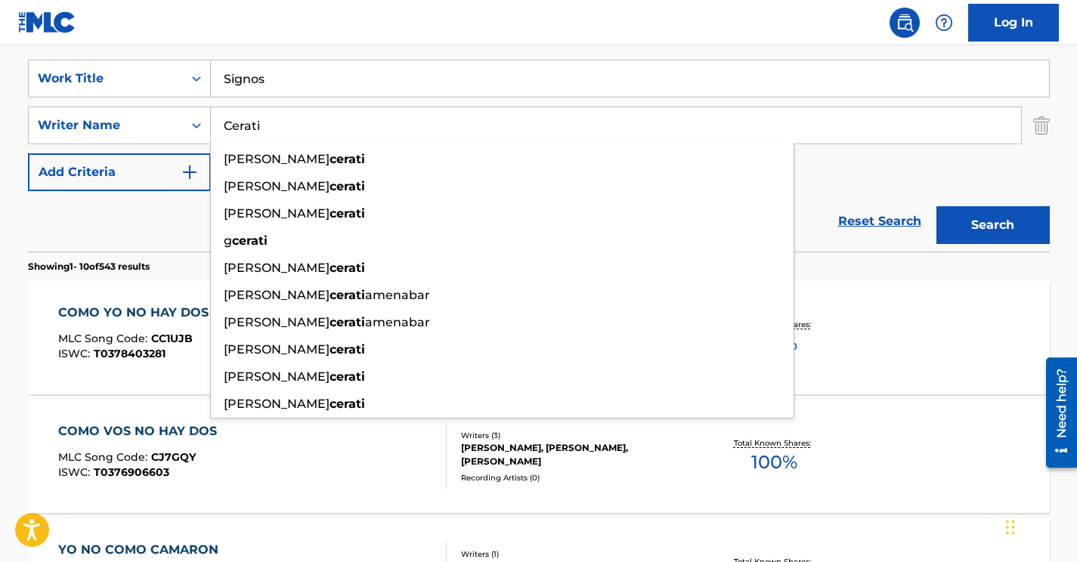
type input "Cerati"
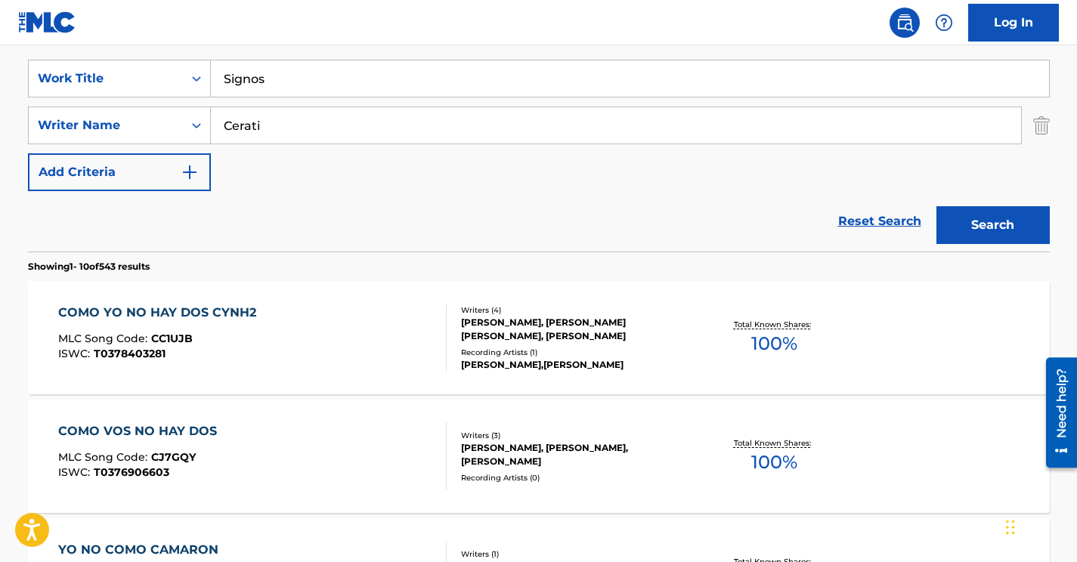
click at [876, 155] on div "SearchWithCriteriaad808e9d-b594-464d-8dd4-7e2961f15196 Work Title Signos Search…" at bounding box center [539, 126] width 1022 height 132
click at [971, 212] on button "Search" at bounding box center [993, 225] width 113 height 38
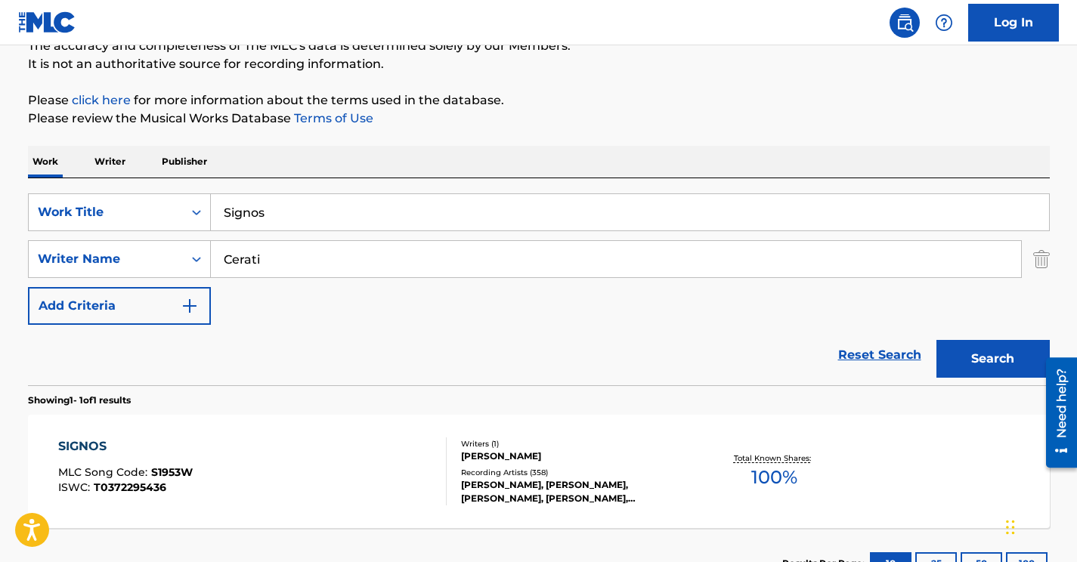
scroll to position [260, 0]
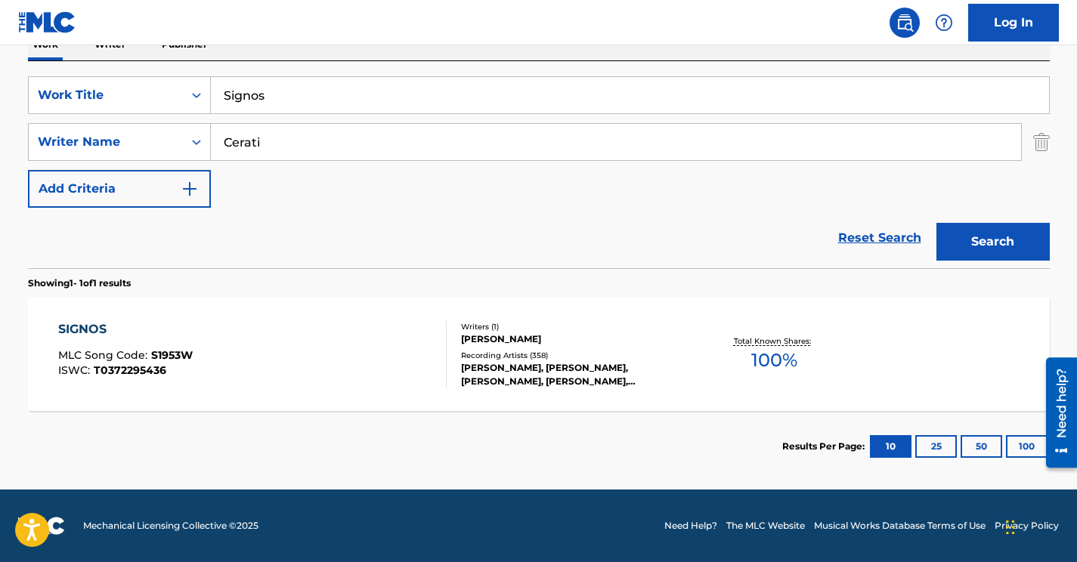
click at [358, 366] on div "SIGNOS MLC Song Code : S1953W ISWC : T0372295436" at bounding box center [252, 355] width 389 height 68
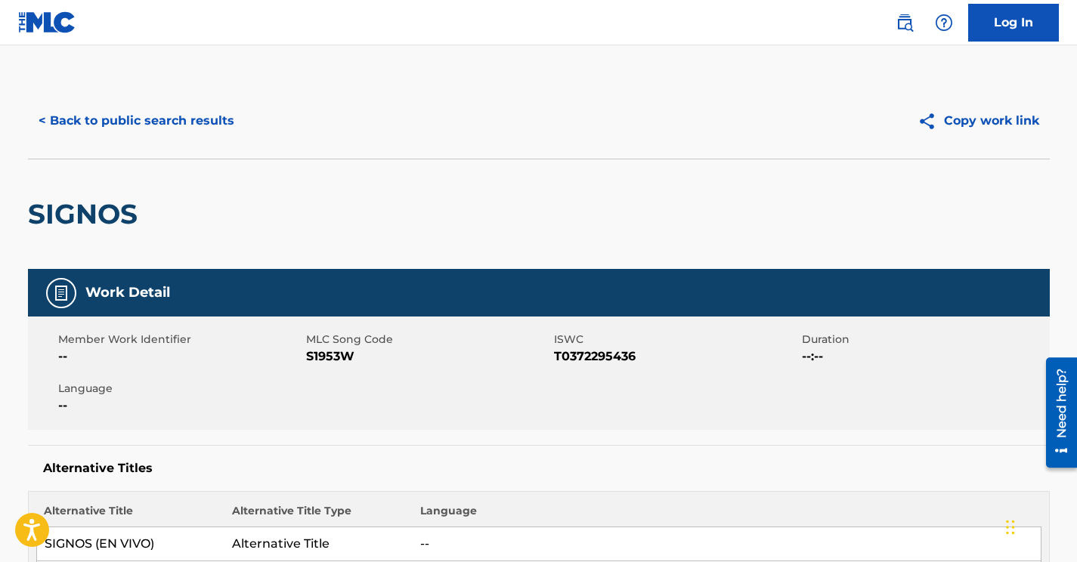
click at [348, 357] on span "S1953W" at bounding box center [428, 357] width 244 height 18
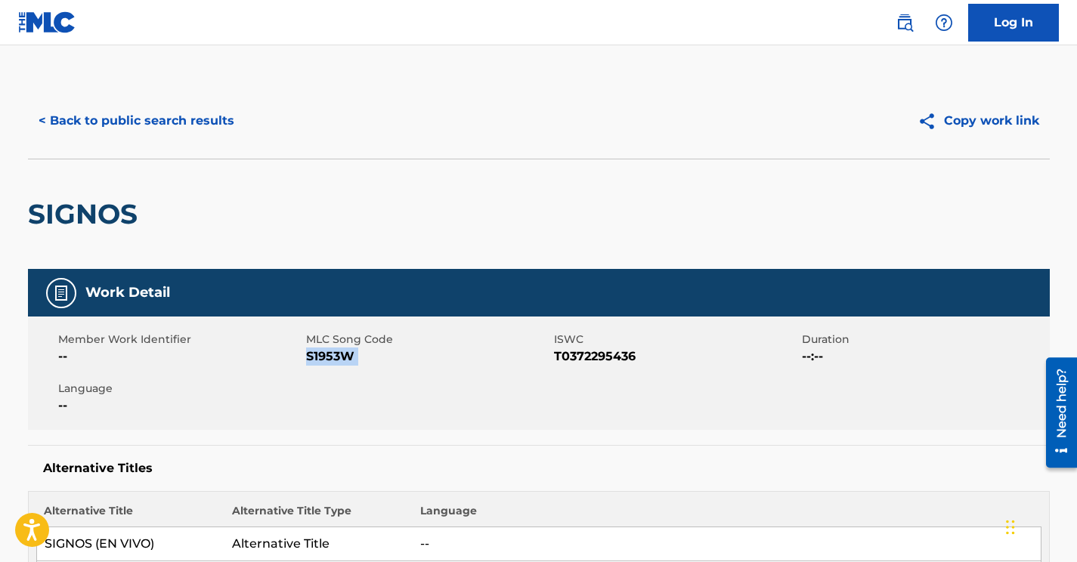
click at [132, 117] on button "< Back to public search results" at bounding box center [136, 121] width 217 height 38
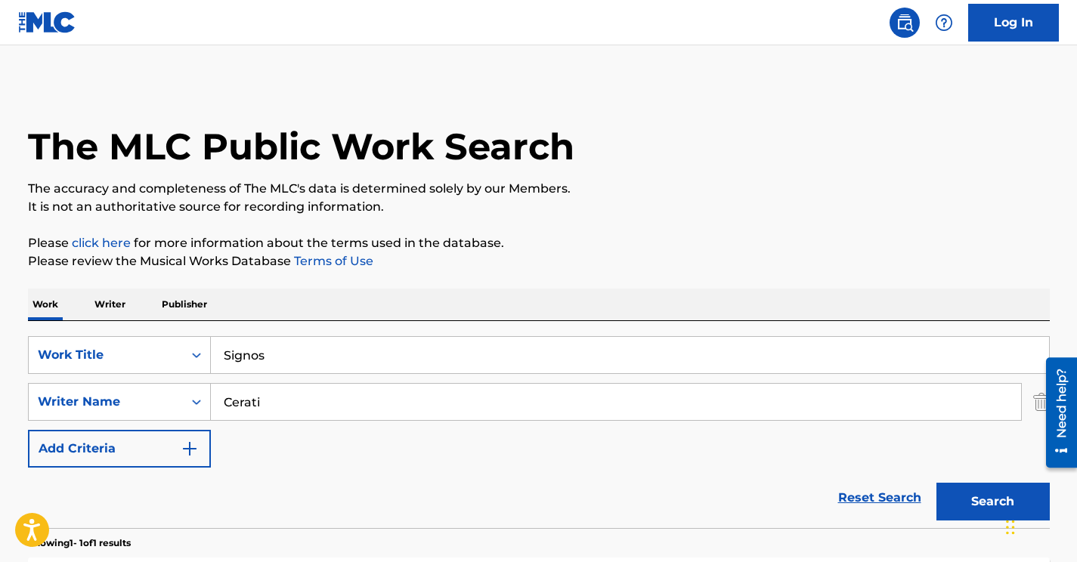
scroll to position [174, 0]
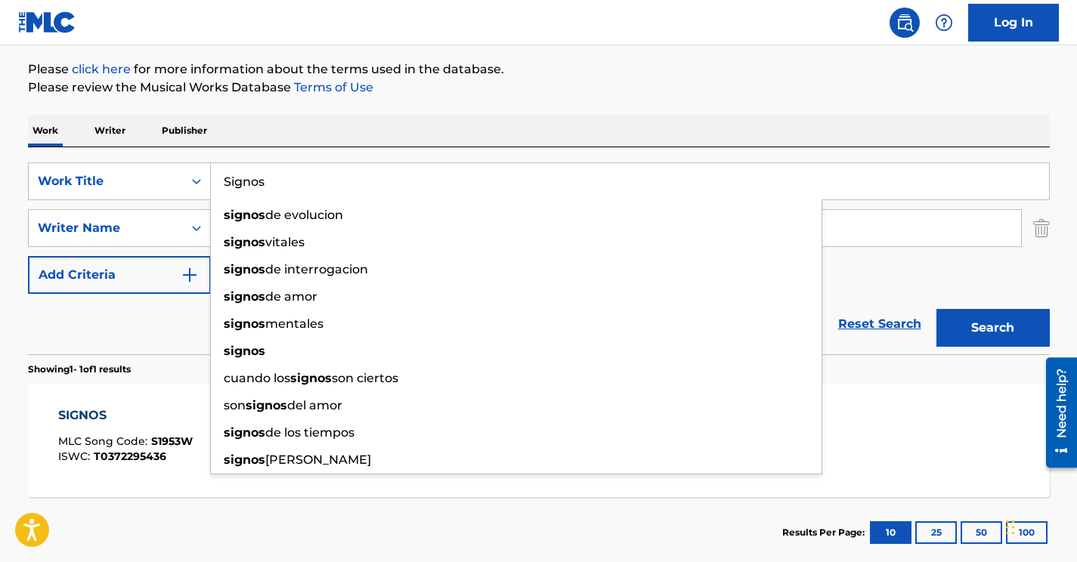
click at [238, 184] on input "Signos" at bounding box center [630, 181] width 838 height 36
paste input "RAPTO"
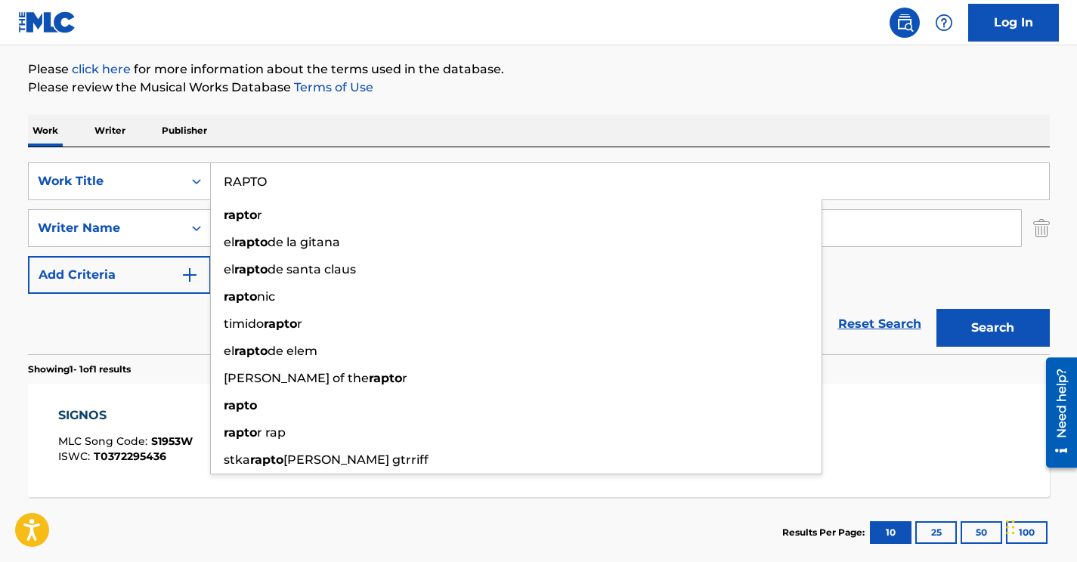
type input "RAPTO"
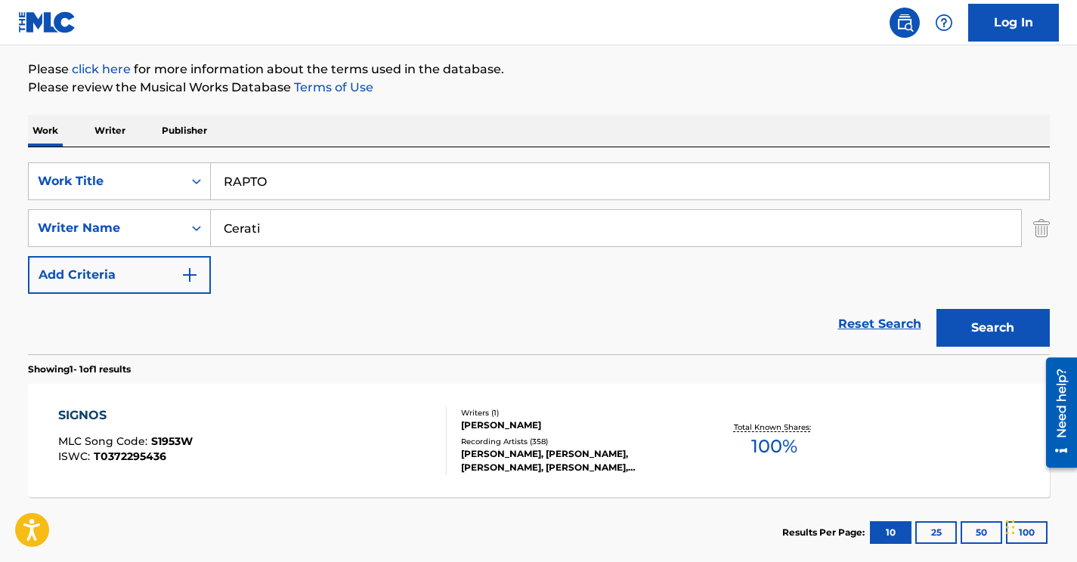
click at [279, 227] on input "Cerati" at bounding box center [616, 228] width 810 height 36
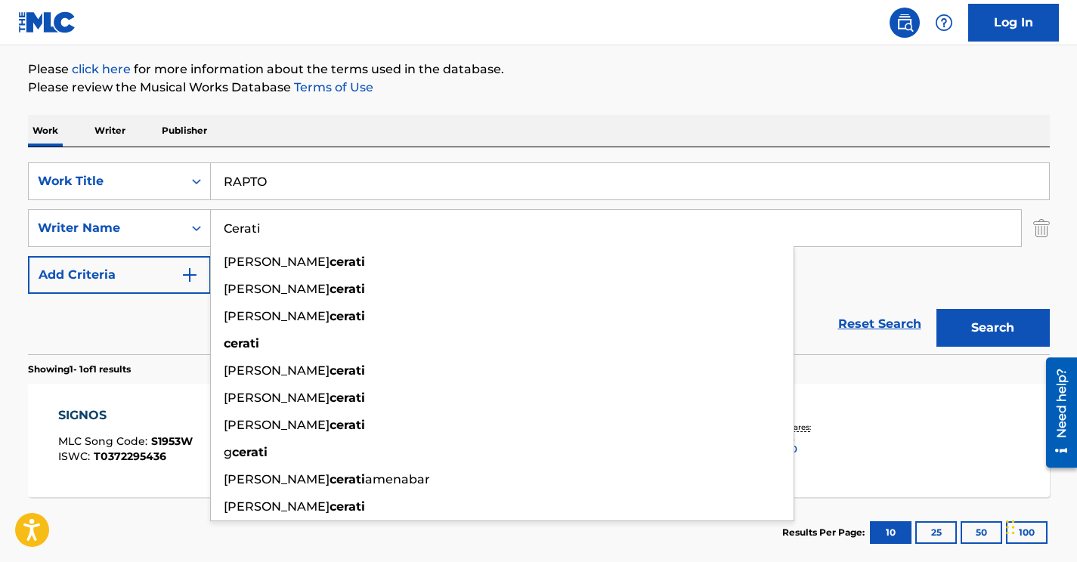
click at [279, 227] on input "Cerati" at bounding box center [616, 228] width 810 height 36
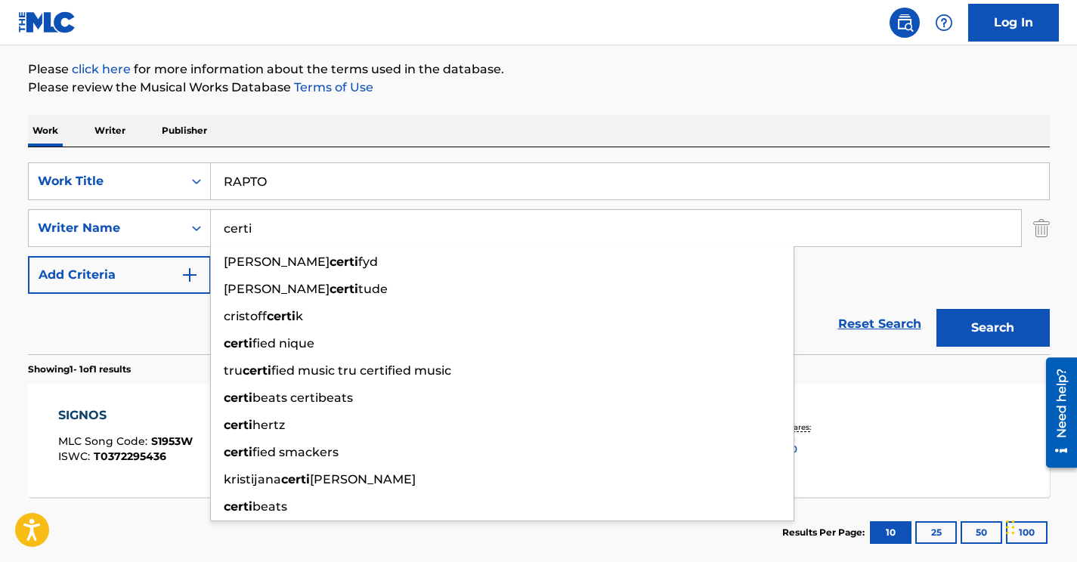
click at [850, 271] on div "SearchWithCriteriaad808e9d-b594-464d-8dd4-7e2961f15196 Work Title RAPTO SearchW…" at bounding box center [539, 229] width 1022 height 132
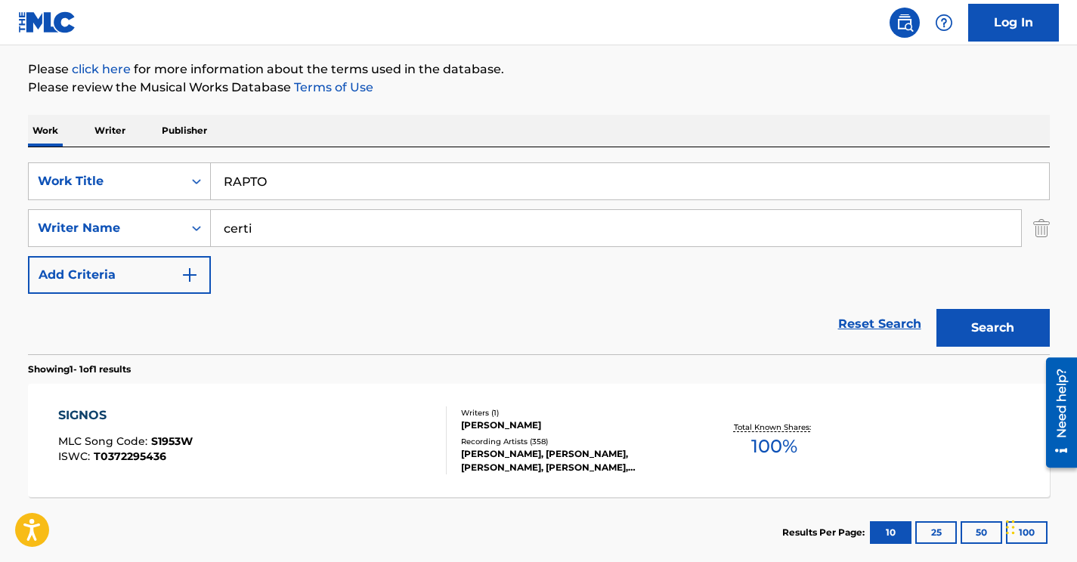
click at [1016, 318] on button "Search" at bounding box center [993, 328] width 113 height 38
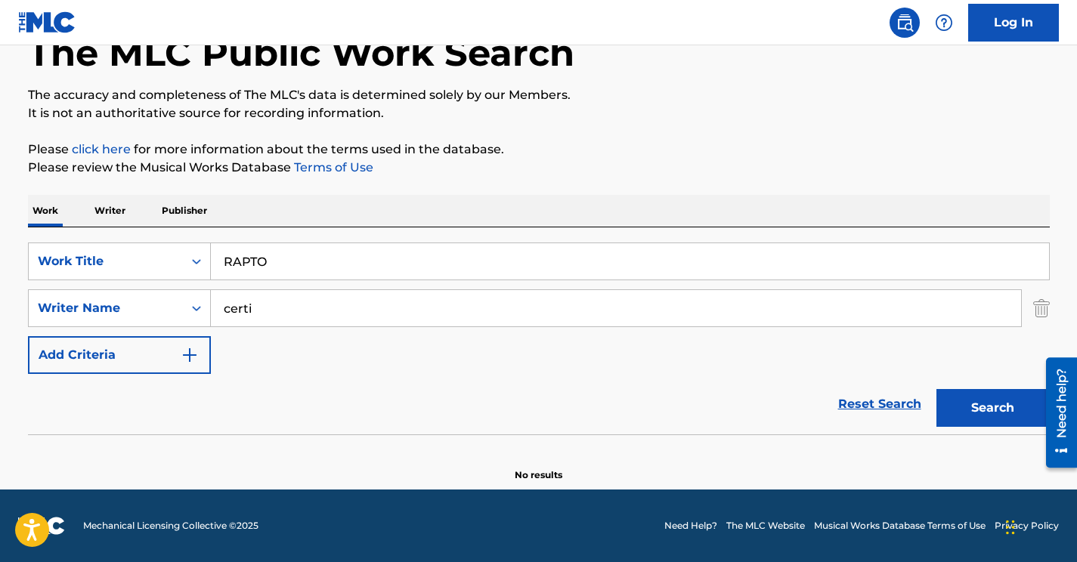
click at [239, 312] on input "certi" at bounding box center [616, 308] width 810 height 36
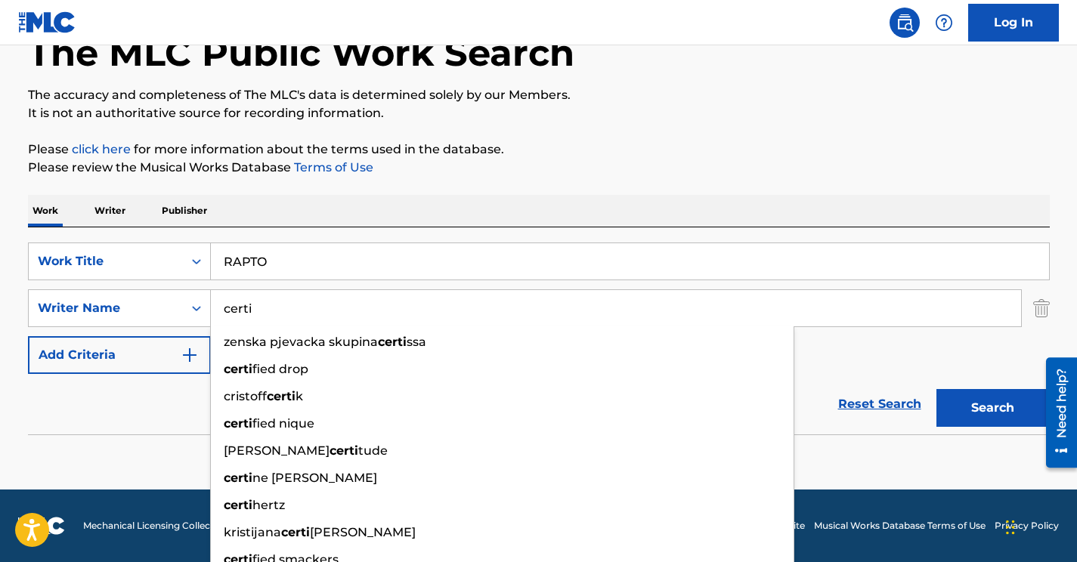
click at [239, 312] on input "certi" at bounding box center [616, 308] width 810 height 36
paste input "Cera"
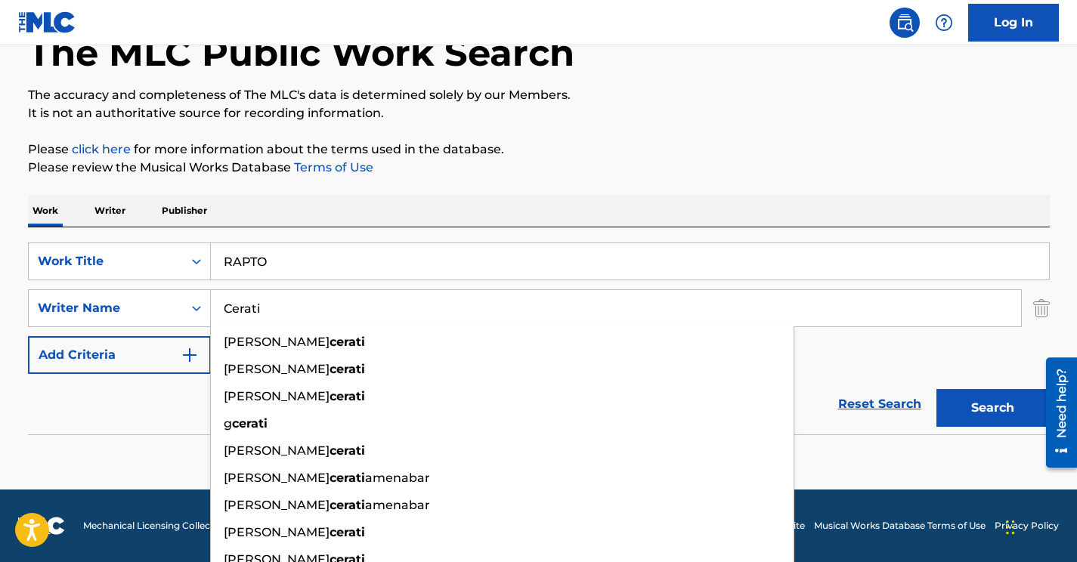
type input "Cerati"
click at [869, 364] on div "SearchWithCriteriaad808e9d-b594-464d-8dd4-7e2961f15196 Work Title RAPTO SearchW…" at bounding box center [539, 309] width 1022 height 132
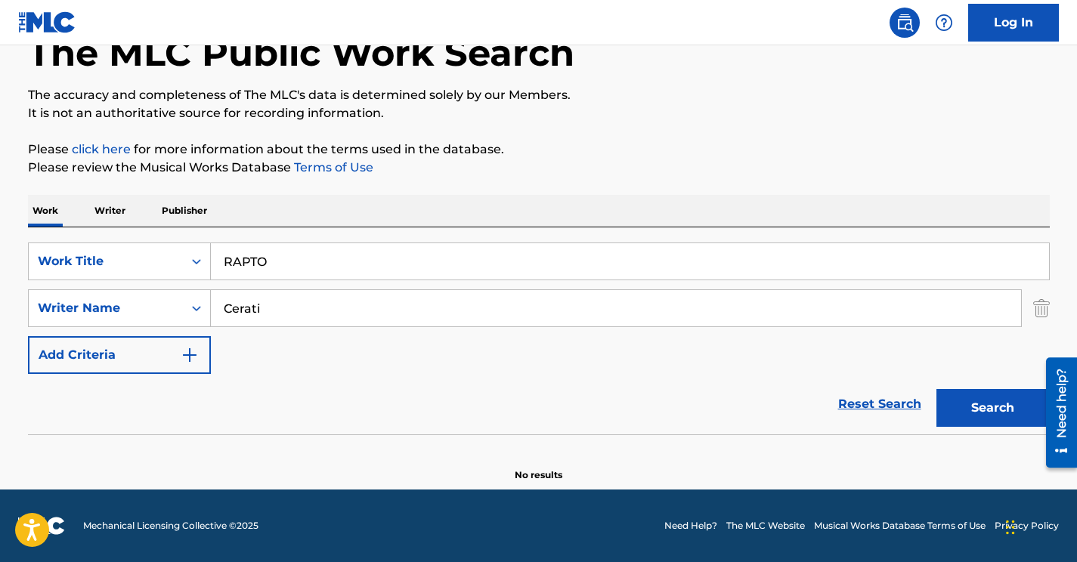
click at [980, 400] on button "Search" at bounding box center [993, 408] width 113 height 38
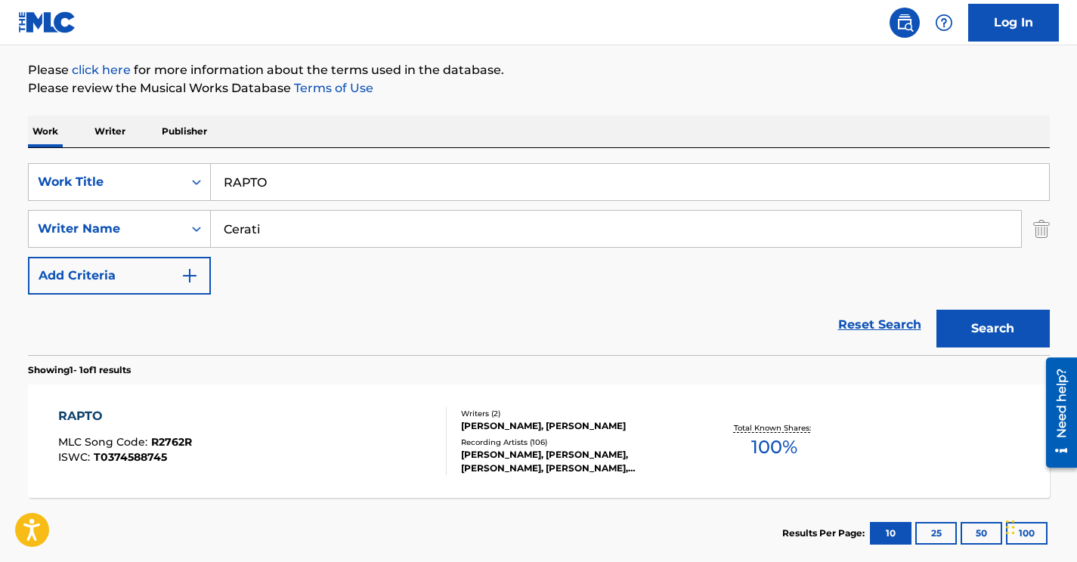
scroll to position [219, 0]
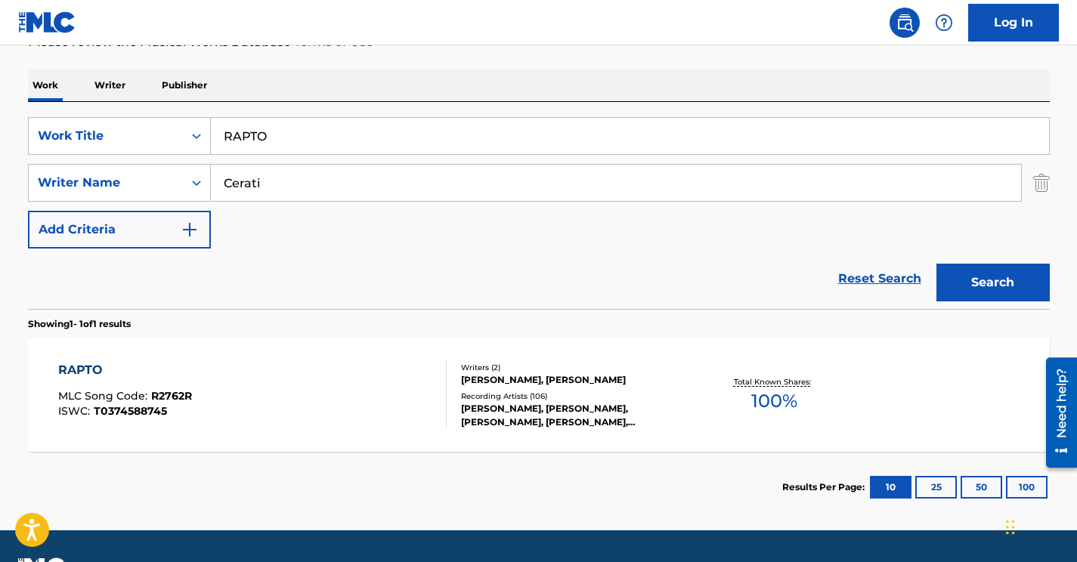
click at [303, 406] on div "RAPTO MLC Song Code : R2762R ISWC : T0374588745" at bounding box center [252, 395] width 389 height 68
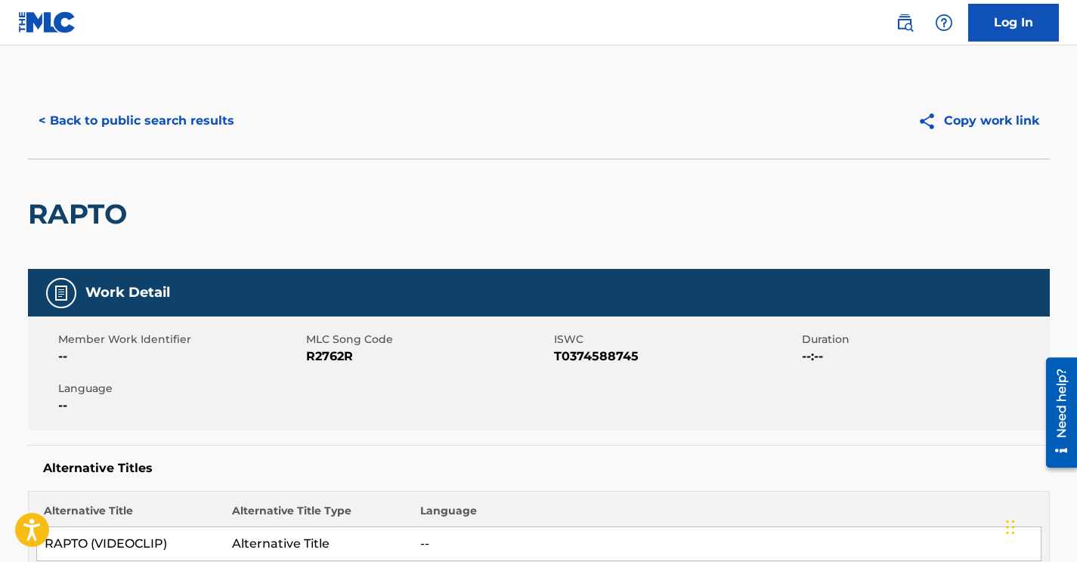
click at [333, 352] on span "R2762R" at bounding box center [428, 357] width 244 height 18
copy span "R2762R"
click at [150, 112] on button "< Back to public search results" at bounding box center [136, 121] width 217 height 38
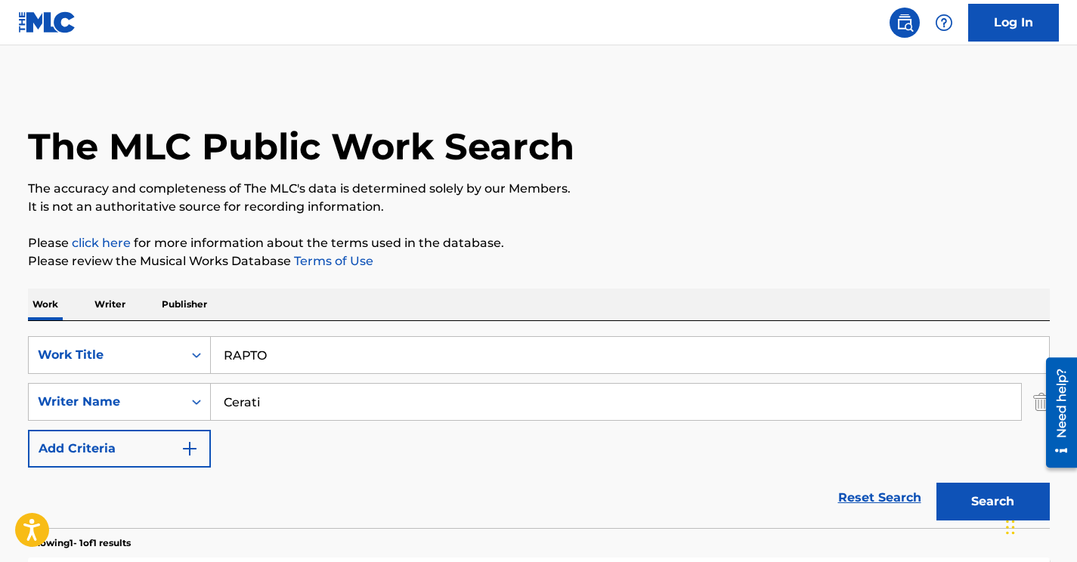
scroll to position [174, 0]
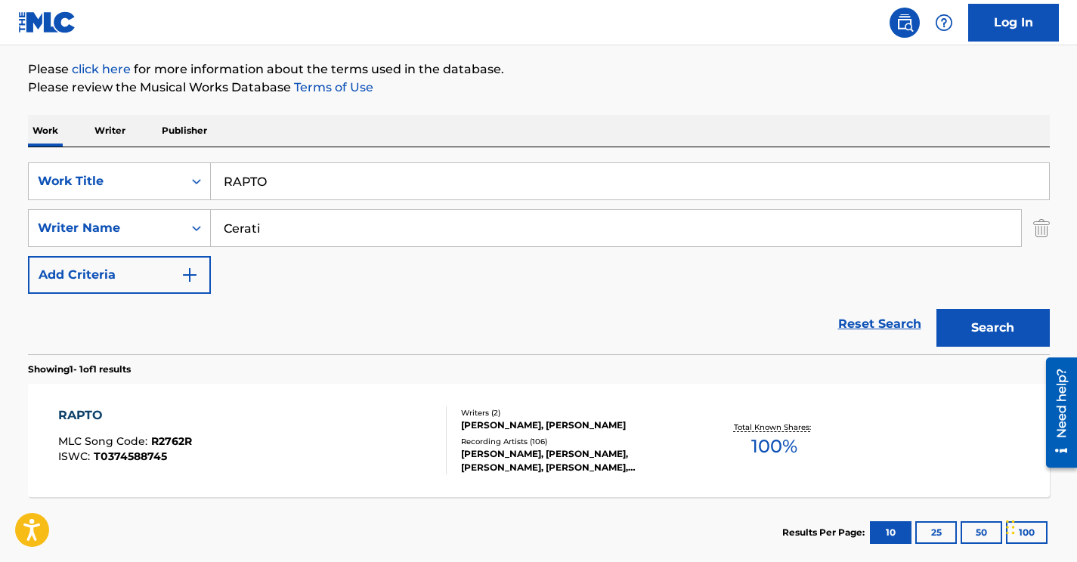
click at [232, 237] on input "Cerati" at bounding box center [616, 228] width 810 height 36
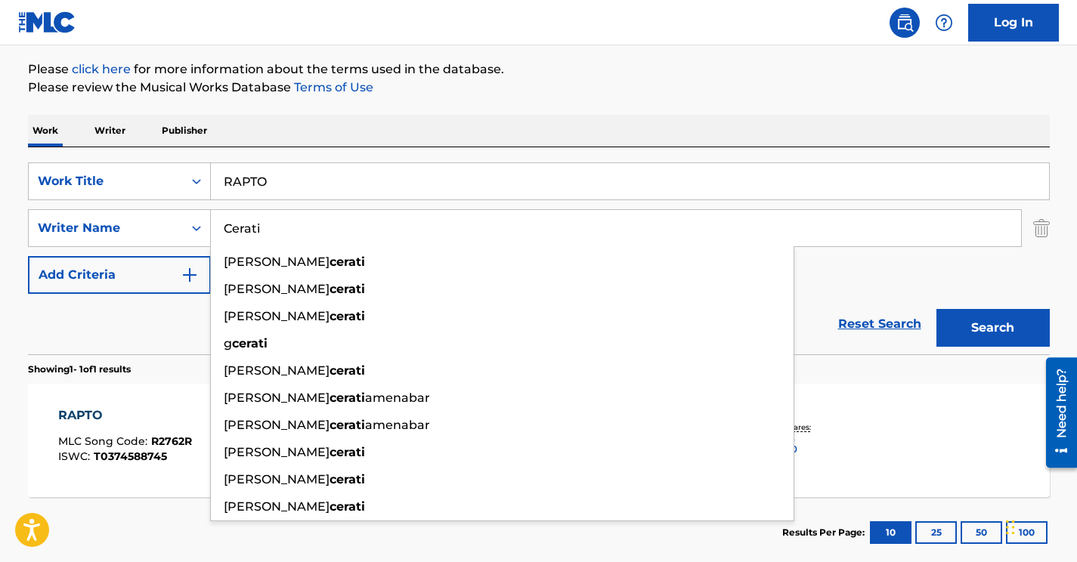
click at [232, 237] on input "Cerati" at bounding box center [616, 228] width 810 height 36
paste input "[PERSON_NAME]"
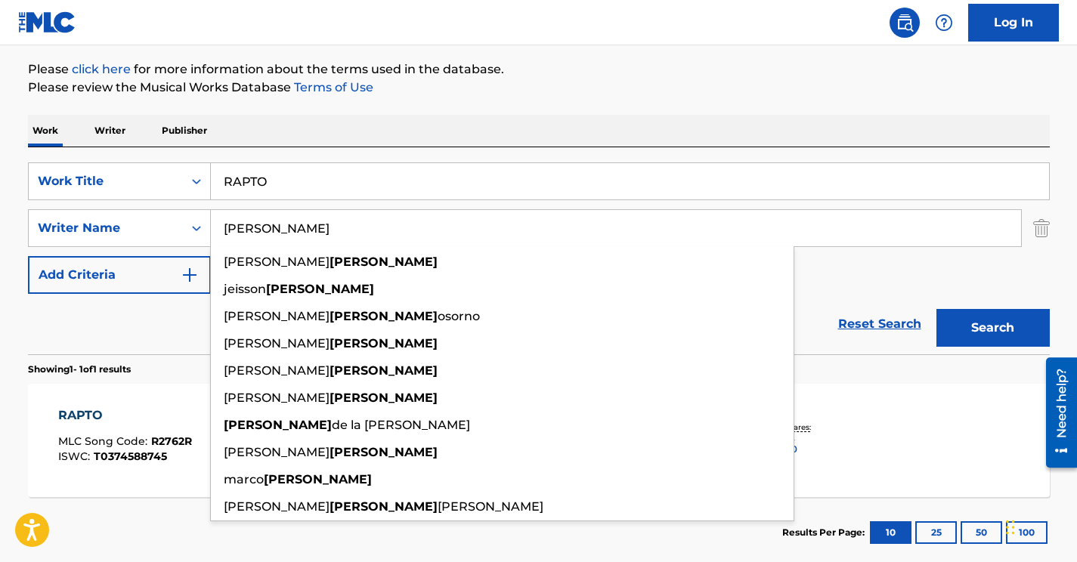
type input "[PERSON_NAME]"
click at [233, 178] on input "RAPTO" at bounding box center [630, 181] width 838 height 36
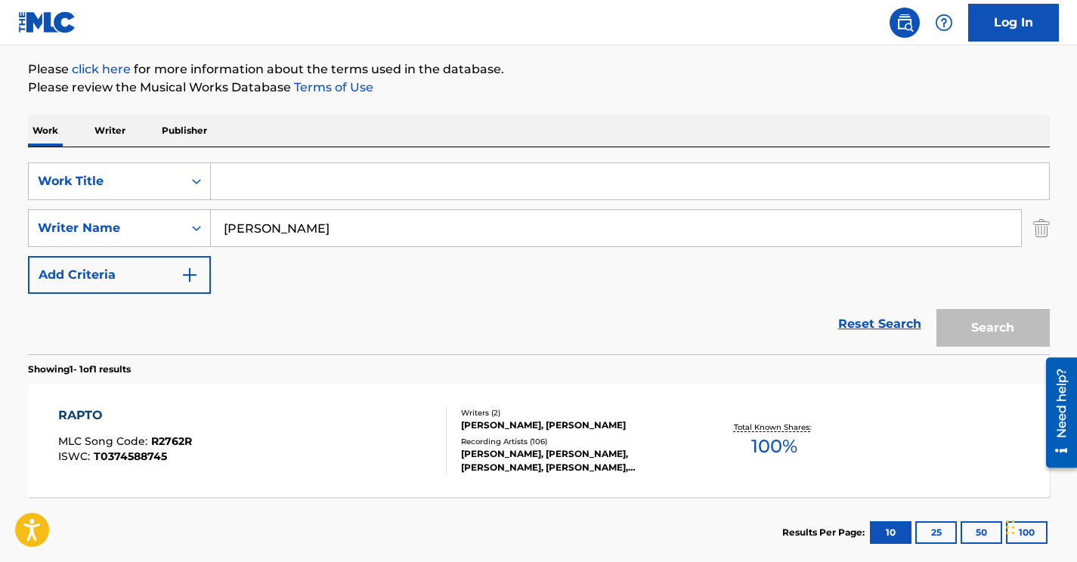
paste input "Como Así (feat. CNCO)"
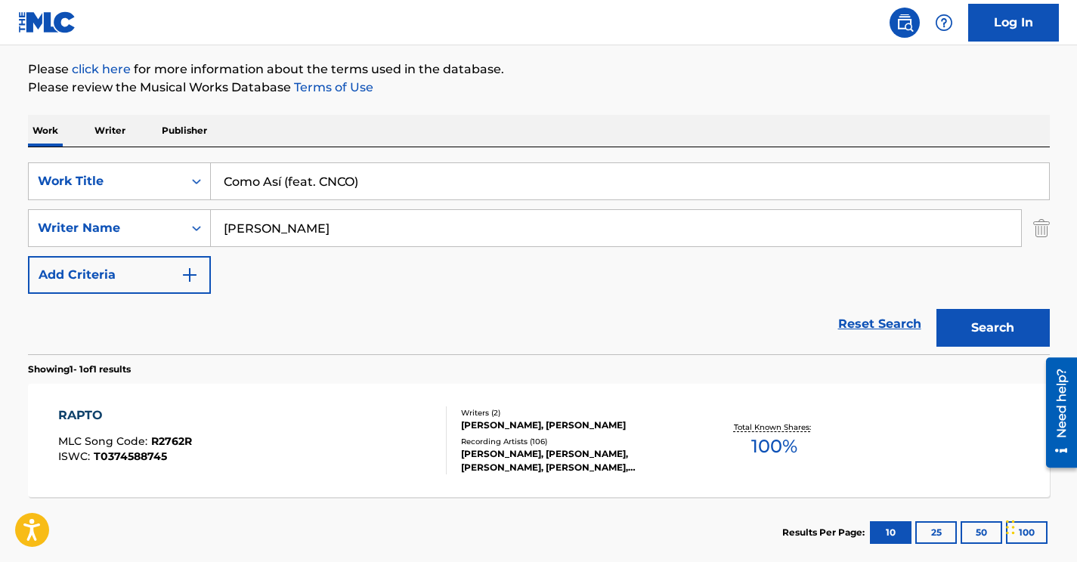
type input "Como Así (feat. CNCO)"
click at [937, 309] on button "Search" at bounding box center [993, 328] width 113 height 38
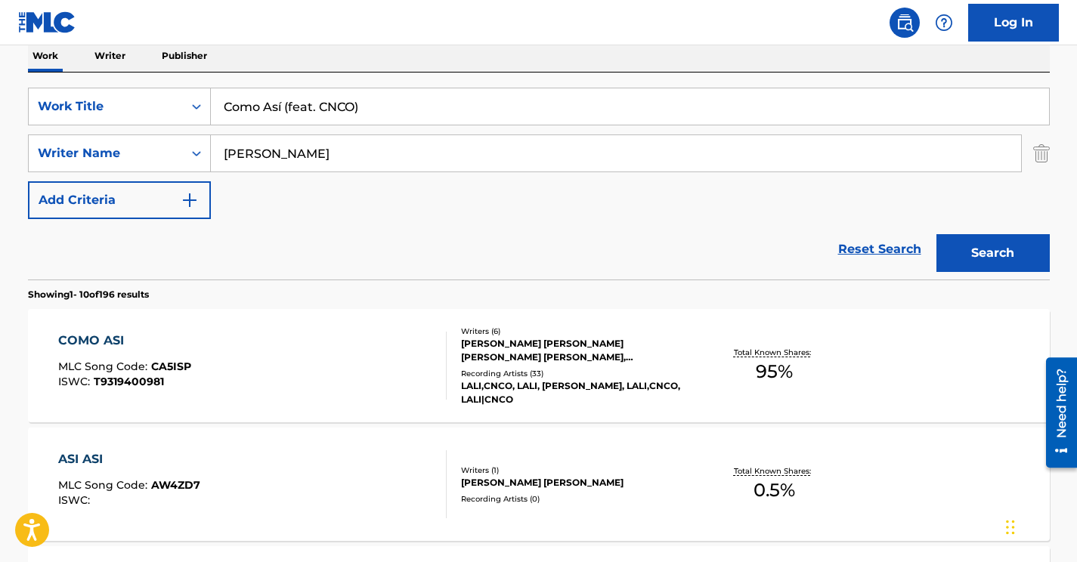
scroll to position [257, 0]
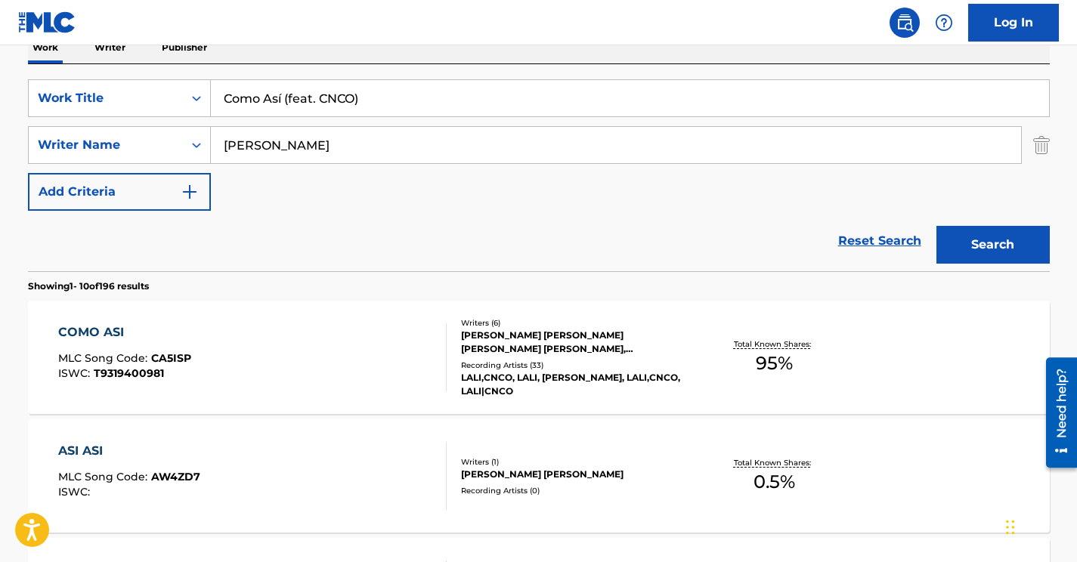
click at [327, 371] on div "COMO ASI MLC Song Code : CA5ISP ISWC : T9319400981" at bounding box center [252, 358] width 389 height 68
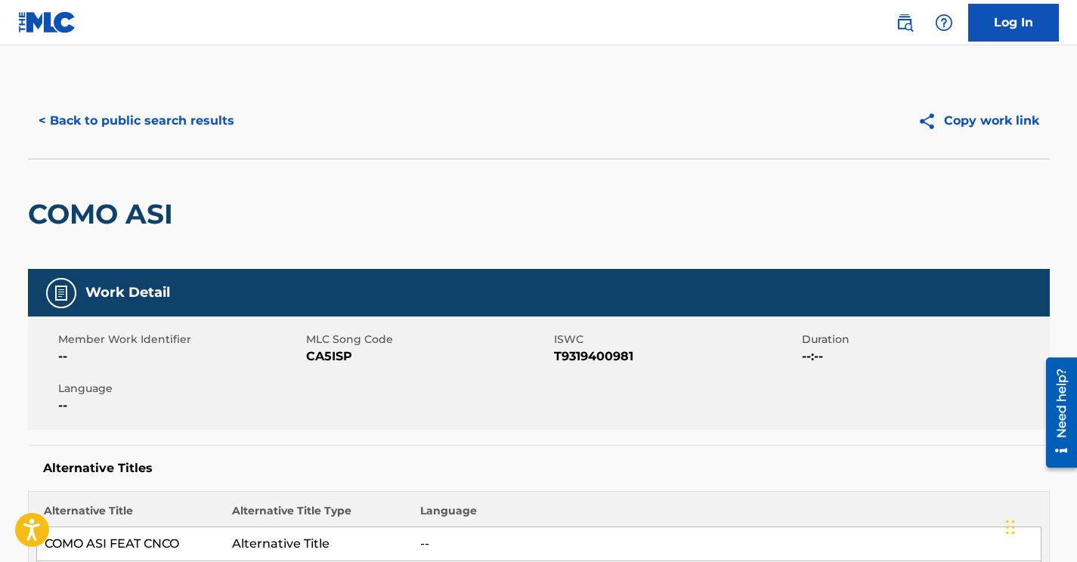
click at [335, 353] on span "CA5ISP" at bounding box center [428, 357] width 244 height 18
copy span "CA5ISP"
click at [144, 113] on button "< Back to public search results" at bounding box center [136, 121] width 217 height 38
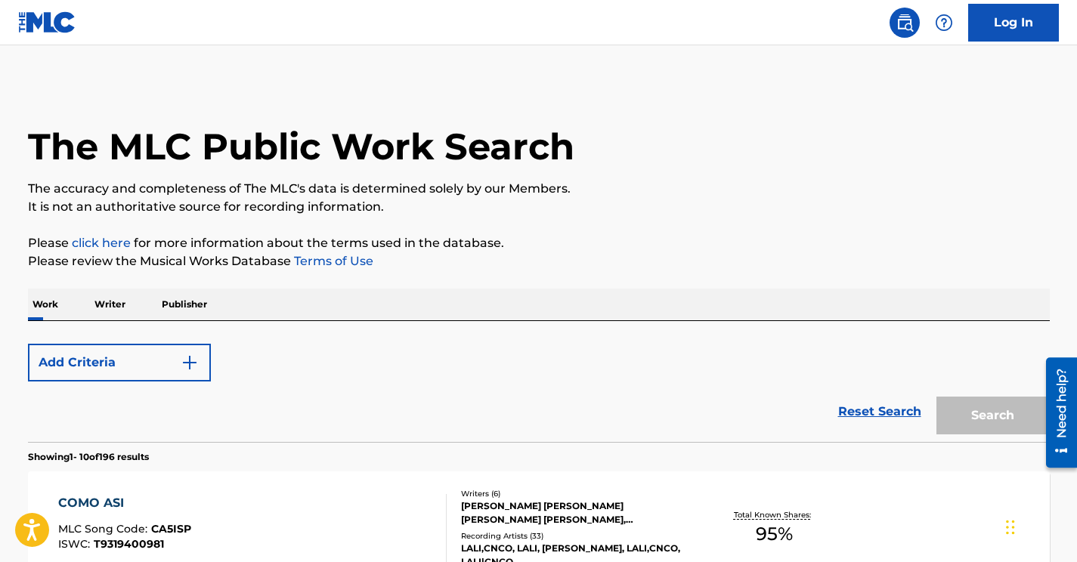
scroll to position [257, 0]
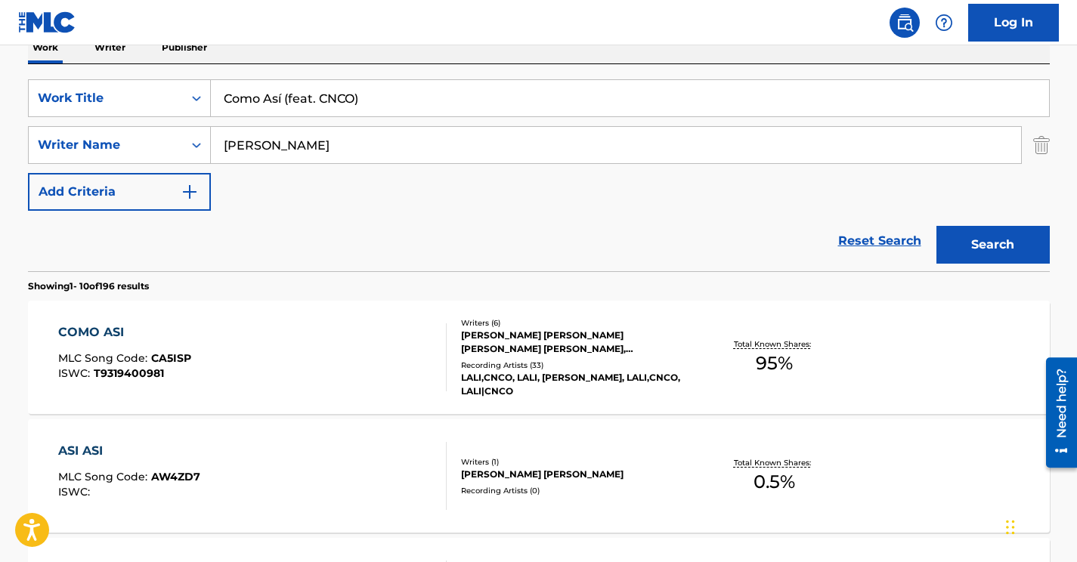
click at [281, 98] on input "Como Así (feat. CNCO)" at bounding box center [630, 98] width 838 height 36
paste input "MOTIVEISHON"
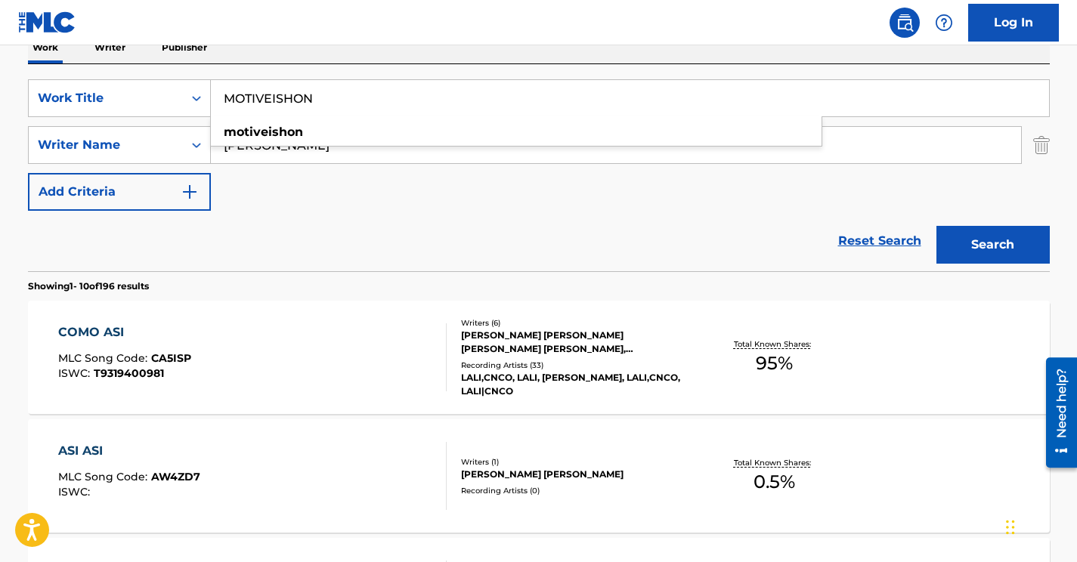
type input "MOTIVEISHON"
click at [520, 231] on div "Reset Search Search" at bounding box center [539, 241] width 1022 height 60
click at [1020, 230] on button "Search" at bounding box center [993, 245] width 113 height 38
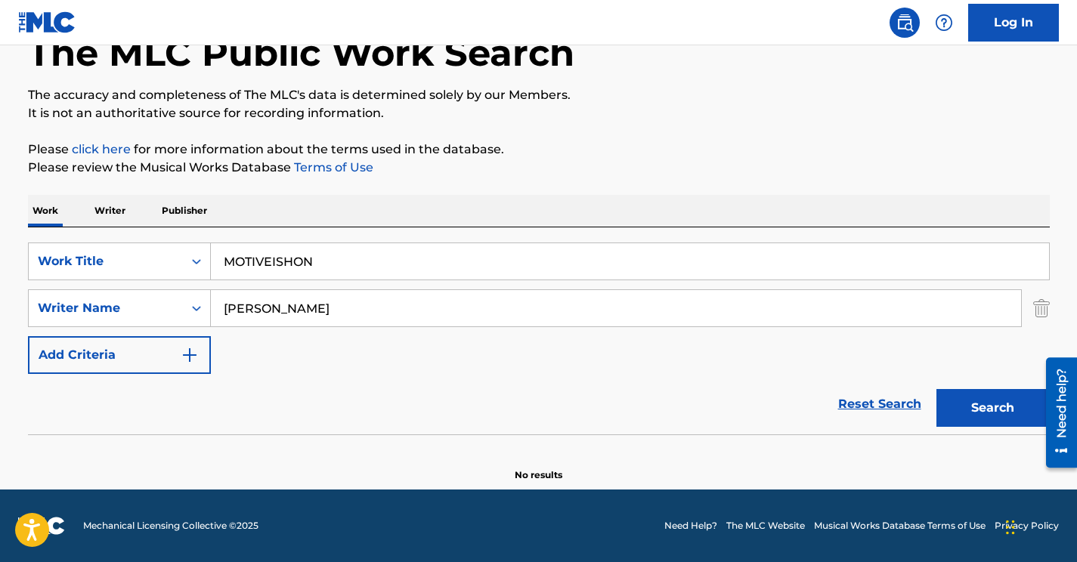
click at [272, 305] on input "[PERSON_NAME]" at bounding box center [616, 308] width 810 height 36
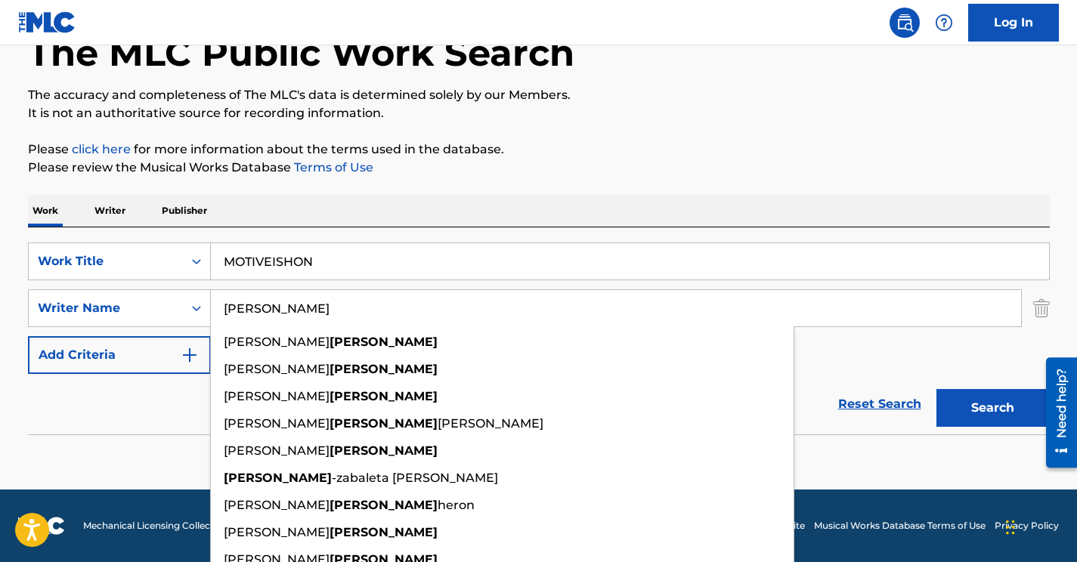
click at [272, 305] on input "[PERSON_NAME]" at bounding box center [616, 308] width 810 height 36
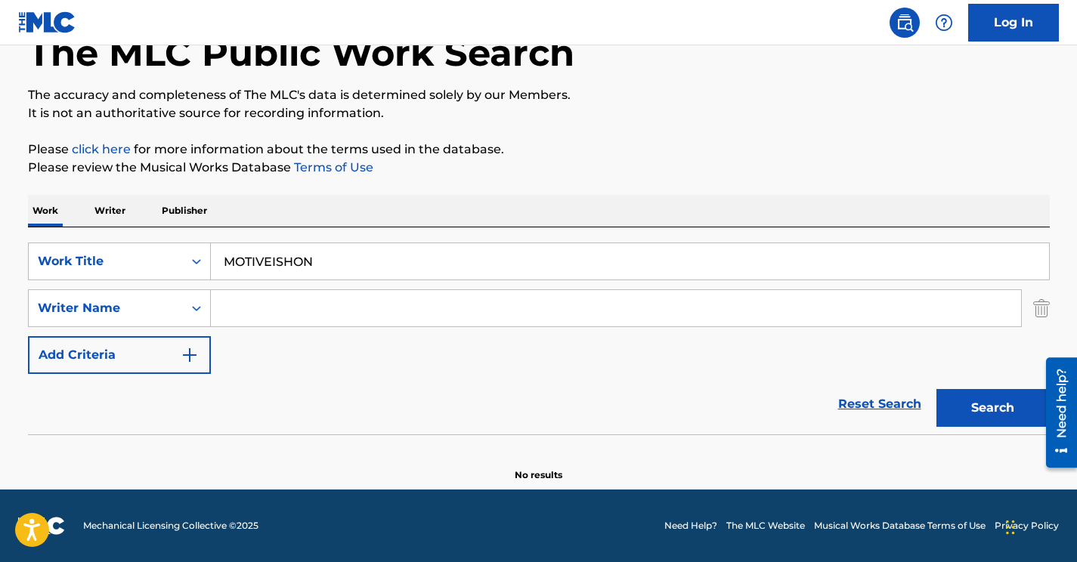
paste input "[PERSON_NAME]"
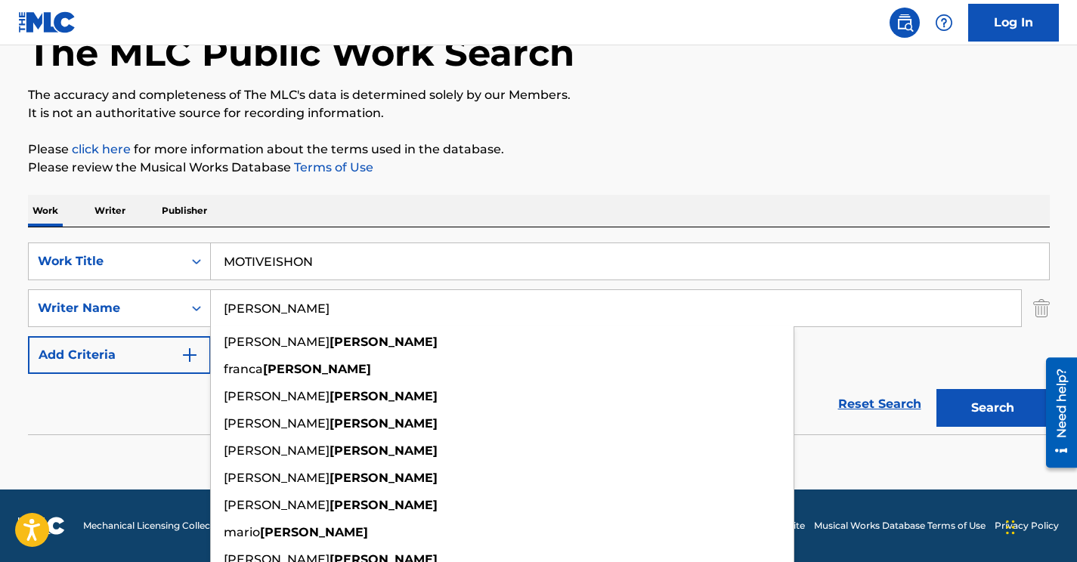
type input "[PERSON_NAME]"
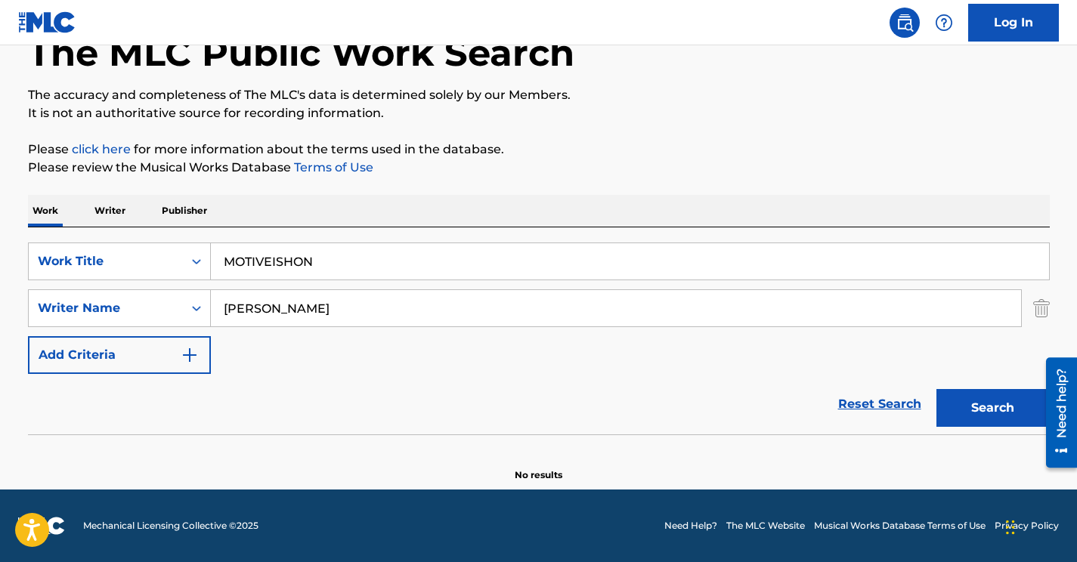
click at [928, 350] on div "SearchWithCriteriaad808e9d-b594-464d-8dd4-7e2961f15196 Work Title MOTIVEISHON S…" at bounding box center [539, 309] width 1022 height 132
click at [965, 400] on button "Search" at bounding box center [993, 408] width 113 height 38
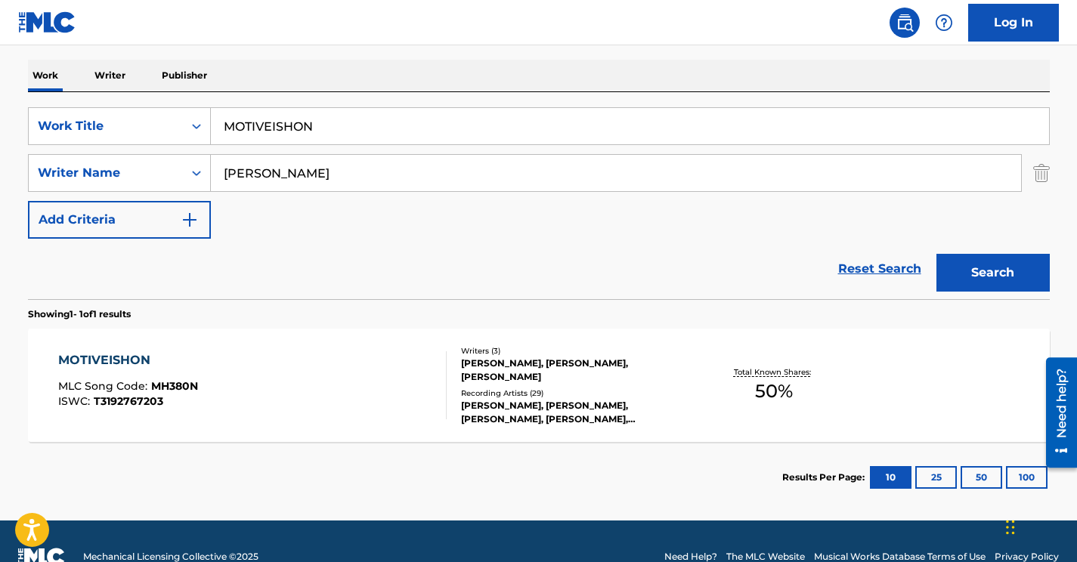
scroll to position [260, 0]
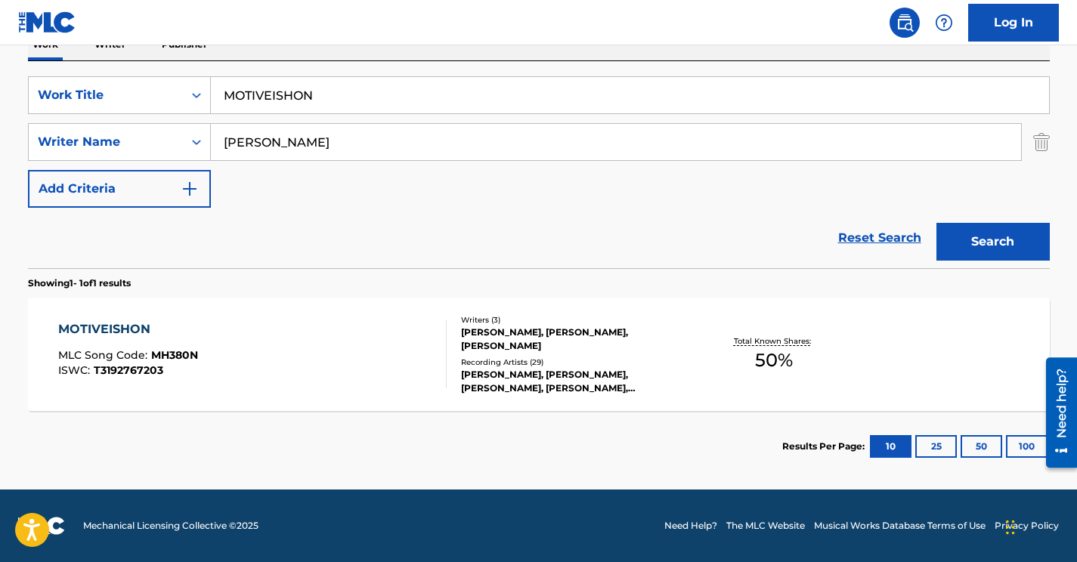
click at [318, 348] on div "MOTIVEISHON MLC Song Code : MH380N ISWC : T3192767203" at bounding box center [252, 355] width 389 height 68
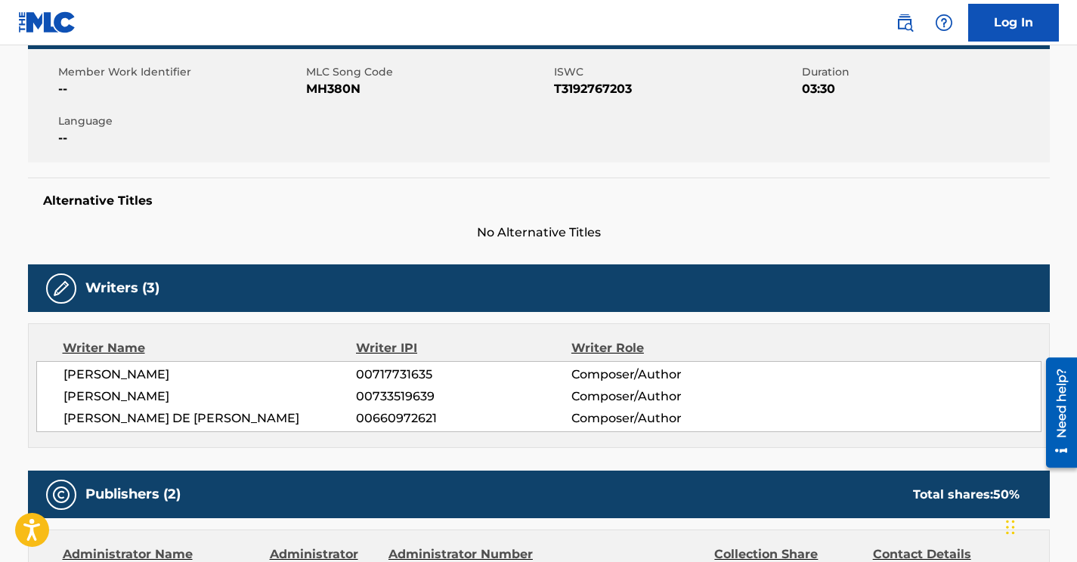
scroll to position [266, 0]
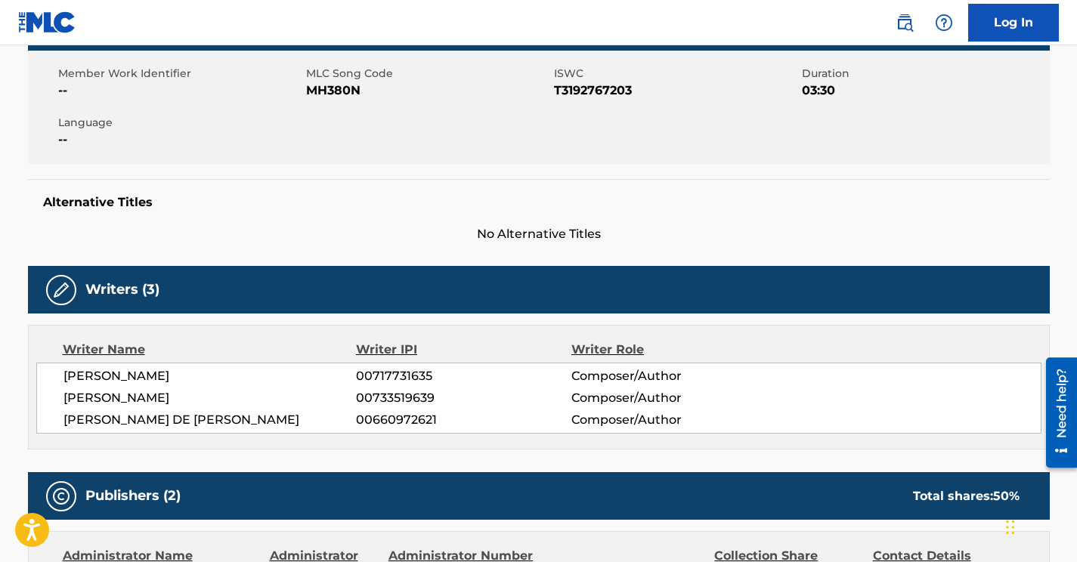
click at [332, 98] on span "MH380N" at bounding box center [428, 91] width 244 height 18
copy span "MH380N"
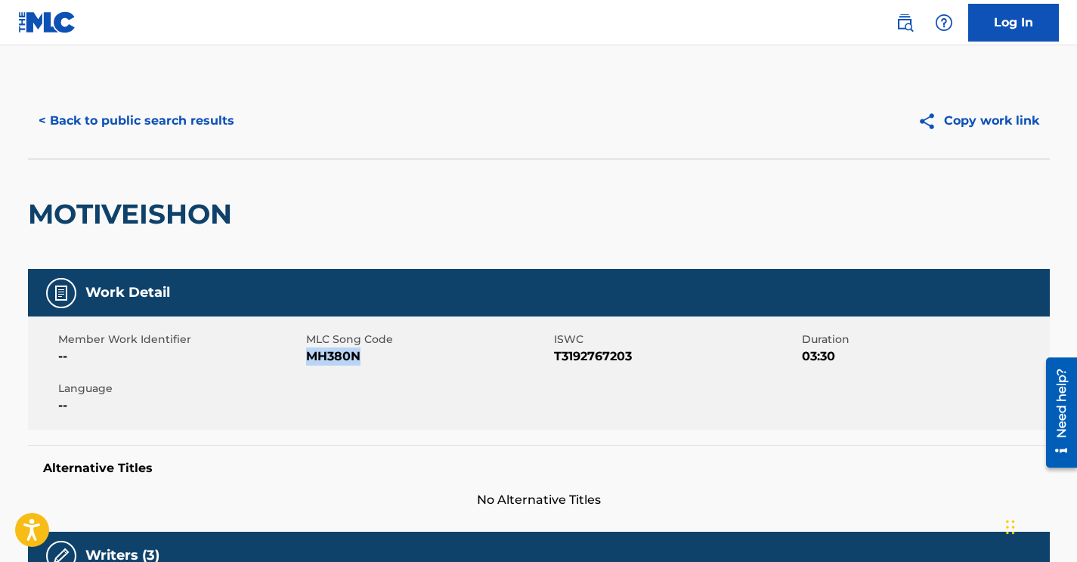
click at [158, 104] on button "< Back to public search results" at bounding box center [136, 121] width 217 height 38
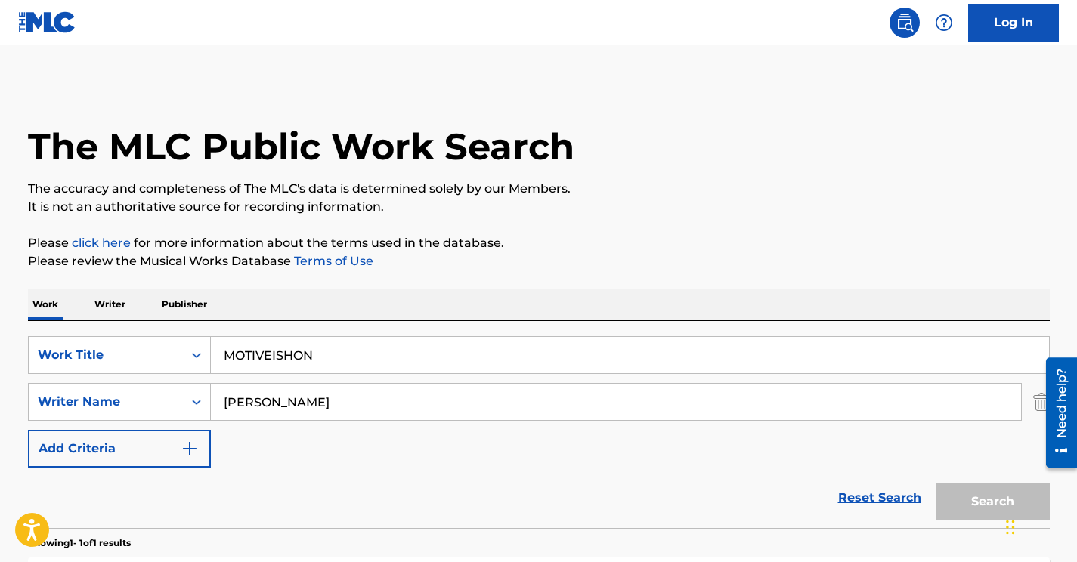
scroll to position [174, 0]
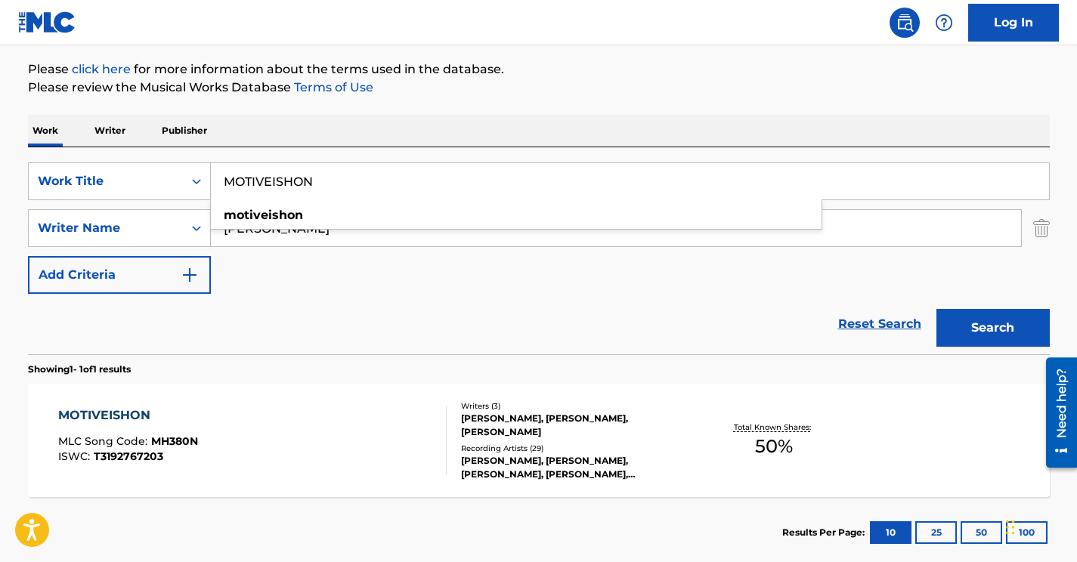
click at [303, 186] on input "MOTIVEISHON" at bounding box center [630, 181] width 838 height 36
paste input "[PERSON_NAME] de Miel en la Mano"
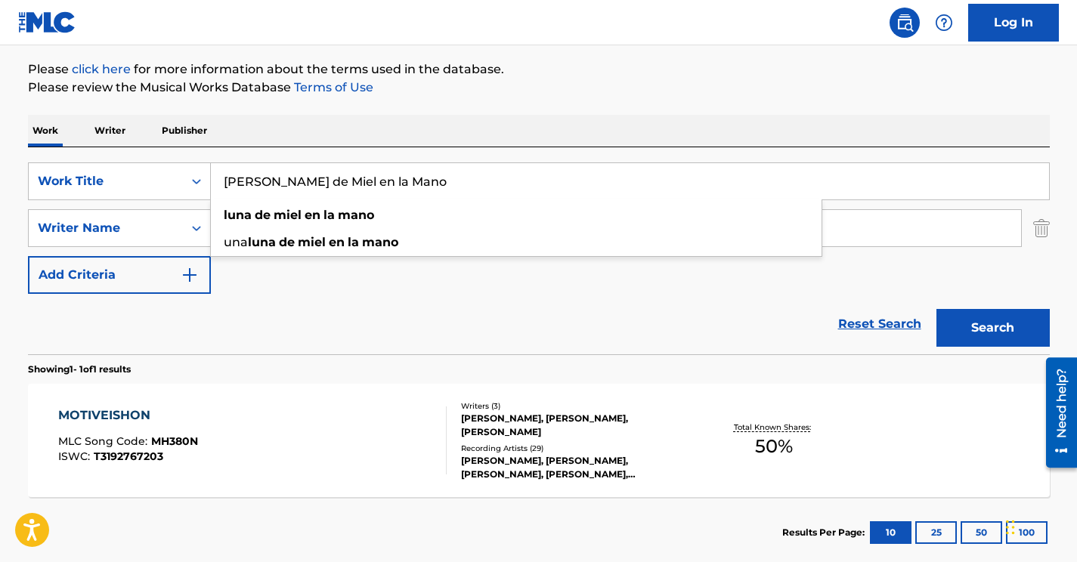
type input "[PERSON_NAME] de Miel en la Mano"
click at [365, 335] on div "Reset Search Search" at bounding box center [539, 324] width 1022 height 60
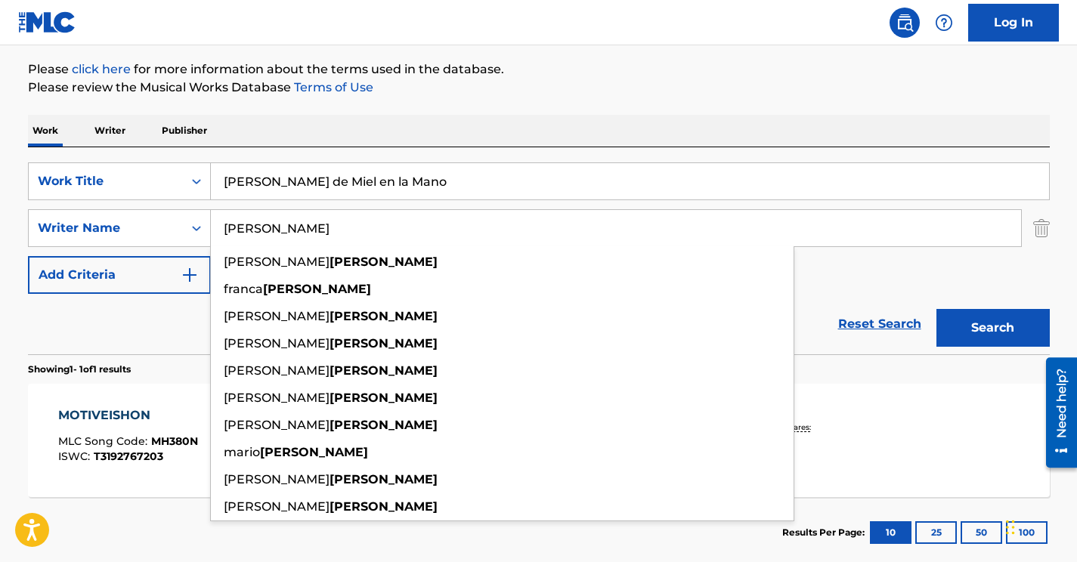
click at [243, 226] on input "[PERSON_NAME]" at bounding box center [616, 228] width 810 height 36
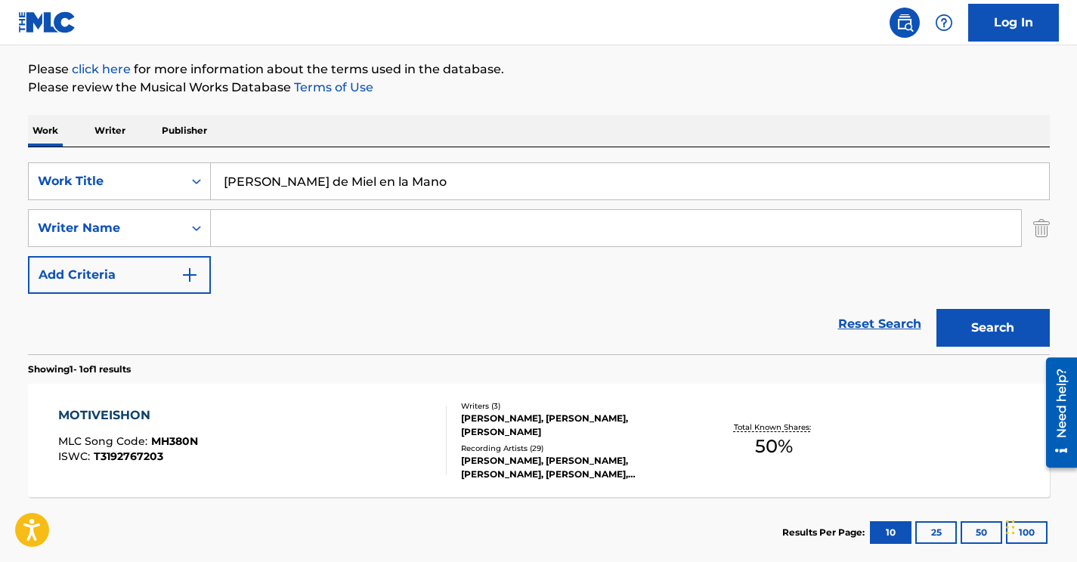
paste input "Moura"
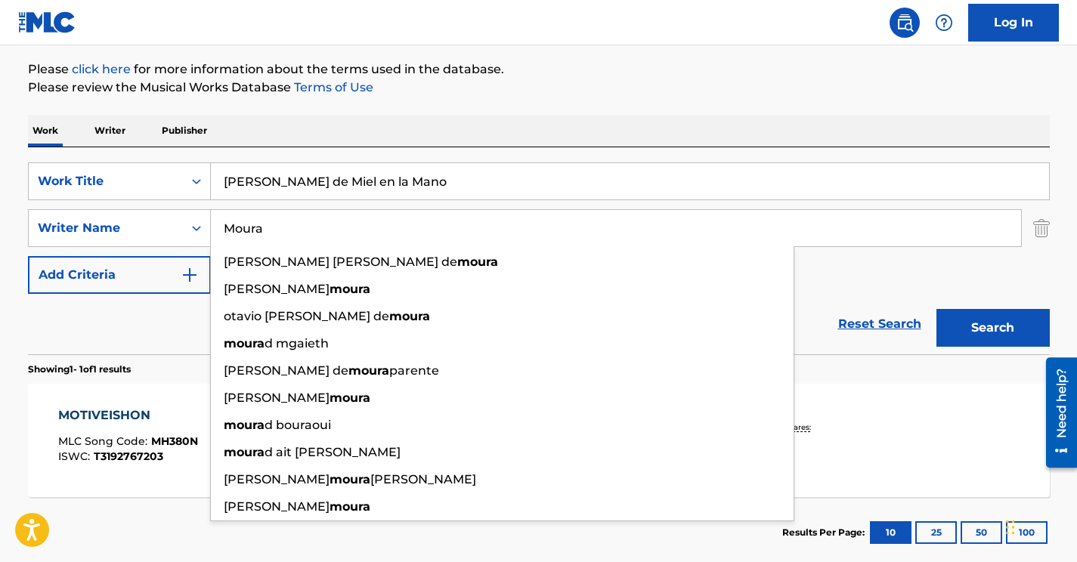
type input "Moura"
click at [930, 274] on div "SearchWithCriteriaad808e9d-b594-464d-8dd4-7e2961f15196 Work Title [PERSON_NAME]…" at bounding box center [539, 229] width 1022 height 132
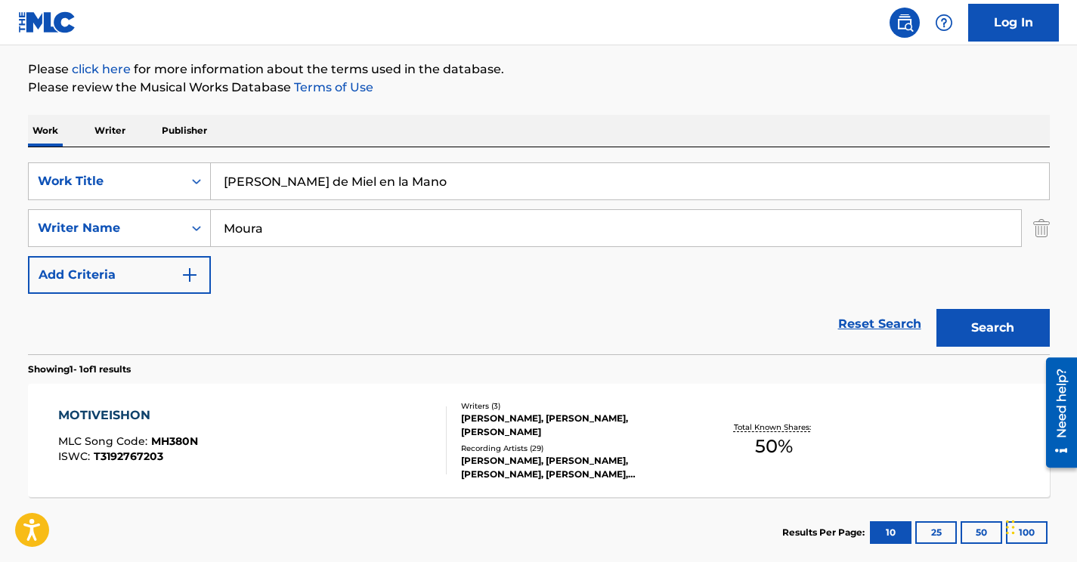
click at [969, 314] on button "Search" at bounding box center [993, 328] width 113 height 38
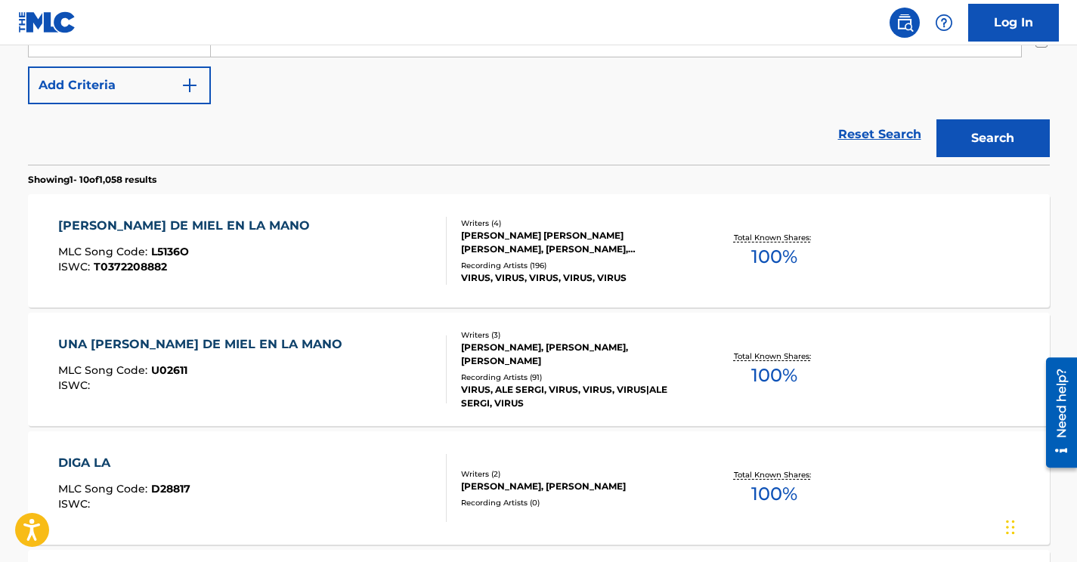
scroll to position [362, 0]
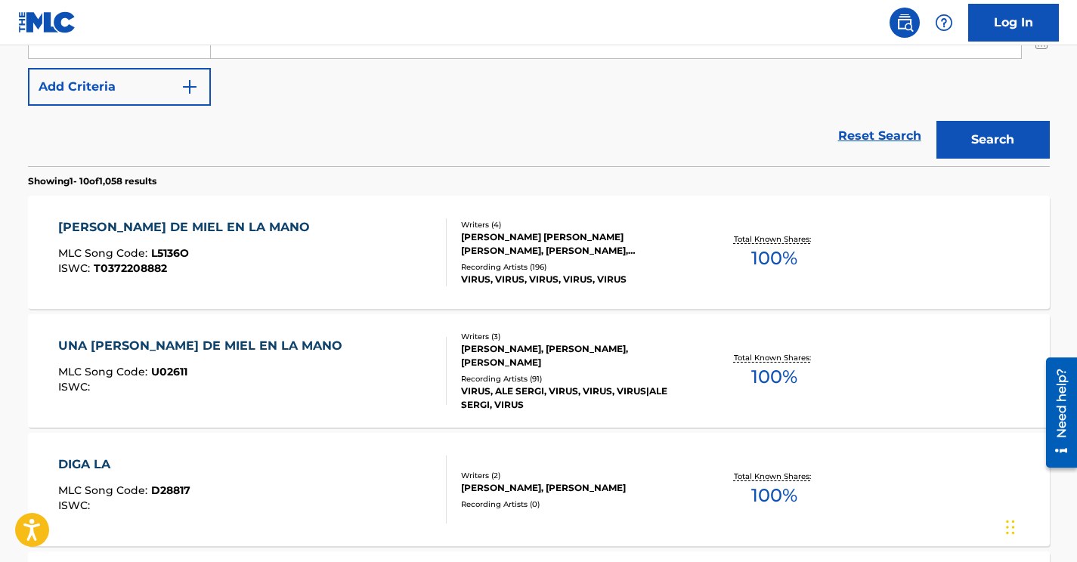
click at [330, 394] on div "UNA [PERSON_NAME] DE MIEL EN LA MANO MLC Song Code : U02611 ISWC :" at bounding box center [252, 371] width 389 height 68
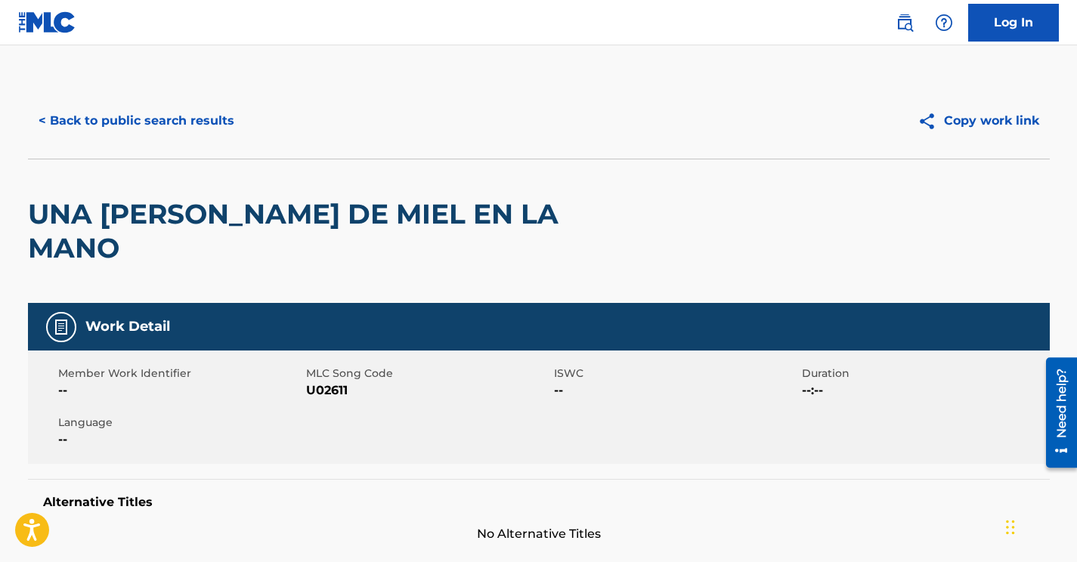
click at [153, 116] on button "< Back to public search results" at bounding box center [136, 121] width 217 height 38
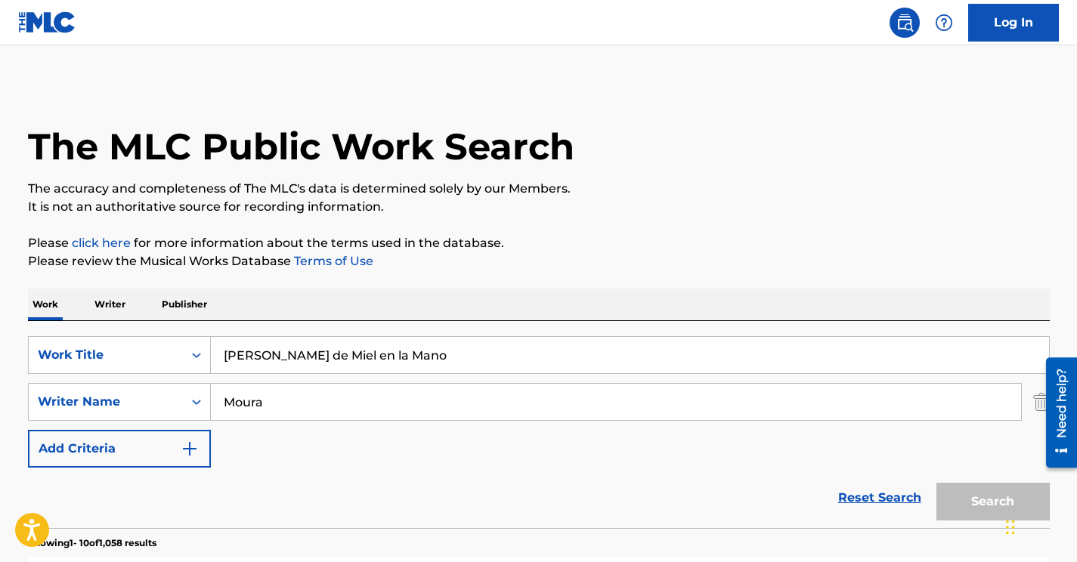
scroll to position [448, 0]
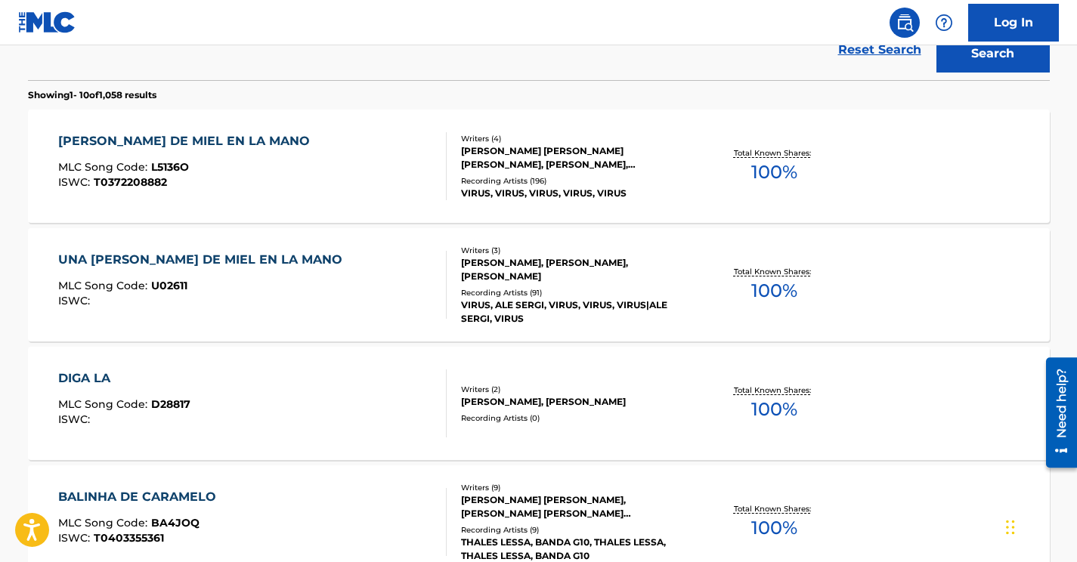
click at [254, 180] on div "[PERSON_NAME] DE MIEL EN LA MANO MLC Song Code : L5136O ISWC : T0372208882" at bounding box center [252, 166] width 389 height 68
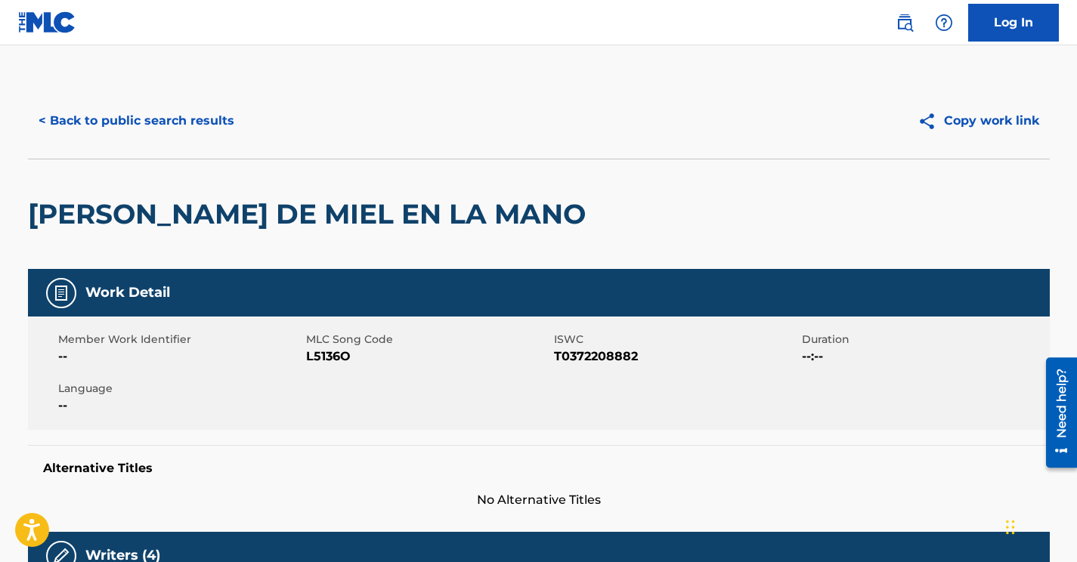
click at [330, 354] on span "L5136O" at bounding box center [428, 357] width 244 height 18
click at [147, 130] on button "< Back to public search results" at bounding box center [136, 121] width 217 height 38
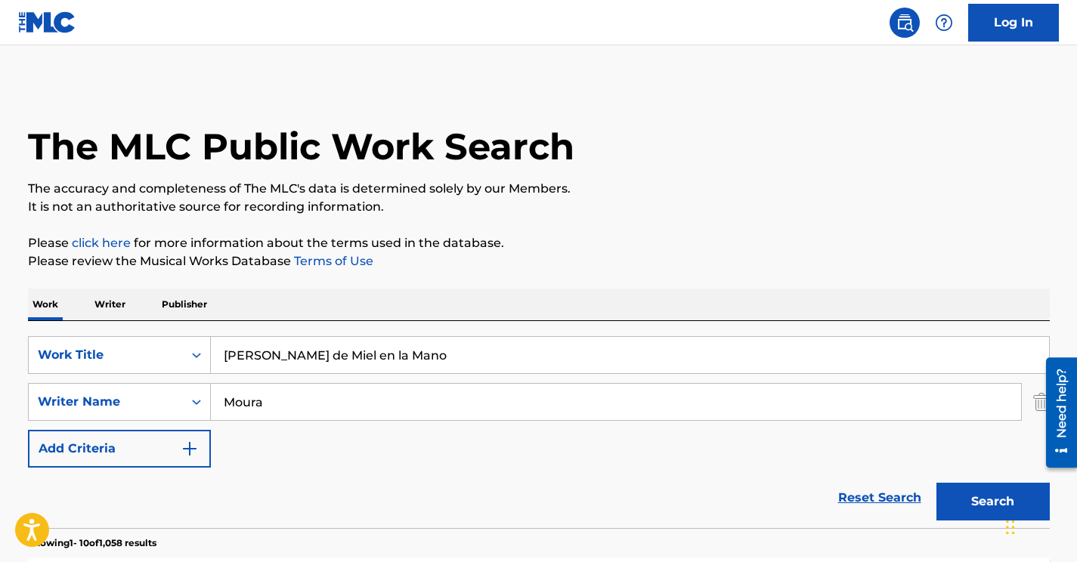
click at [272, 352] on input "[PERSON_NAME] de Miel en la Mano" at bounding box center [630, 355] width 838 height 36
paste input "Porque Yo Te Am"
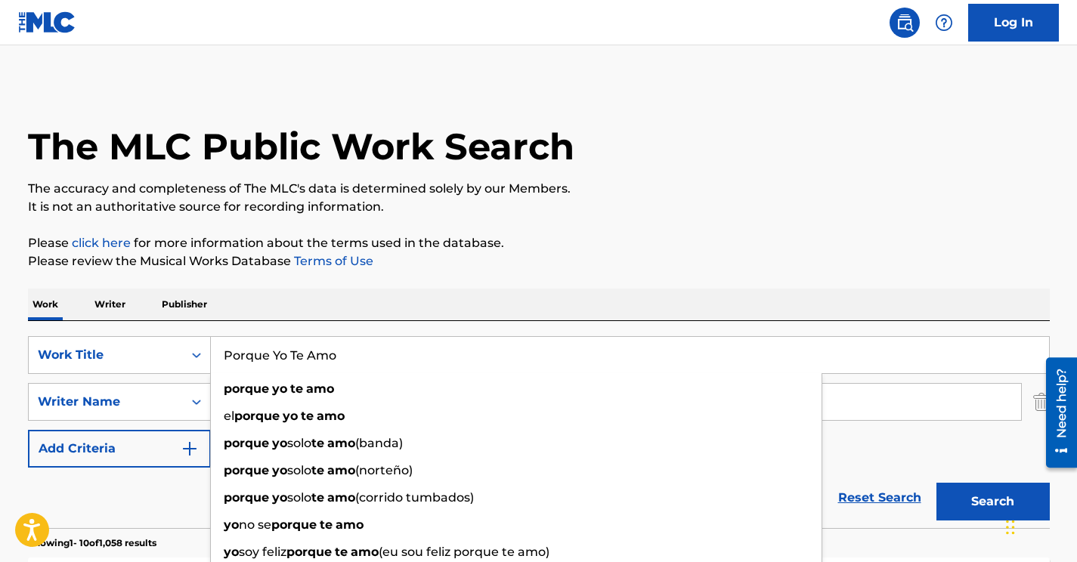
type input "Porque Yo Te Amo"
click at [906, 469] on div "Reset Search Search" at bounding box center [539, 498] width 1022 height 60
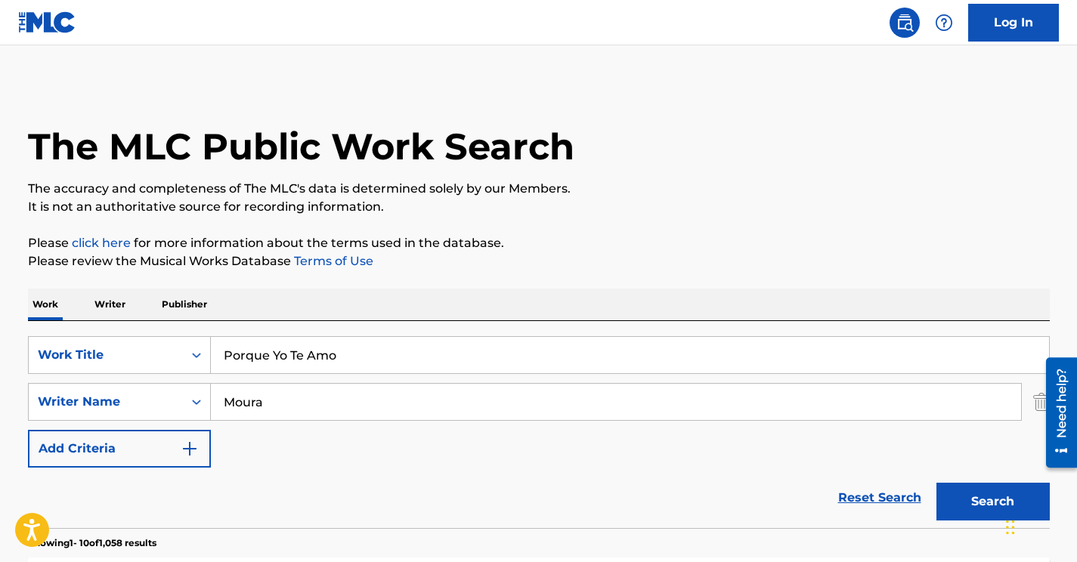
click at [262, 396] on input "Moura" at bounding box center [616, 402] width 810 height 36
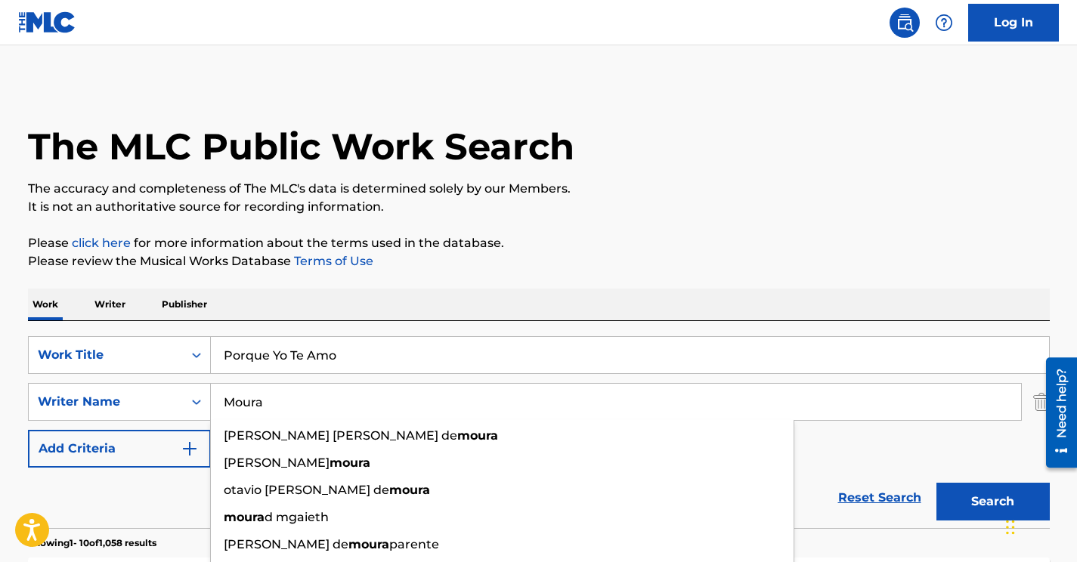
click at [262, 396] on input "Moura" at bounding box center [616, 402] width 810 height 36
paste input "[PERSON_NAME]"
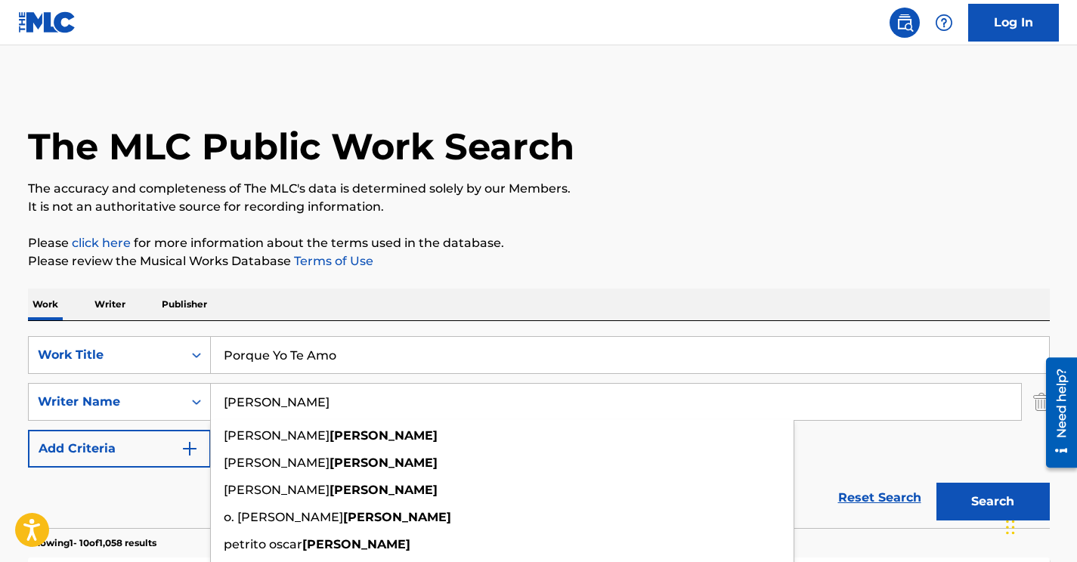
type input "[PERSON_NAME]"
click at [869, 438] on div "SearchWithCriteriaad808e9d-b594-464d-8dd4-7e2961f15196 Work Title Porque Yo Te …" at bounding box center [539, 402] width 1022 height 132
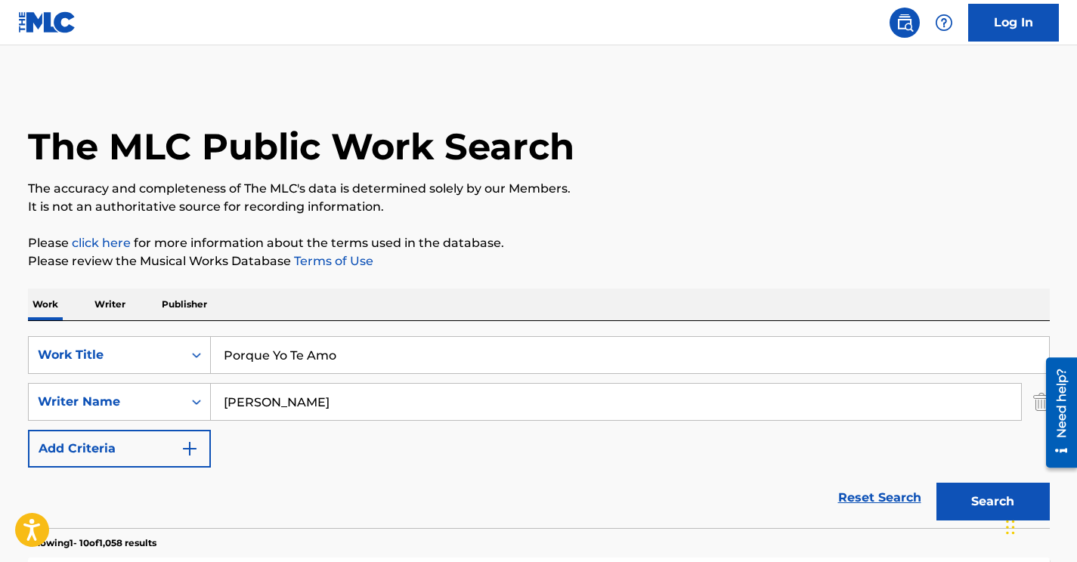
click at [968, 492] on button "Search" at bounding box center [993, 502] width 113 height 38
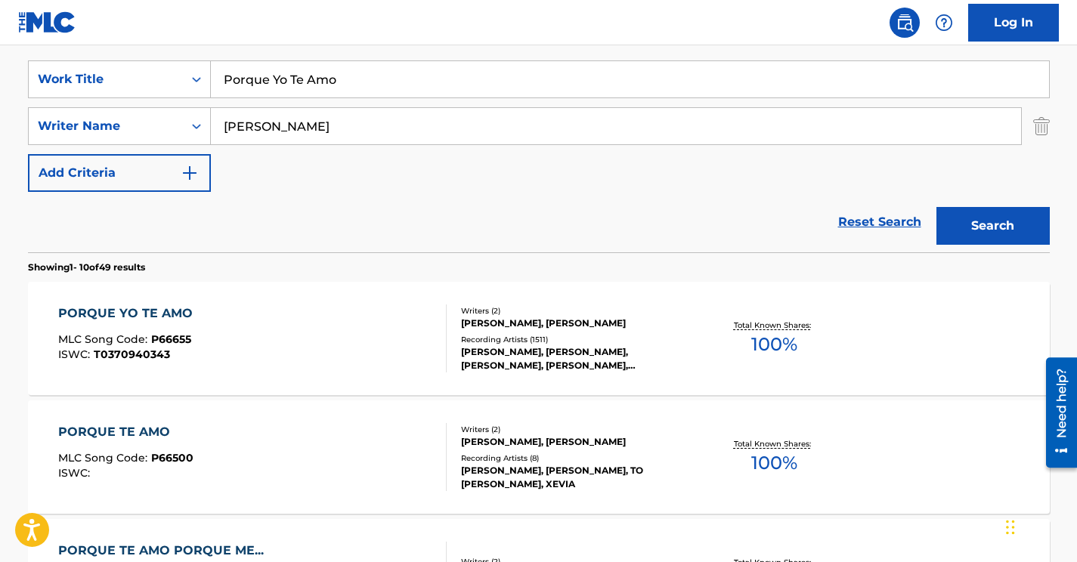
scroll to position [287, 0]
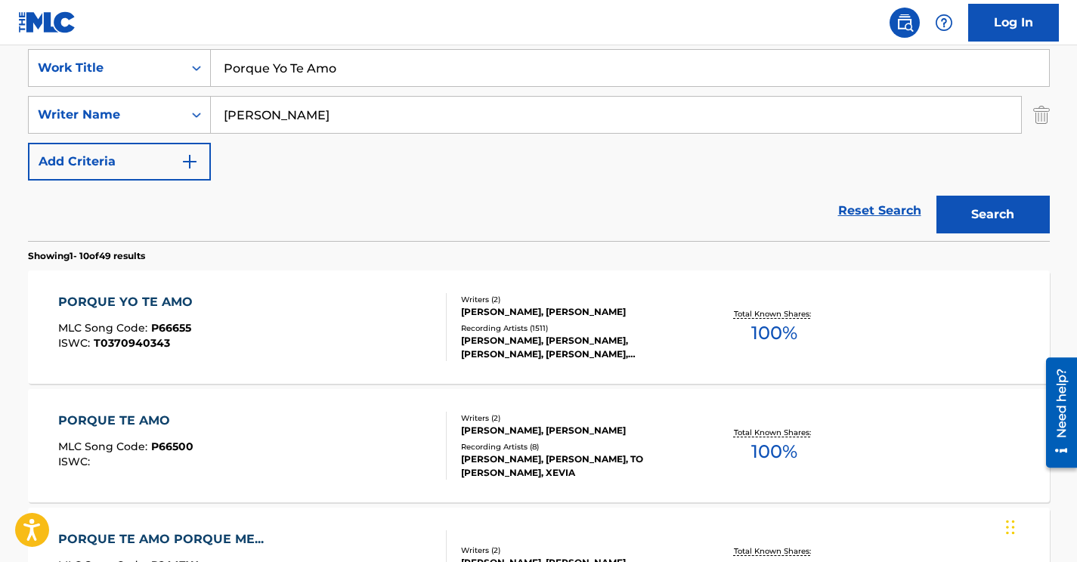
click at [291, 323] on div "PORQUE YO TE AMO MLC Song Code : P66655 ISWC : T0370940343" at bounding box center [252, 327] width 389 height 68
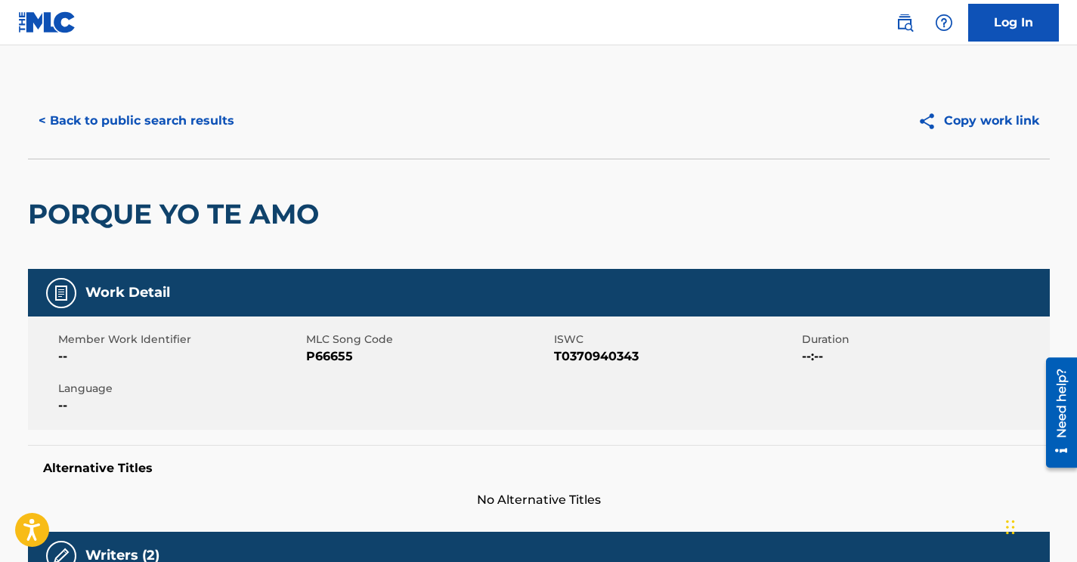
click at [337, 361] on span "P66655" at bounding box center [428, 357] width 244 height 18
click at [198, 112] on button "< Back to public search results" at bounding box center [136, 121] width 217 height 38
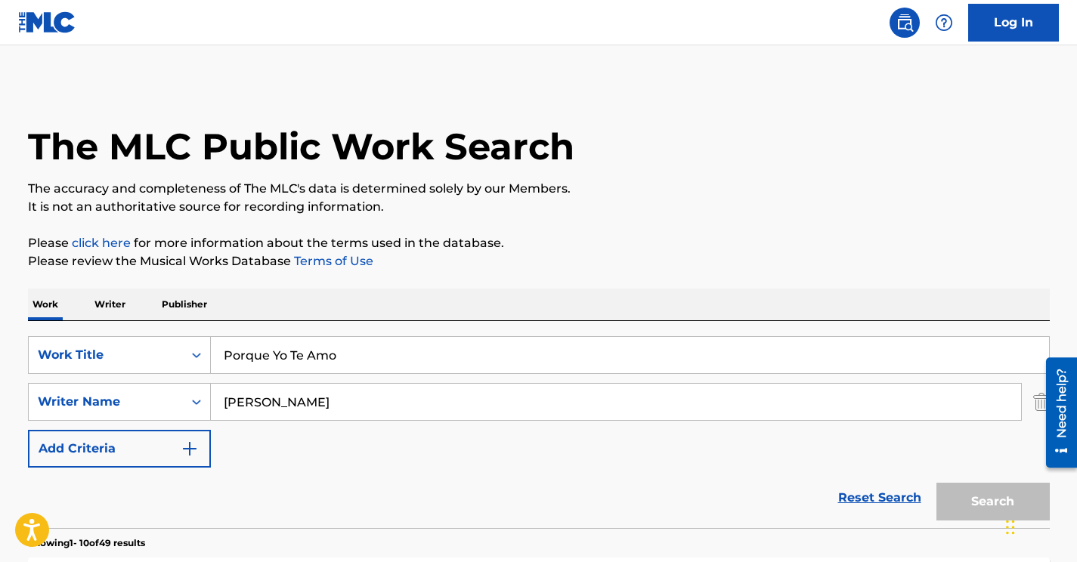
scroll to position [287, 0]
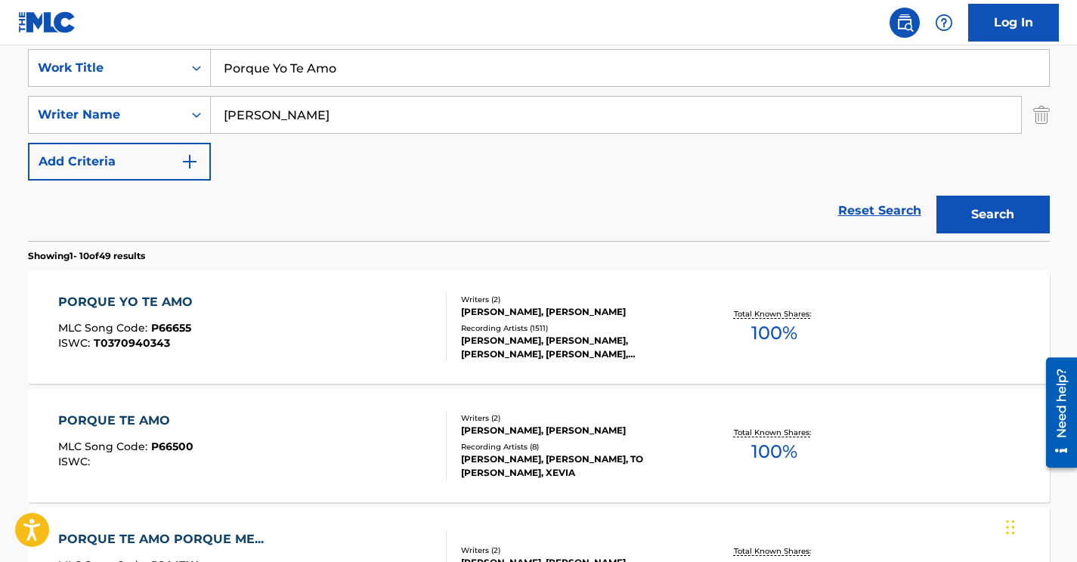
click at [287, 423] on div "PORQUE TE AMO MLC Song Code : P66500 ISWC :" at bounding box center [252, 446] width 389 height 68
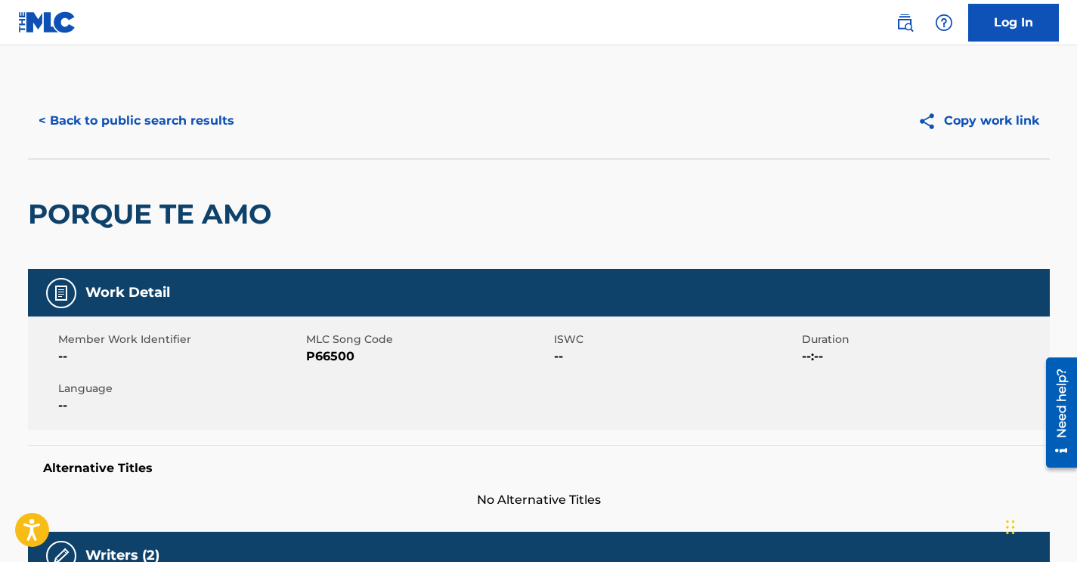
click at [106, 117] on button "< Back to public search results" at bounding box center [136, 121] width 217 height 38
